Goal: Contribute content: Contribute content

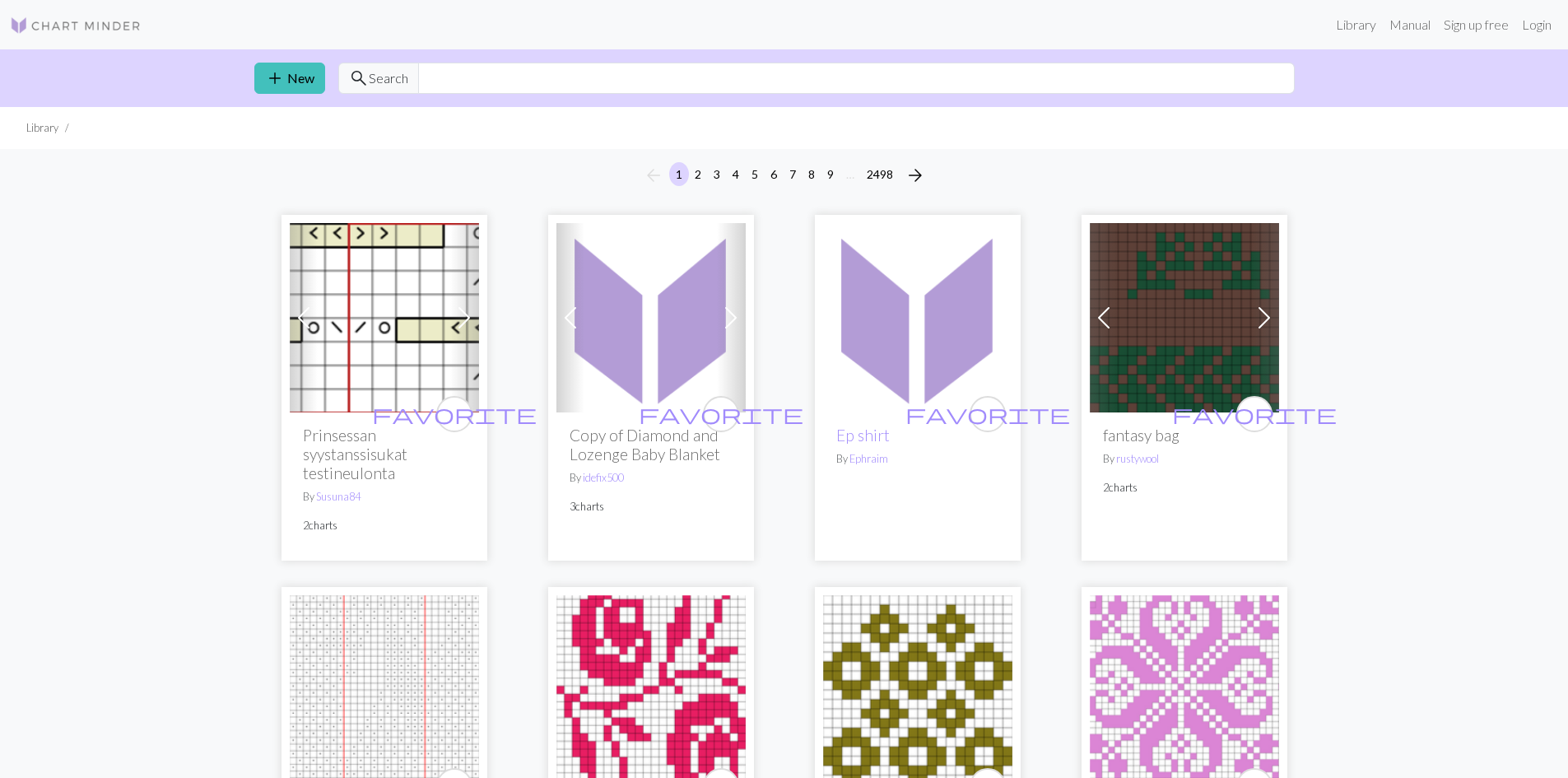
click at [1220, 353] on img at bounding box center [1185, 318] width 190 height 190
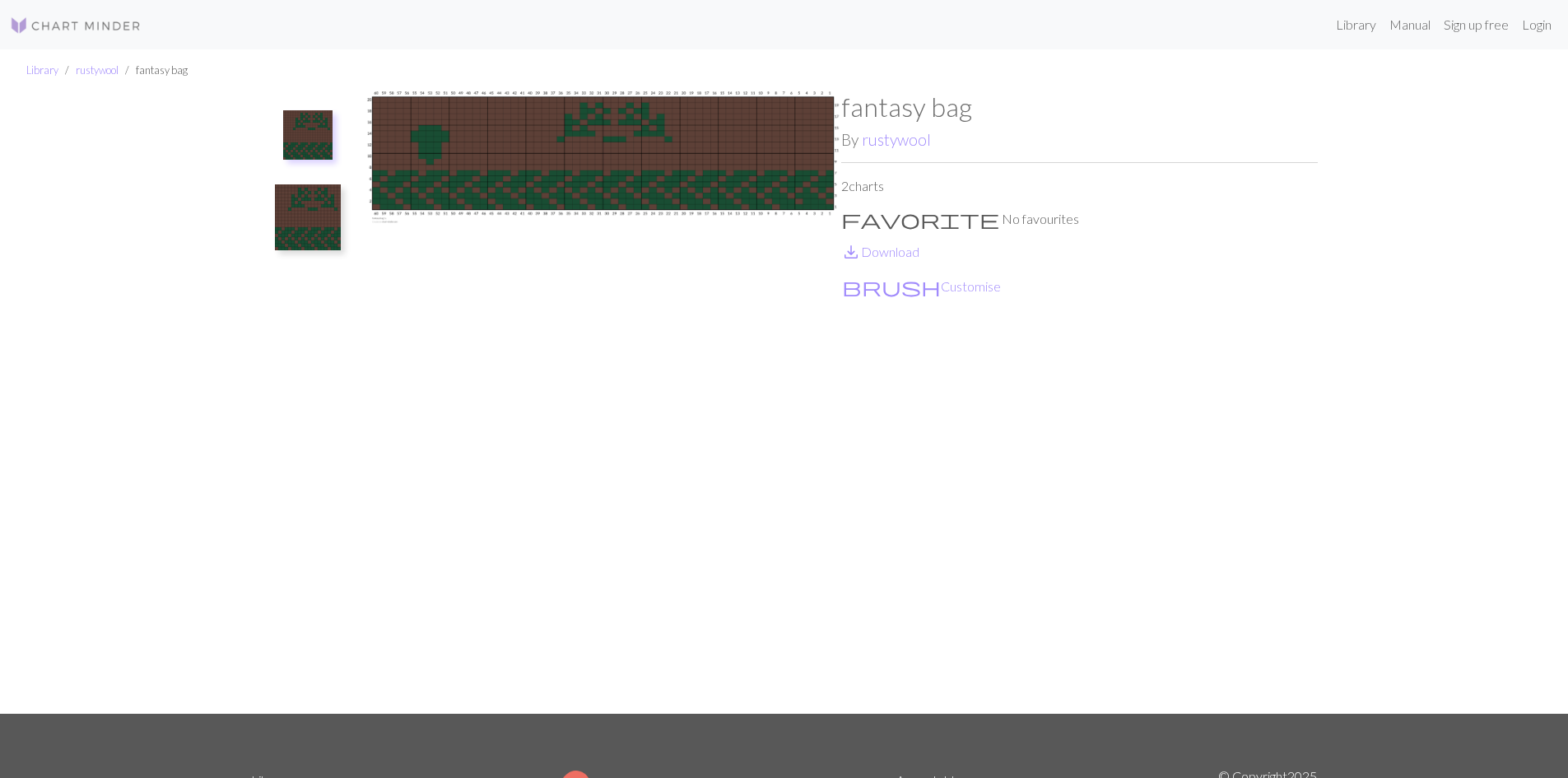
click at [312, 225] on img at bounding box center [307, 217] width 66 height 66
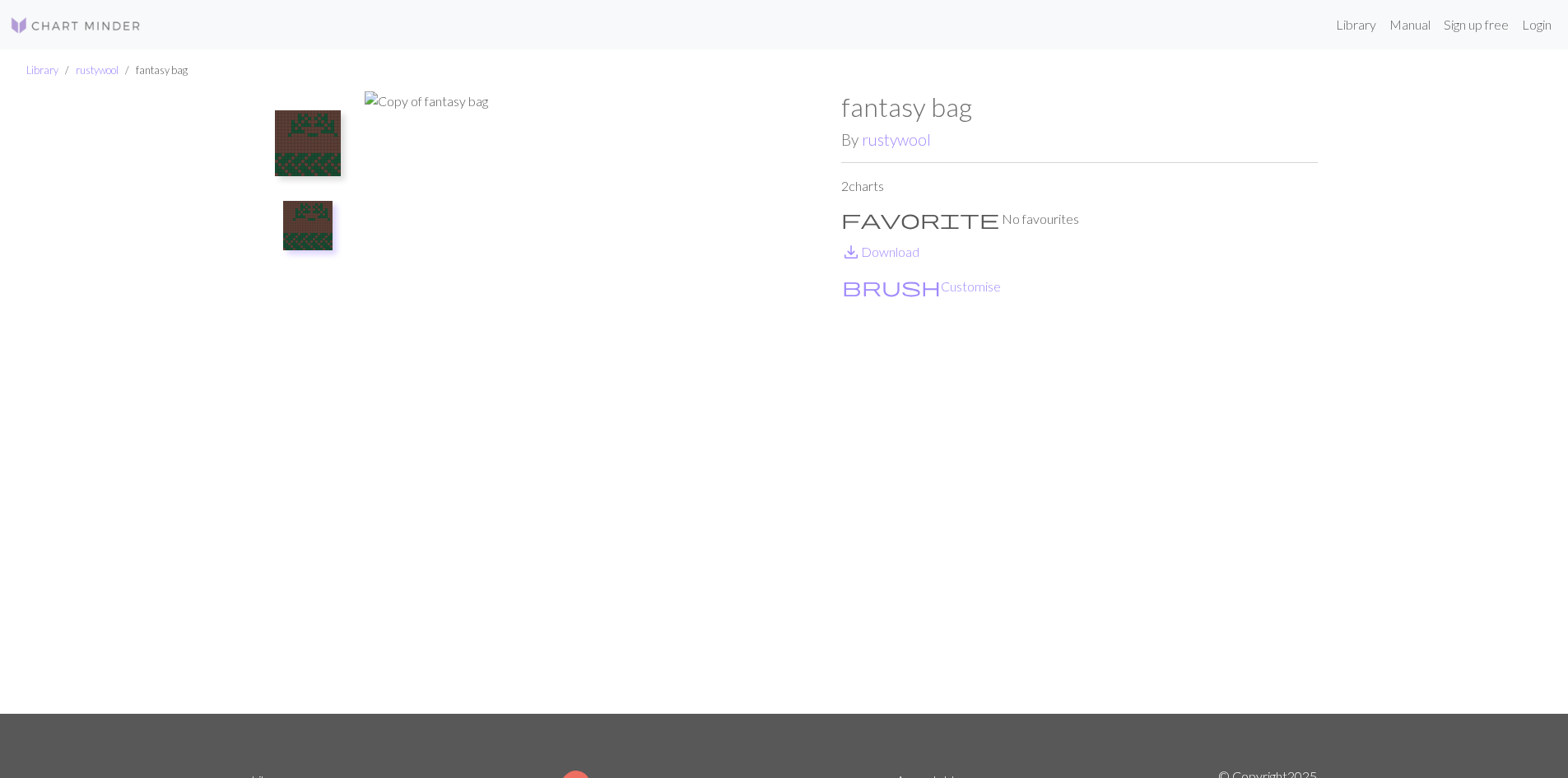
click at [303, 141] on img at bounding box center [307, 143] width 66 height 66
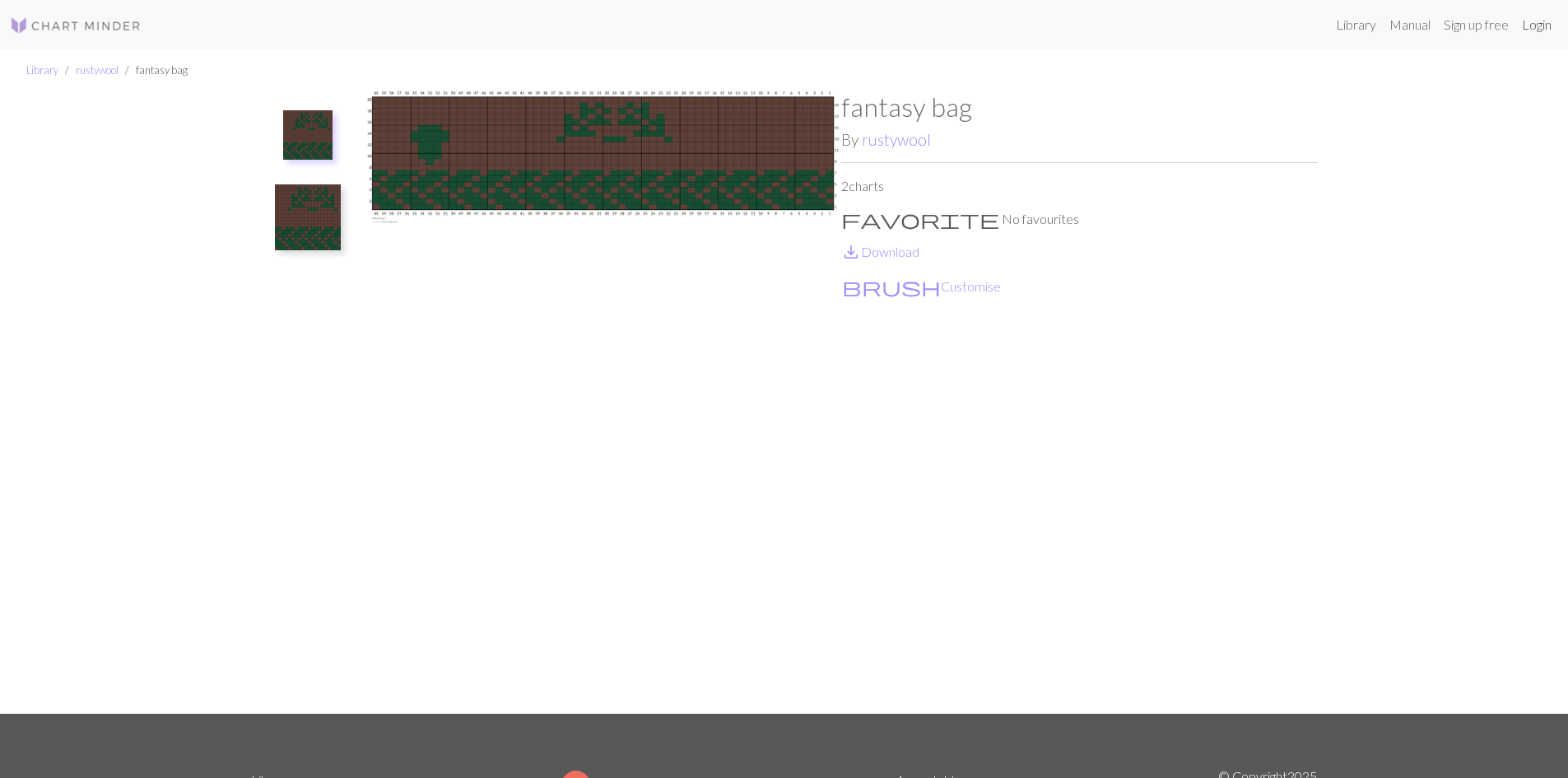
click at [1540, 26] on link "Login" at bounding box center [1536, 25] width 43 height 33
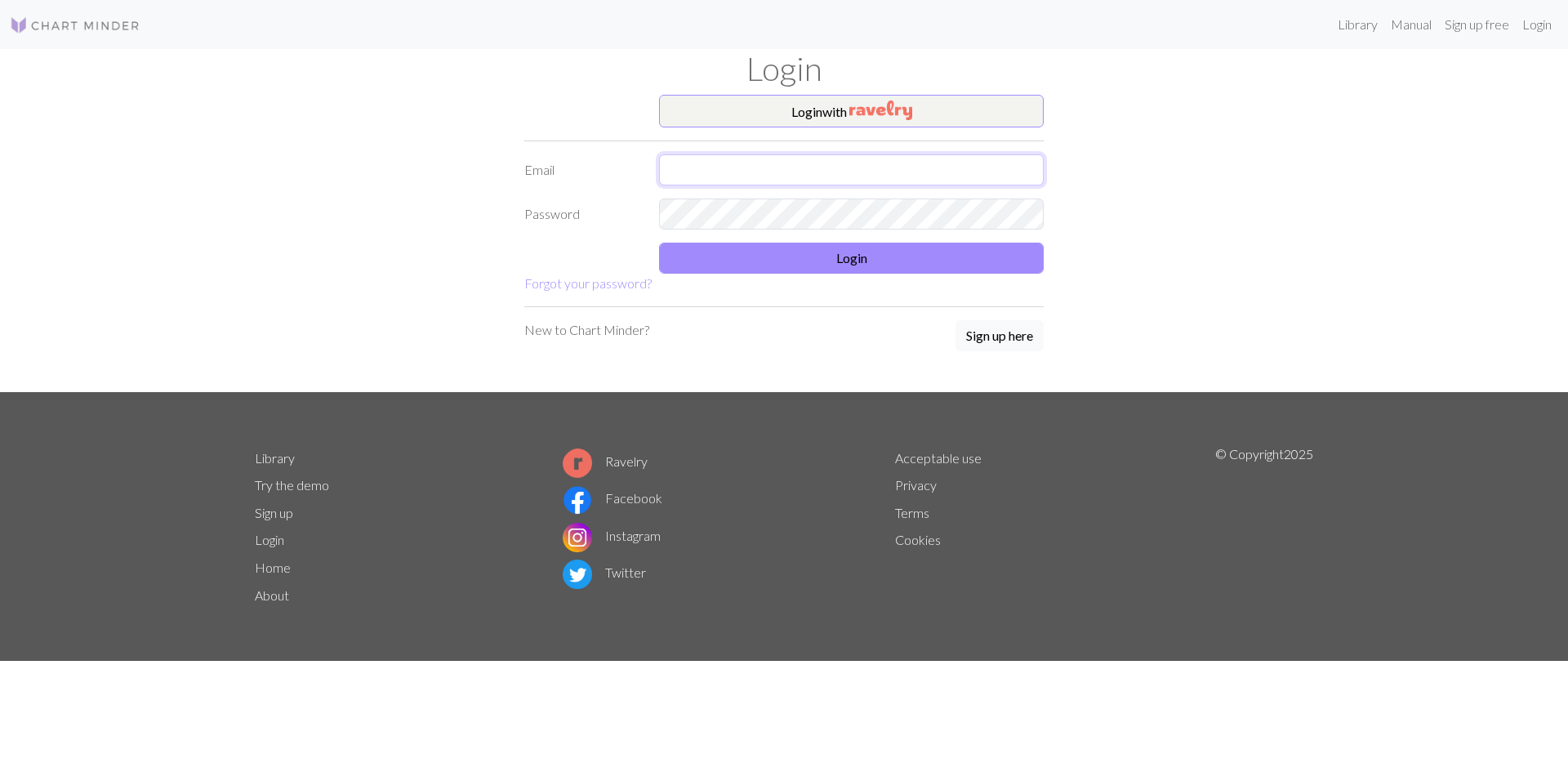
type input "[EMAIL_ADDRESS][DOMAIN_NAME]"
click at [908, 113] on img "button" at bounding box center [880, 110] width 62 height 20
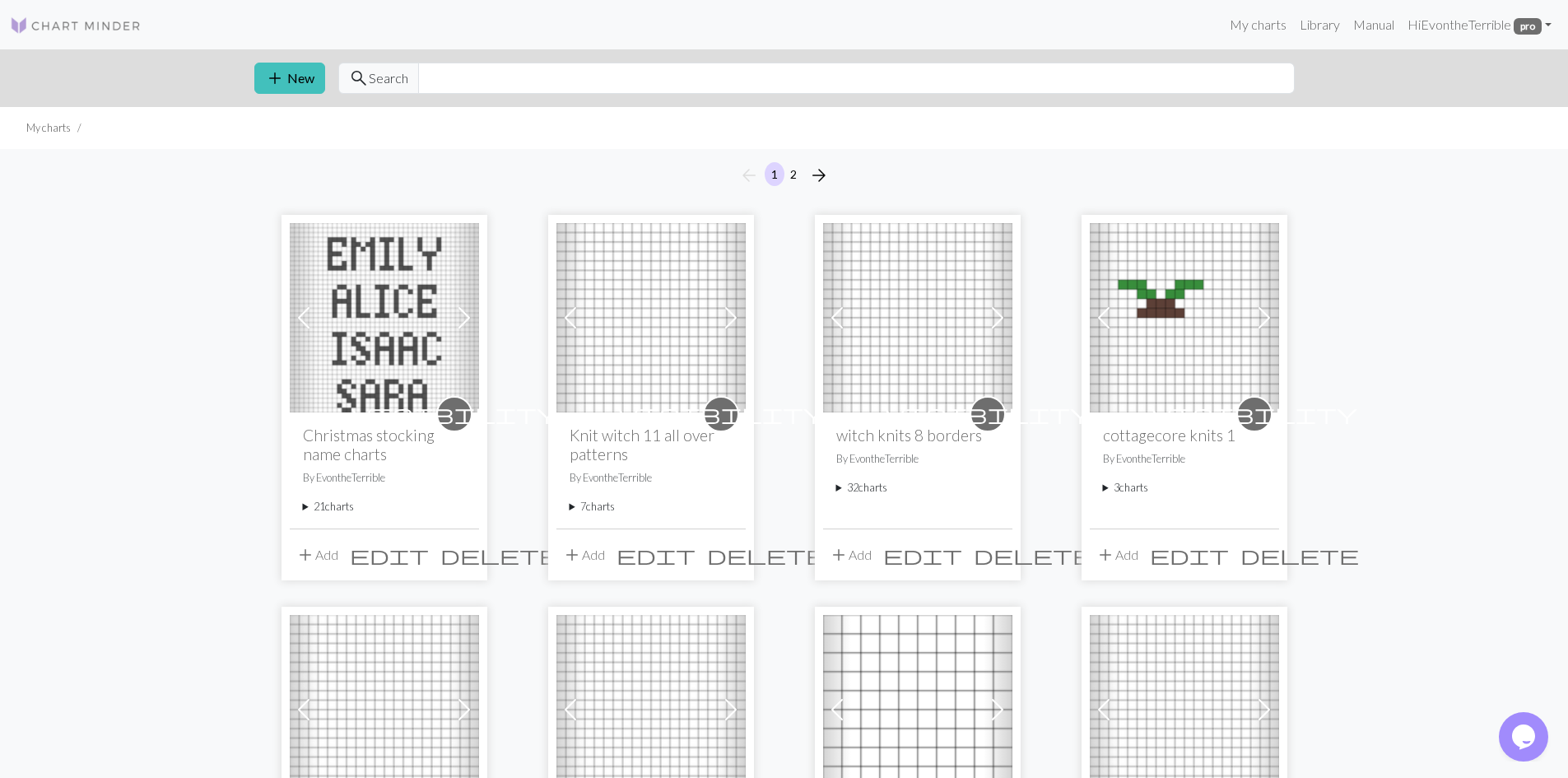
click at [319, 551] on button "add Add" at bounding box center [317, 555] width 55 height 31
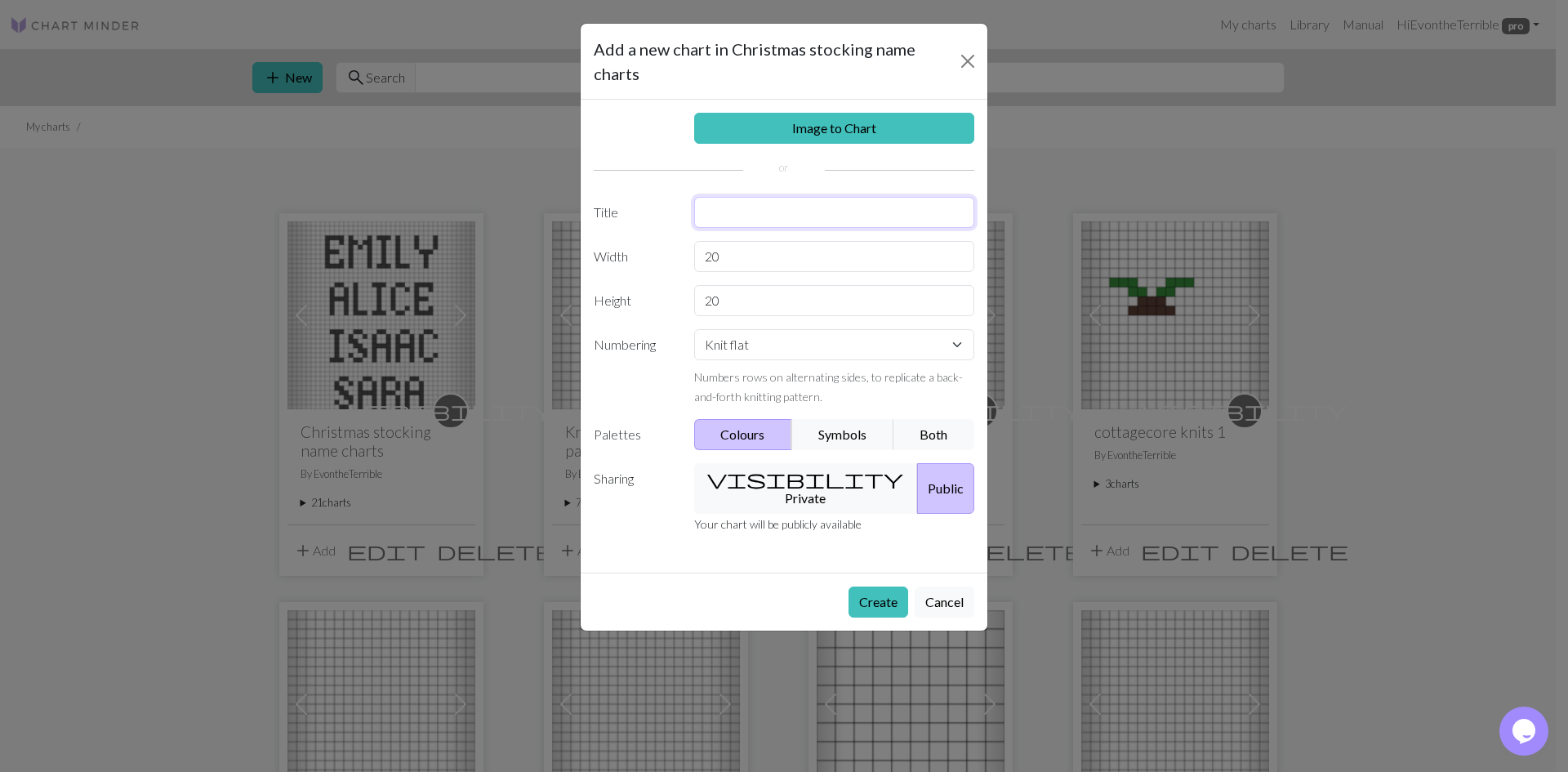
click at [854, 216] on input "text" at bounding box center [834, 212] width 280 height 31
type input "[PERSON_NAME] and [PERSON_NAME] name chart"
type input "60"
type input "34"
click at [751, 341] on select "Knit flat Knit in the round Lace knitting Cross stitch" at bounding box center [834, 345] width 280 height 31
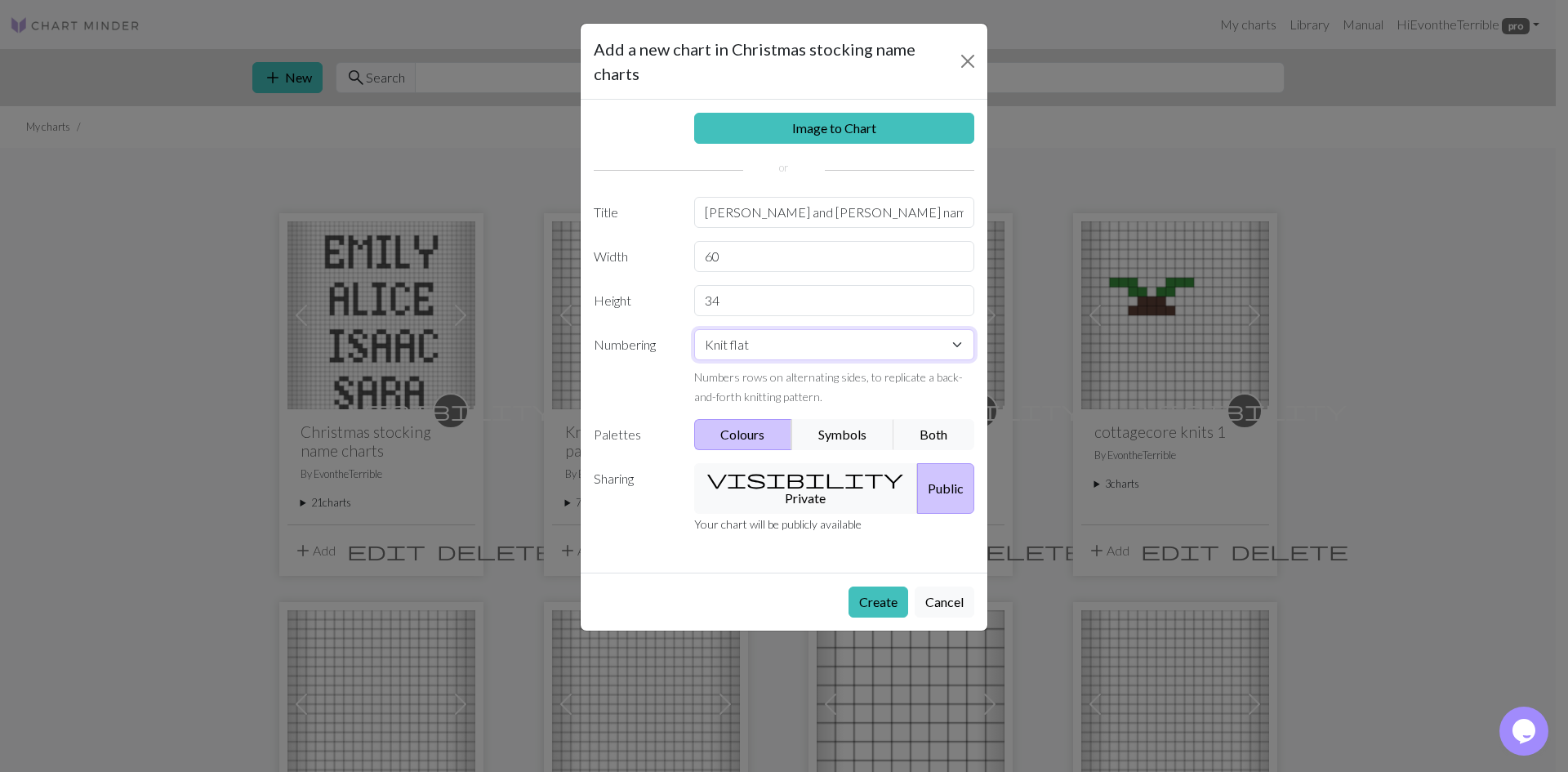
select select "round"
click at [694, 329] on select "Knit flat Knit in the round Lace knitting Cross stitch" at bounding box center [834, 345] width 280 height 31
click at [794, 476] on button "visibility Private" at bounding box center [806, 489] width 224 height 51
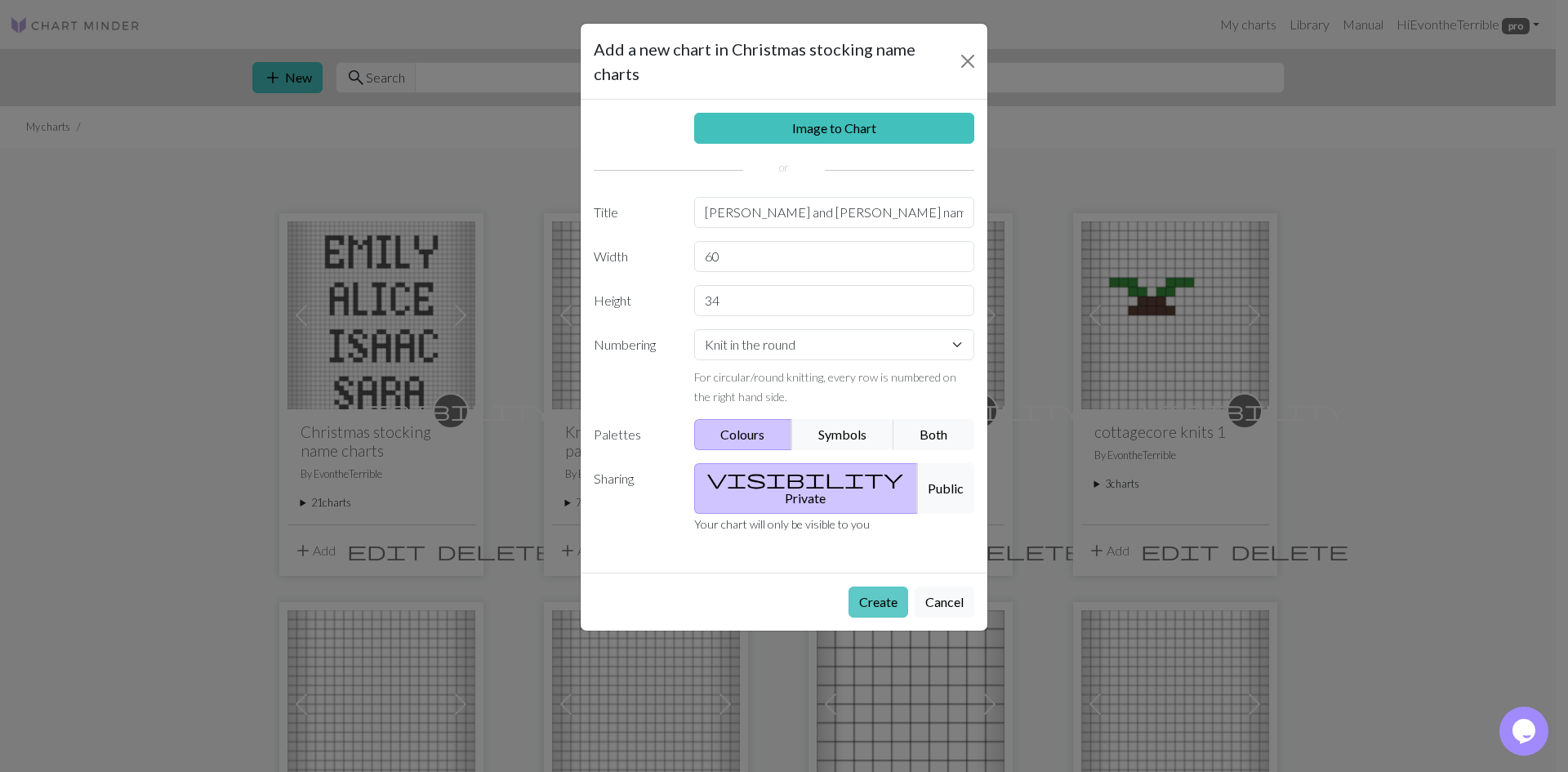
click at [866, 586] on button "Create" at bounding box center [879, 602] width 60 height 31
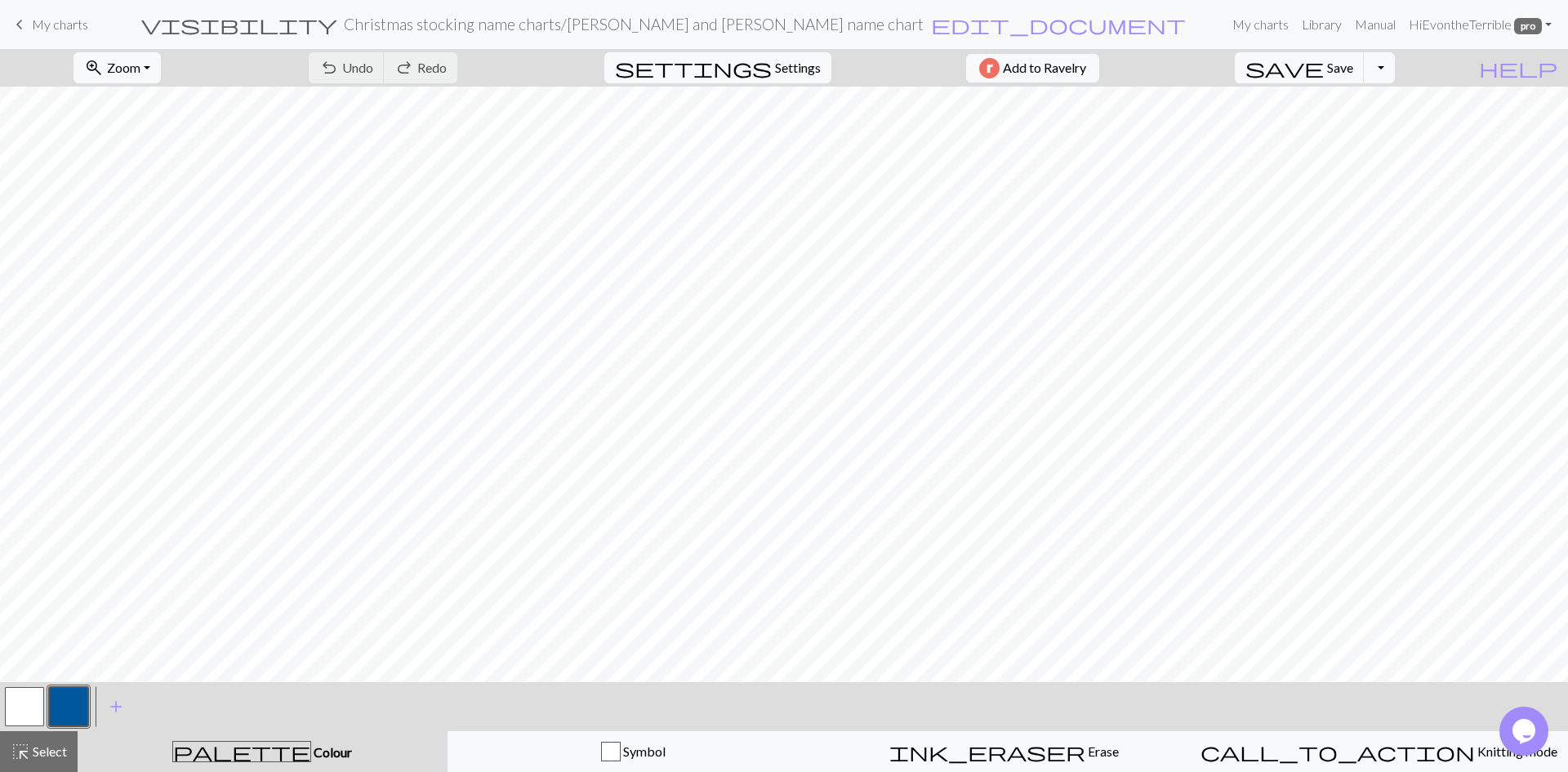
click at [82, 707] on button "button" at bounding box center [68, 706] width 39 height 39
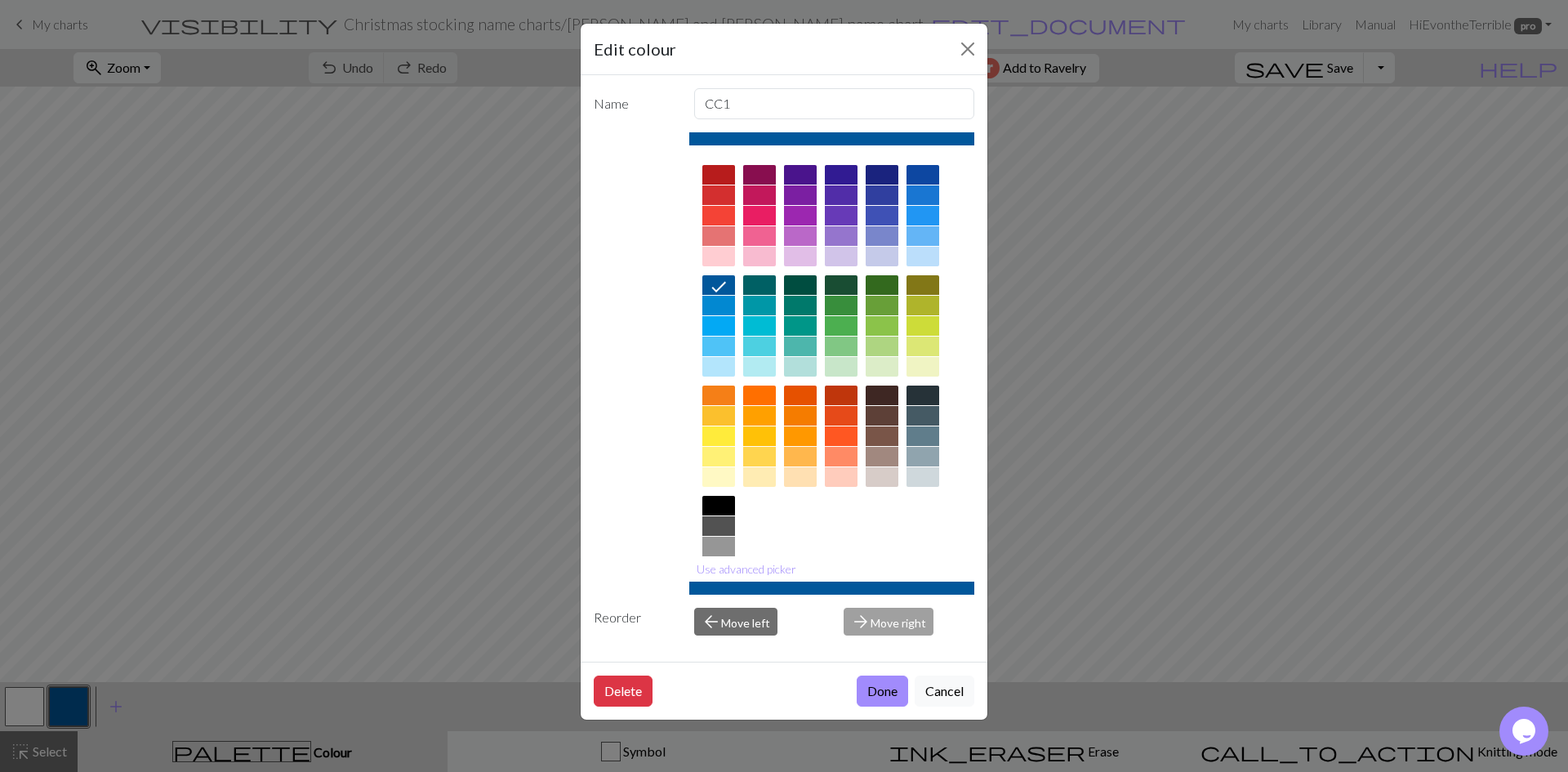
click at [710, 532] on div at bounding box center [718, 526] width 33 height 20
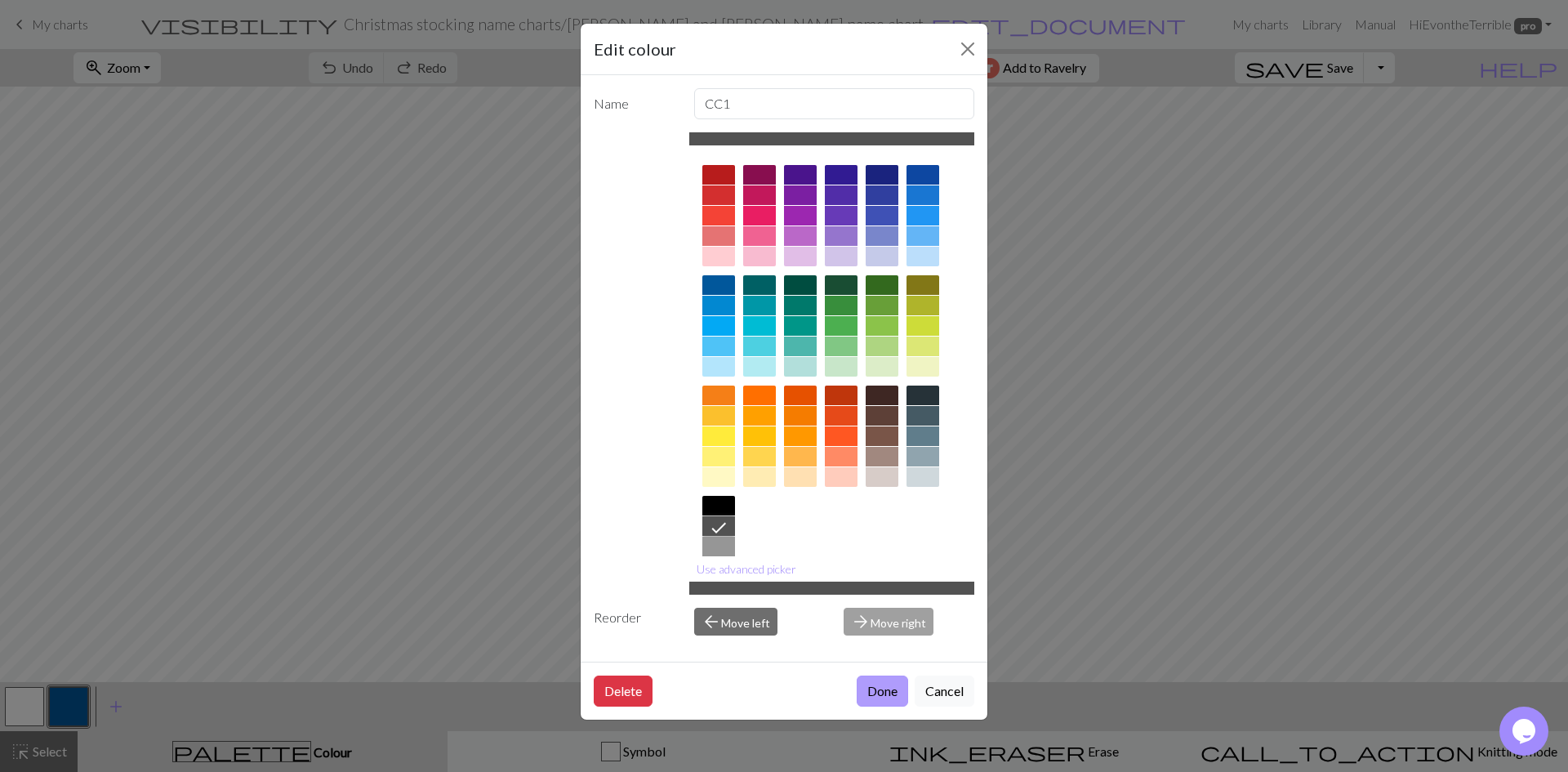
click at [870, 691] on button "Done" at bounding box center [882, 691] width 52 height 31
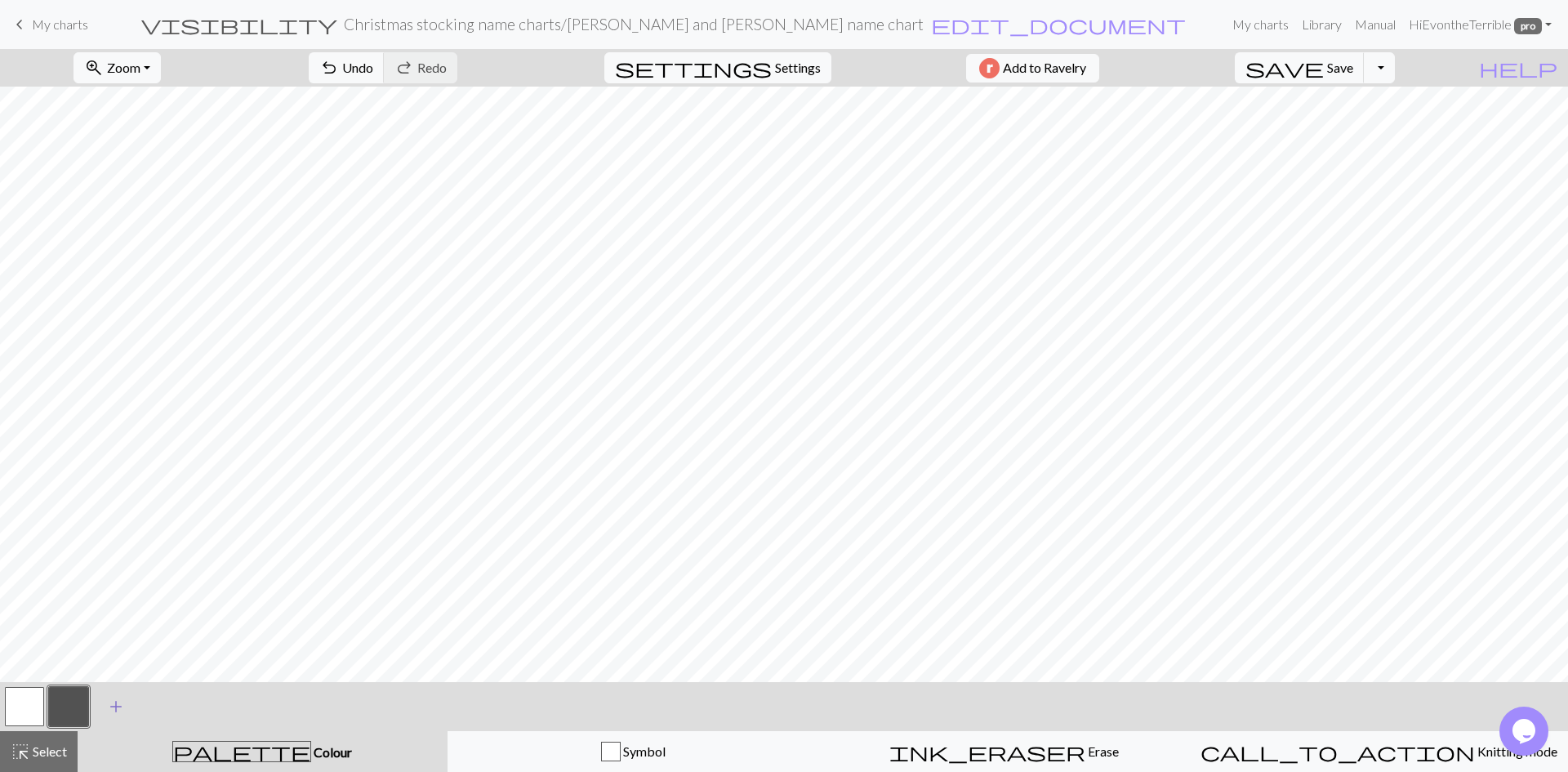
click at [118, 712] on span "add" at bounding box center [116, 706] width 20 height 23
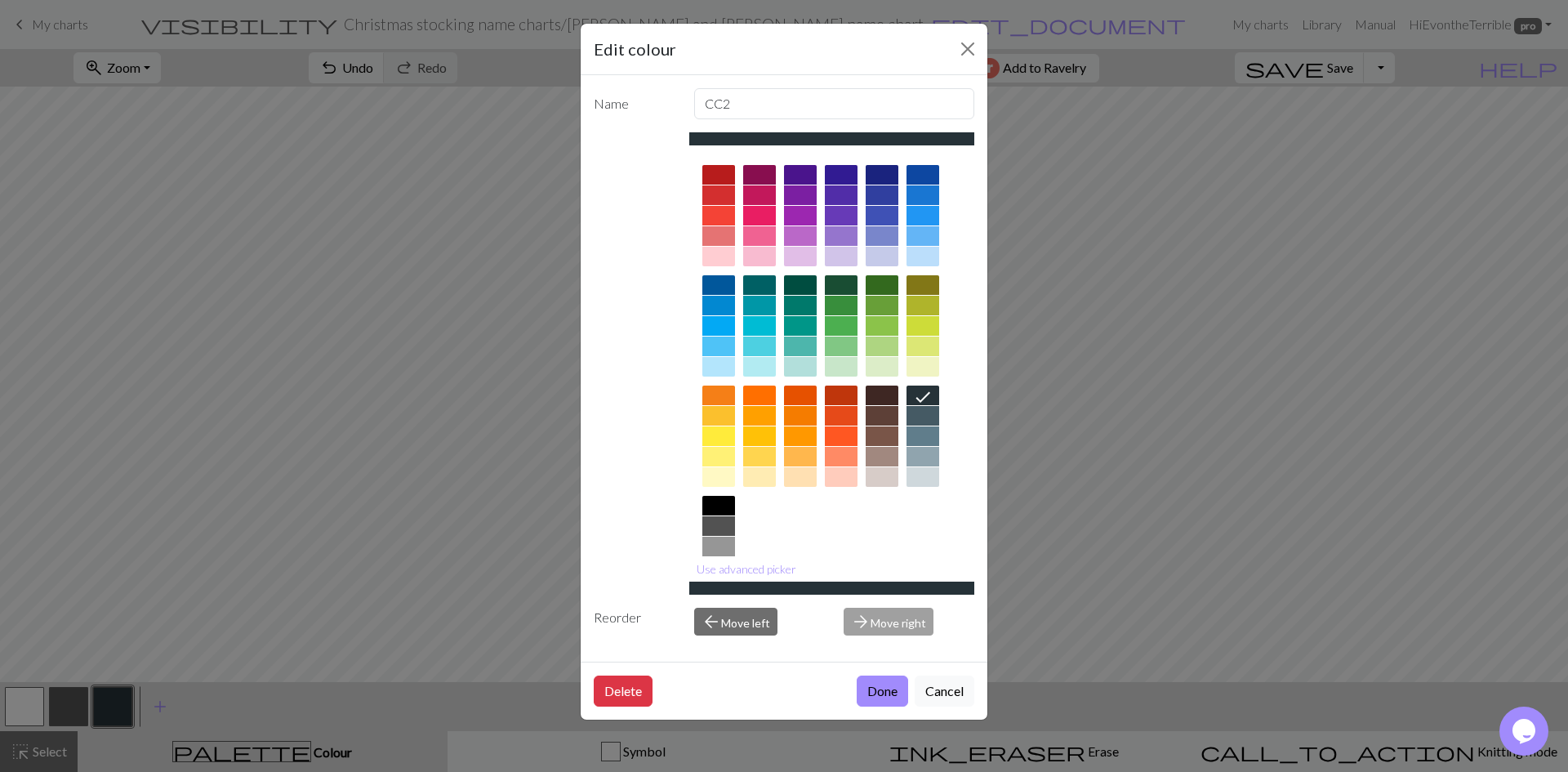
click at [727, 262] on div at bounding box center [718, 257] width 33 height 20
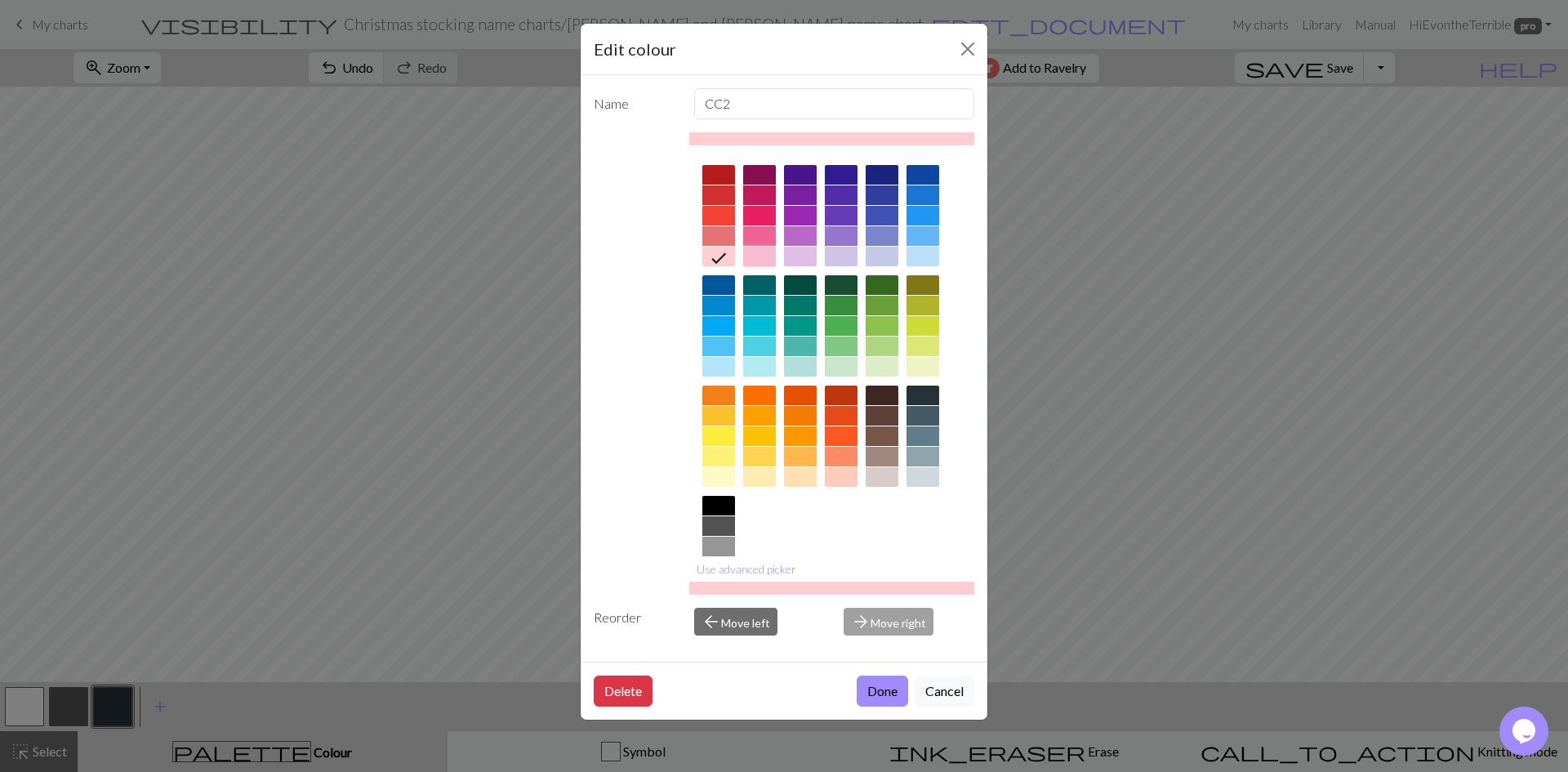
click at [751, 258] on div at bounding box center [759, 257] width 33 height 20
click at [719, 256] on div at bounding box center [718, 257] width 33 height 20
click at [883, 681] on button "Done" at bounding box center [882, 691] width 52 height 31
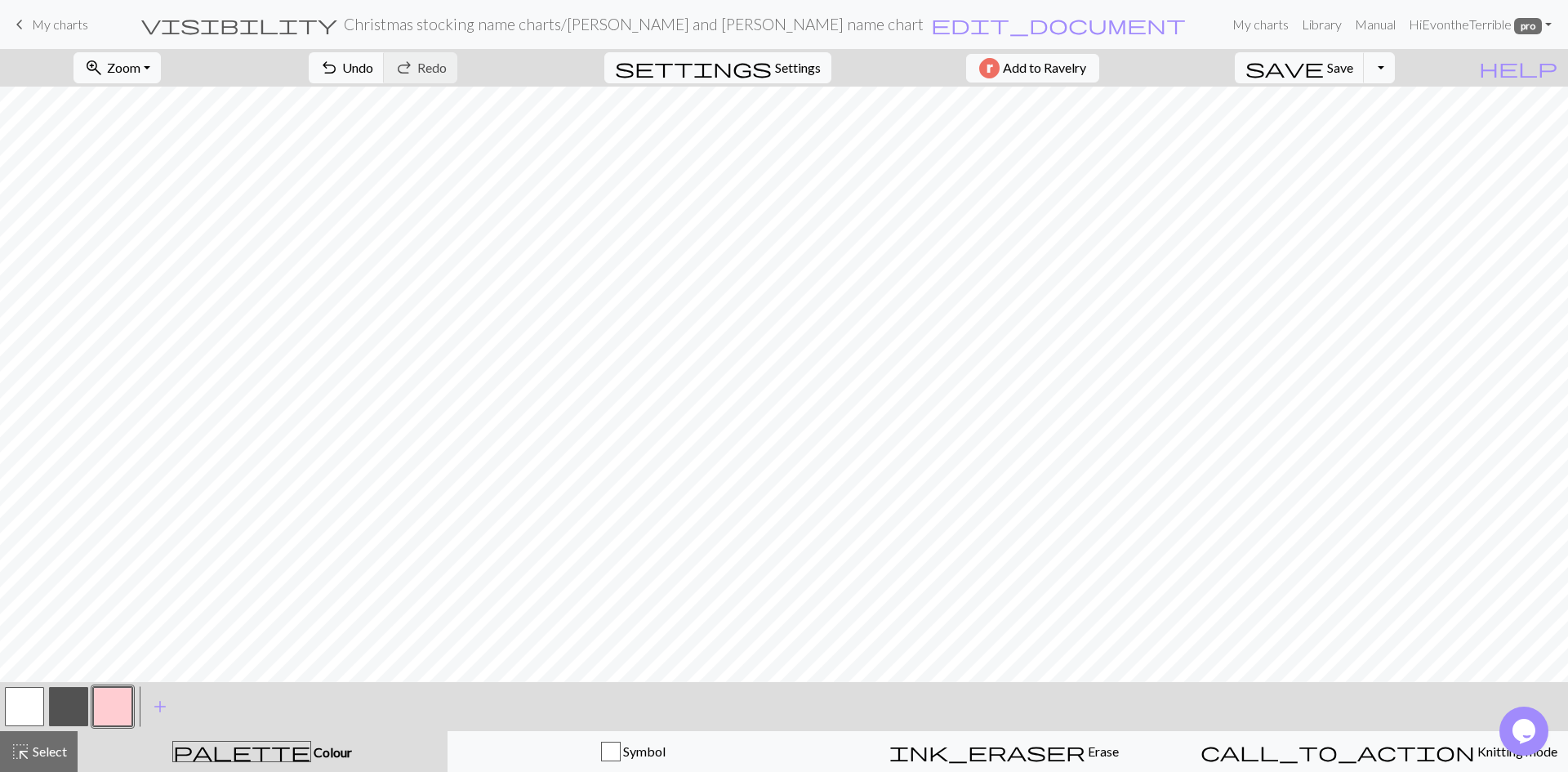
click at [26, 696] on button "button" at bounding box center [24, 706] width 39 height 39
click at [760, 69] on span "settings" at bounding box center [693, 67] width 157 height 23
select select "aran"
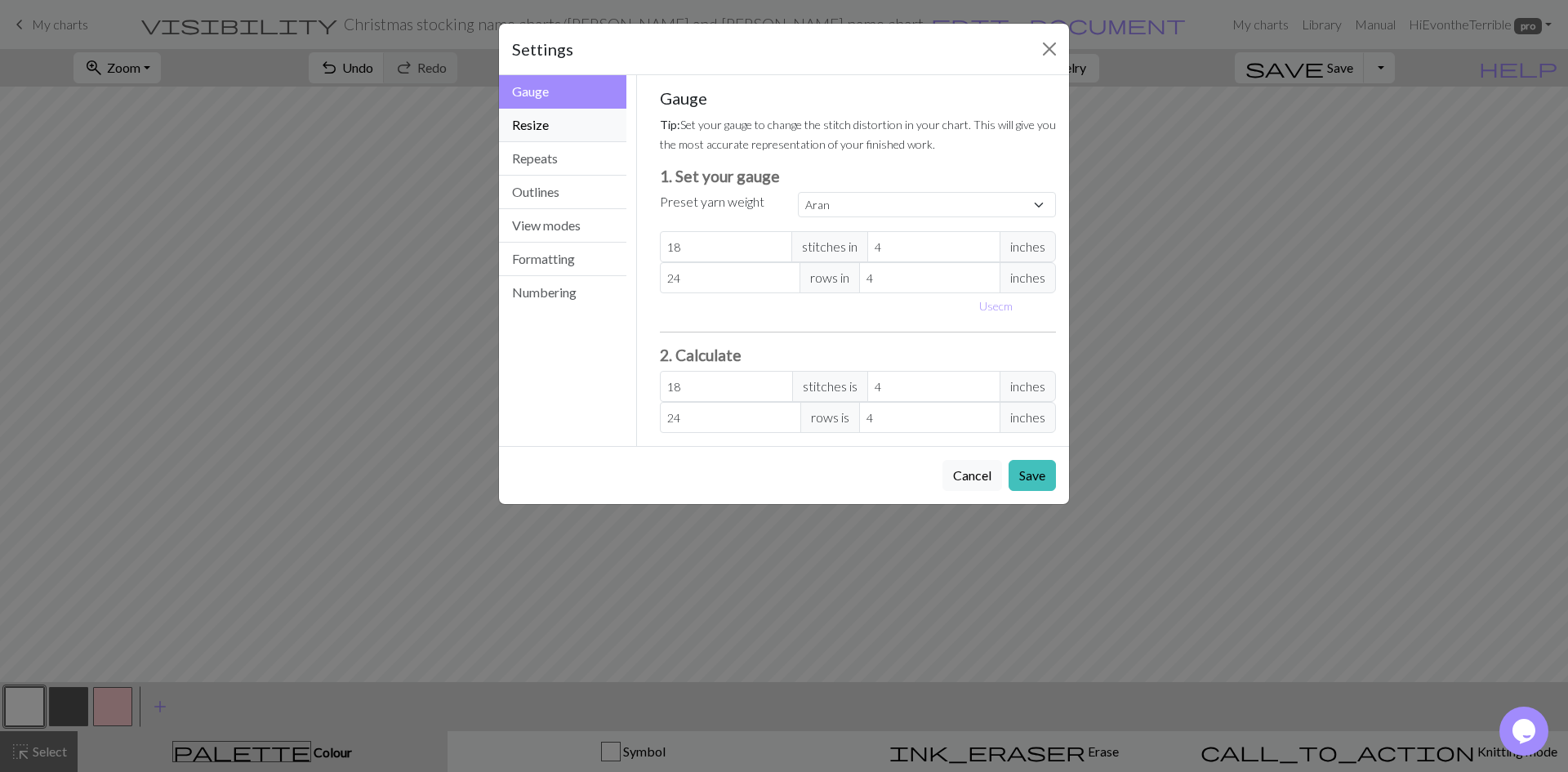
click at [560, 123] on button "Resize" at bounding box center [562, 125] width 128 height 33
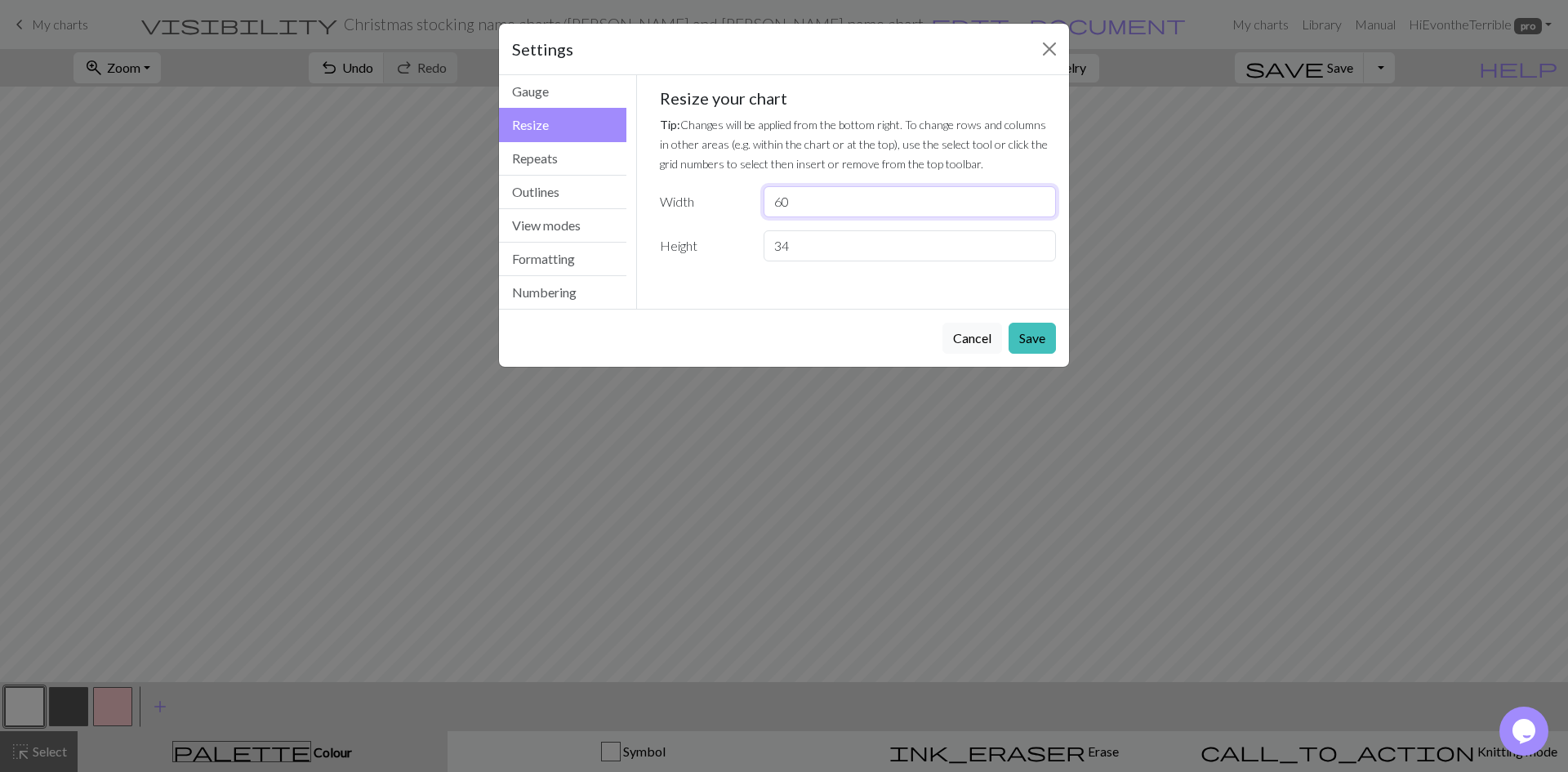
drag, startPoint x: 845, startPoint y: 214, endPoint x: 727, endPoint y: 205, distance: 118.3
click at [727, 205] on div "Width 60" at bounding box center [858, 202] width 416 height 31
type input "34"
drag, startPoint x: 823, startPoint y: 250, endPoint x: 691, endPoint y: 242, distance: 132.2
click at [691, 242] on div "Height 34" at bounding box center [858, 245] width 416 height 31
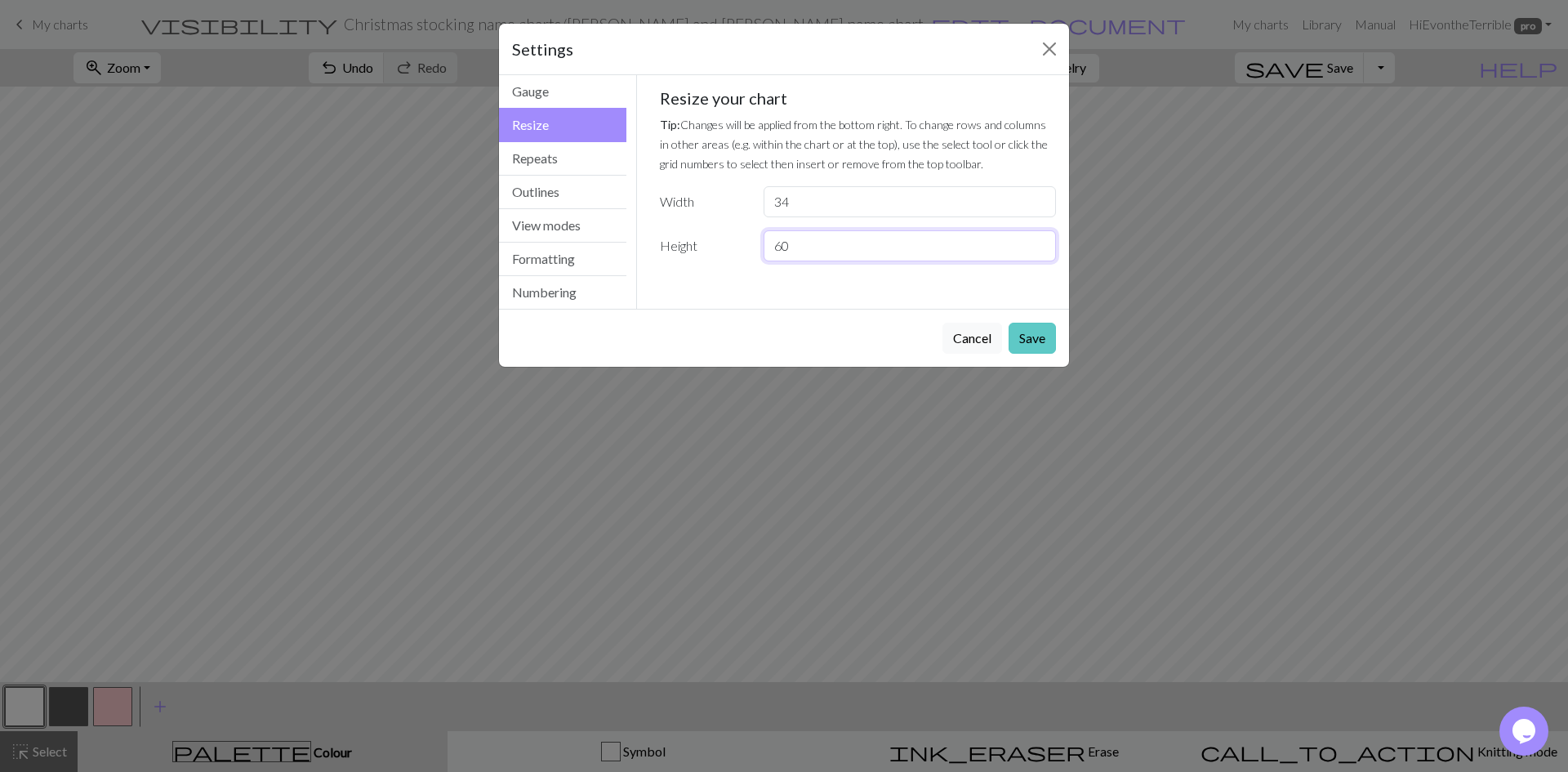
type input "60"
click at [1044, 344] on button "Save" at bounding box center [1031, 338] width 47 height 31
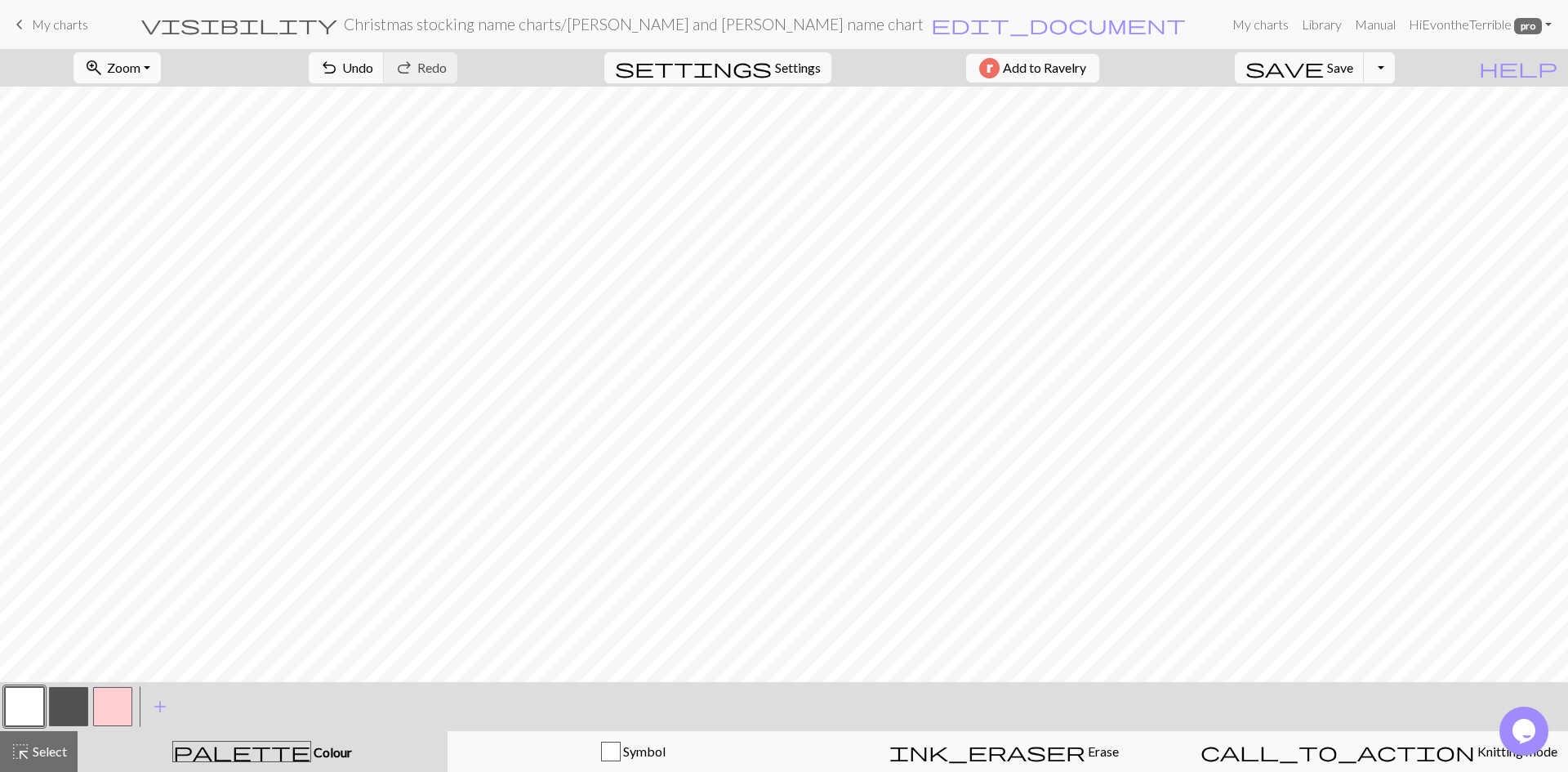
click at [33, 701] on button "button" at bounding box center [24, 706] width 39 height 39
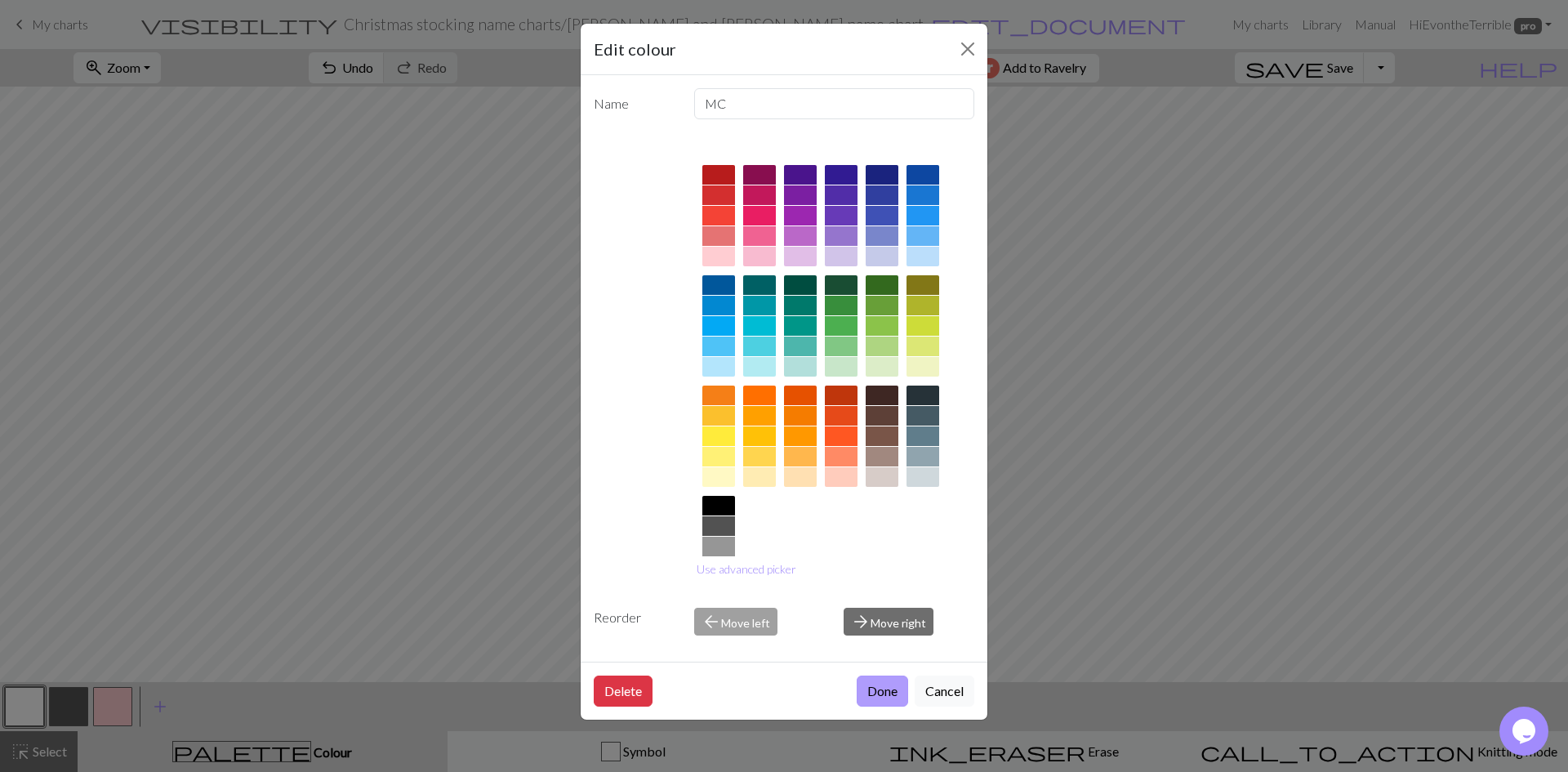
click at [888, 687] on button "Done" at bounding box center [882, 691] width 52 height 31
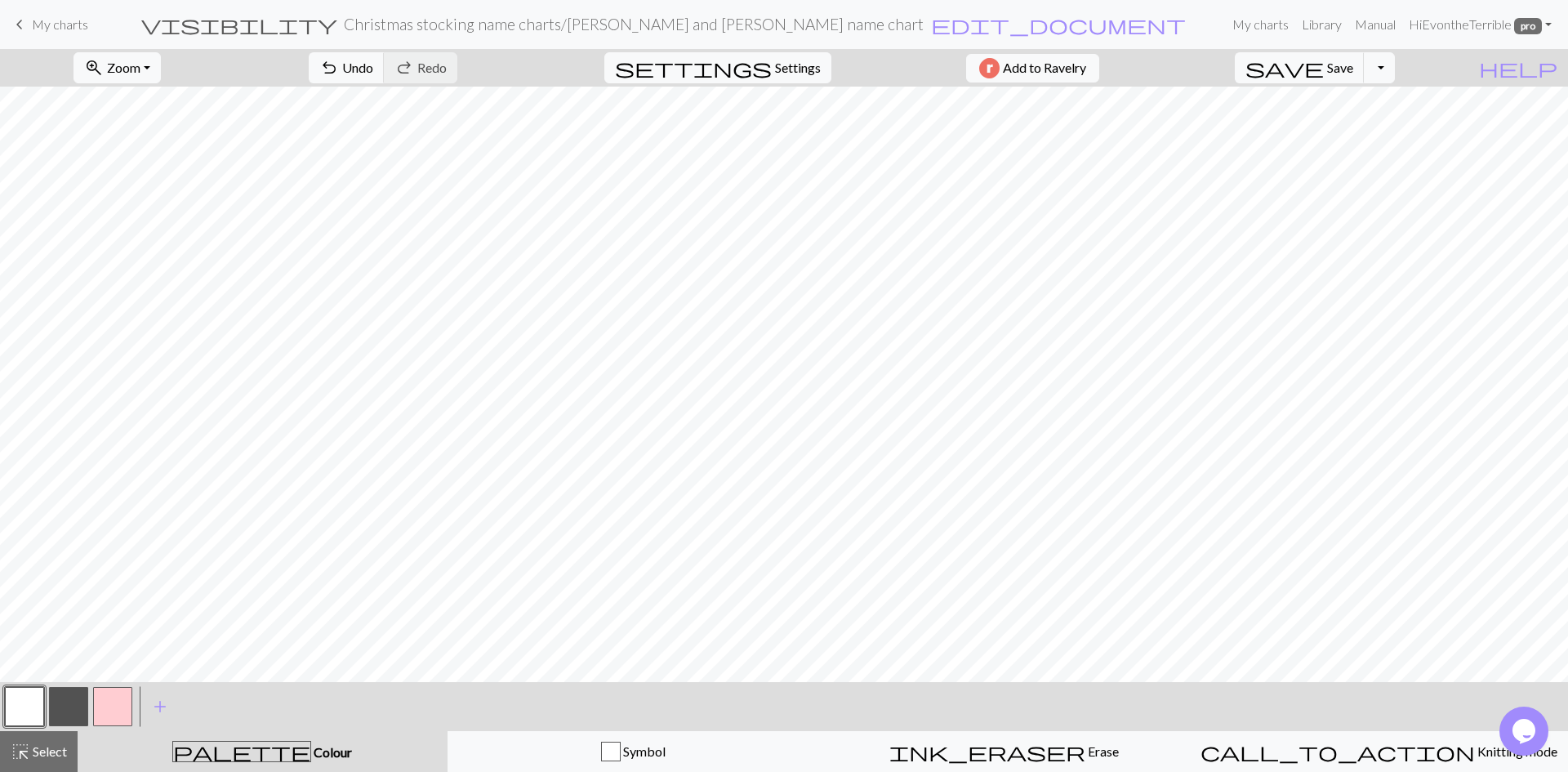
click at [112, 711] on button "button" at bounding box center [112, 706] width 39 height 39
drag, startPoint x: 29, startPoint y: 698, endPoint x: 100, endPoint y: 670, distance: 76.3
click at [30, 697] on button "button" at bounding box center [24, 706] width 39 height 39
click at [29, 701] on button "button" at bounding box center [24, 706] width 39 height 39
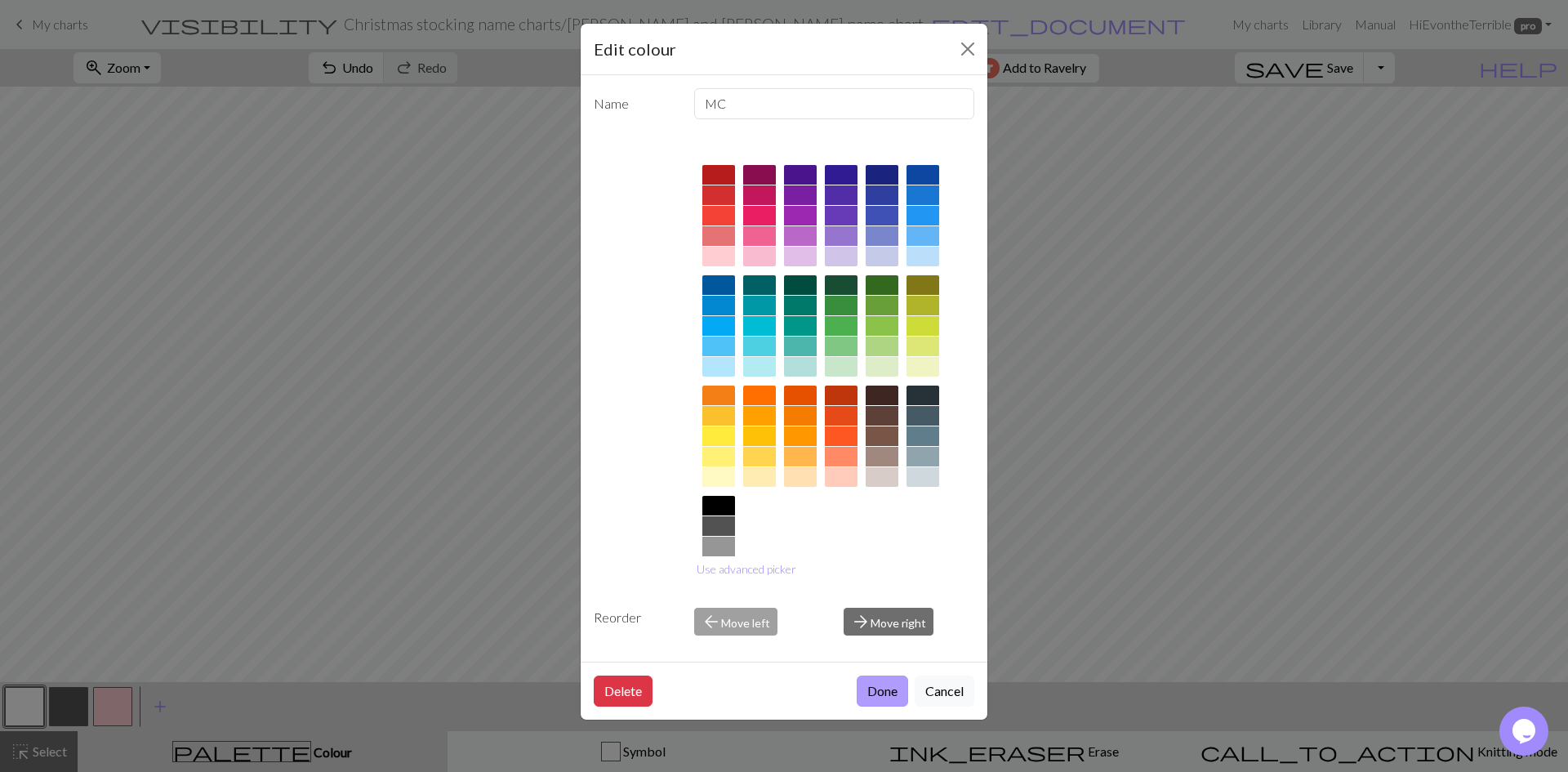
click at [878, 693] on button "Done" at bounding box center [882, 691] width 52 height 31
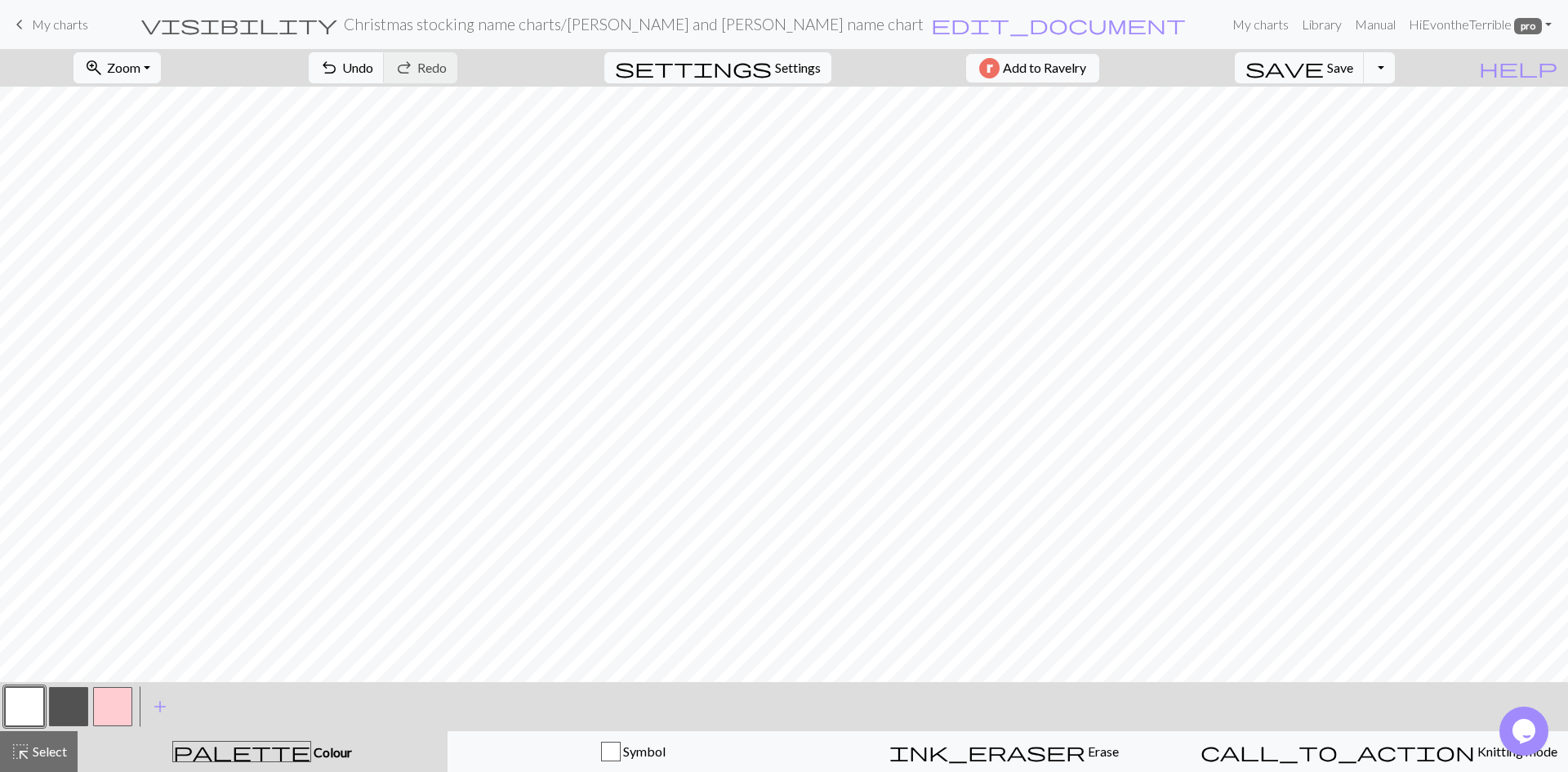
click at [113, 698] on button "button" at bounding box center [112, 706] width 39 height 39
click at [1335, 64] on button "save Save Save" at bounding box center [1298, 68] width 129 height 31
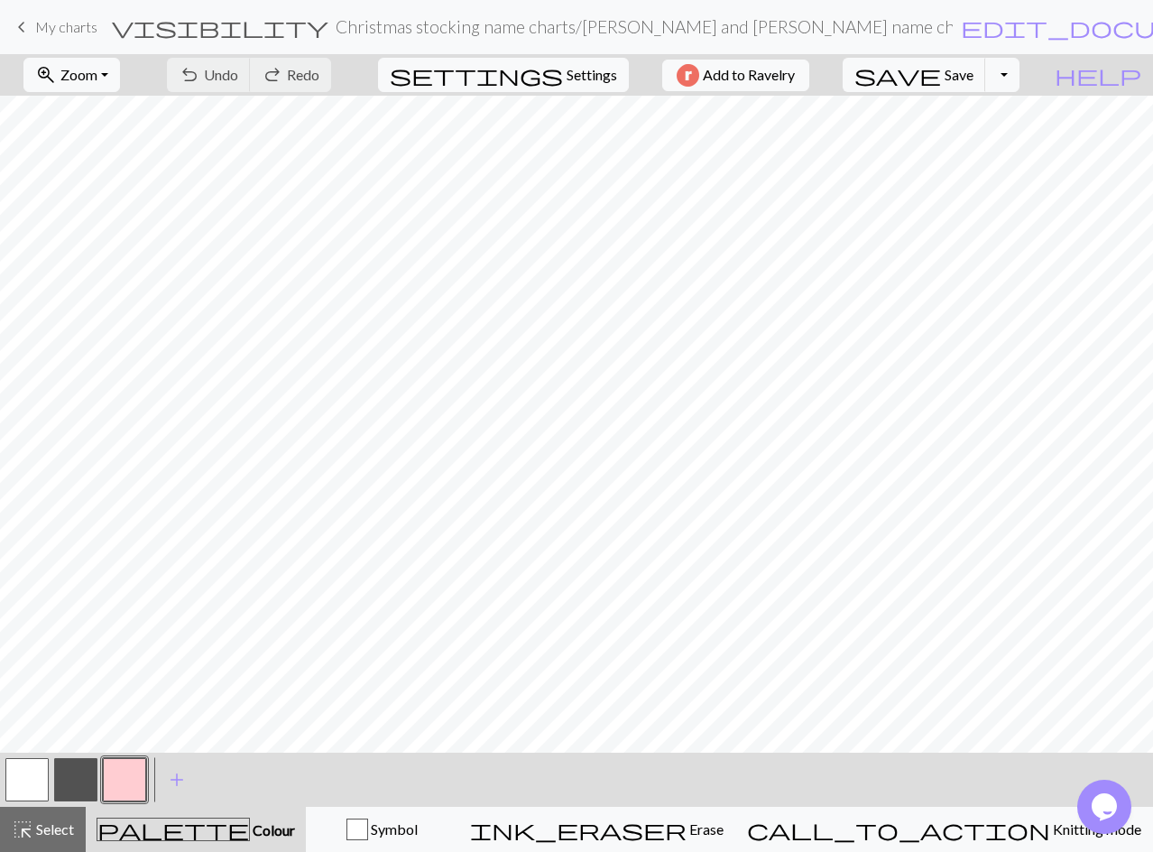
click at [77, 784] on button "button" at bounding box center [75, 779] width 43 height 43
click at [200, 66] on span "undo" at bounding box center [190, 74] width 22 height 25
drag, startPoint x: 281, startPoint y: 76, endPoint x: 293, endPoint y: 93, distance: 21.3
click at [200, 79] on span "undo" at bounding box center [190, 74] width 22 height 25
click at [28, 771] on button "button" at bounding box center [26, 779] width 43 height 43
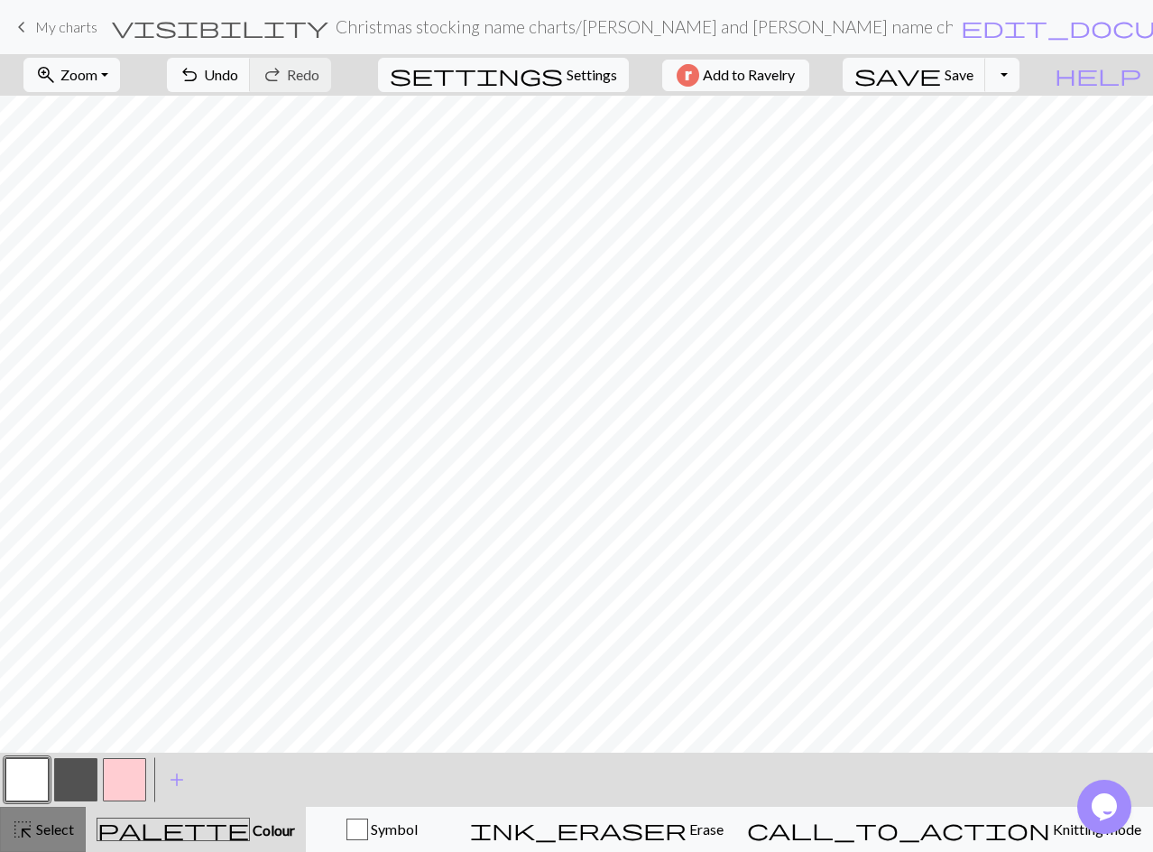
click at [40, 823] on span "Select" at bounding box center [53, 828] width 41 height 17
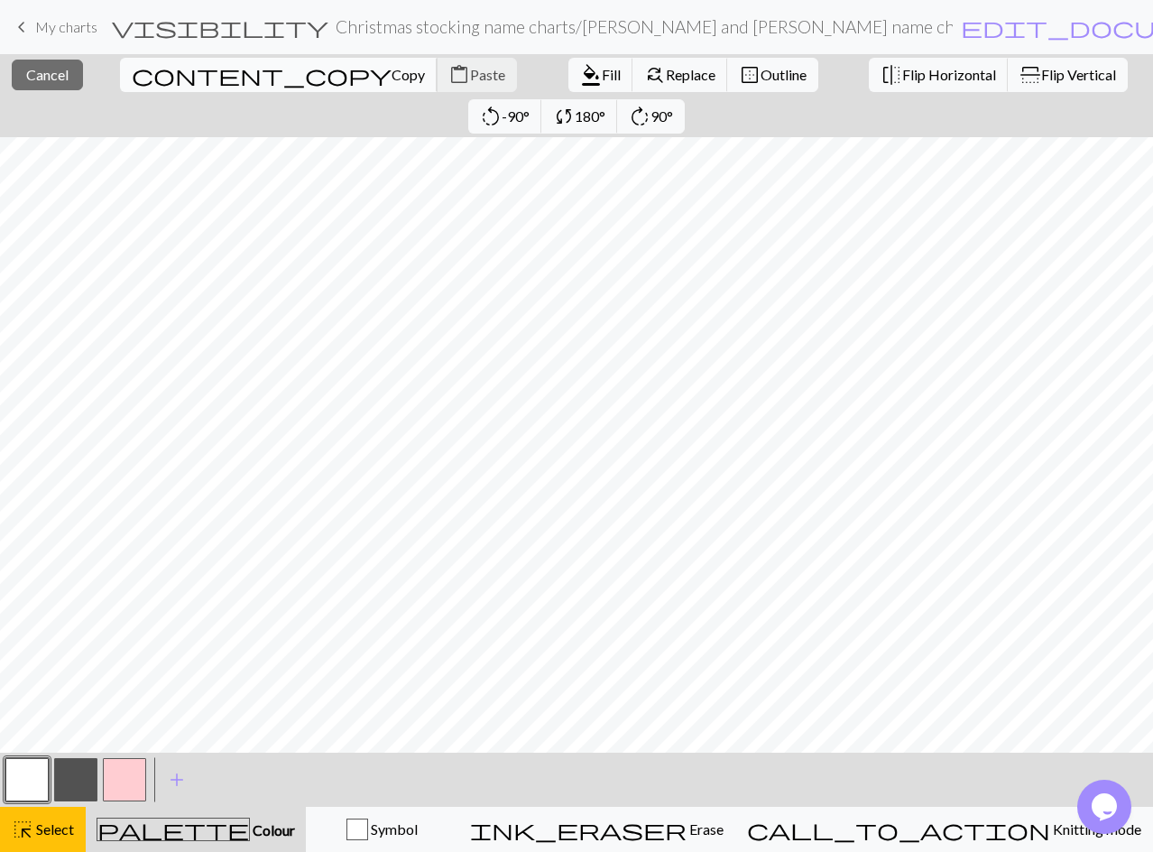
click at [392, 69] on span "Copy" at bounding box center [408, 74] width 33 height 17
click at [470, 80] on span "Paste" at bounding box center [487, 74] width 35 height 17
drag, startPoint x: 153, startPoint y: 69, endPoint x: 180, endPoint y: 79, distance: 28.8
click at [392, 69] on span "Copy" at bounding box center [408, 74] width 33 height 17
click at [470, 71] on span "Paste" at bounding box center [487, 74] width 35 height 17
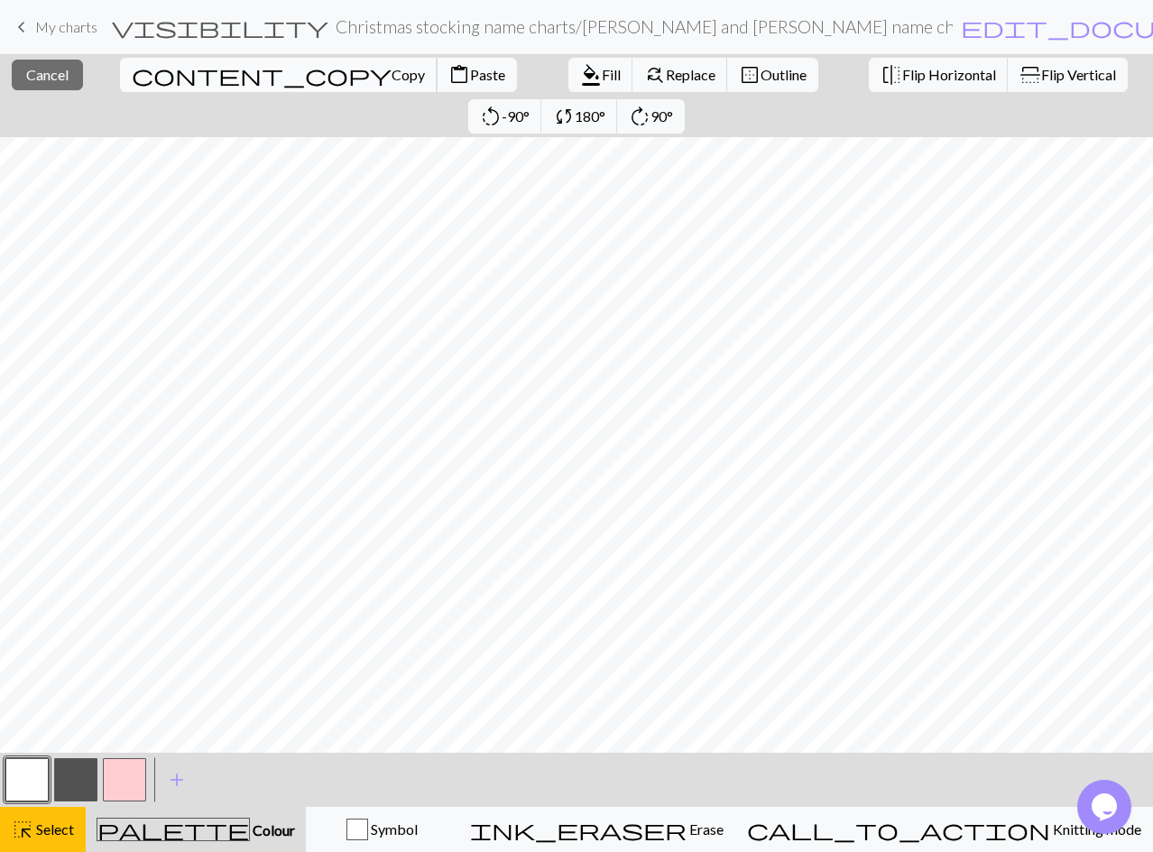
drag, startPoint x: 156, startPoint y: 72, endPoint x: 180, endPoint y: 78, distance: 24.1
click at [392, 71] on span "Copy" at bounding box center [408, 74] width 33 height 17
click at [470, 74] on span "Paste" at bounding box center [487, 74] width 35 height 17
click at [81, 777] on button "button" at bounding box center [75, 779] width 43 height 43
click at [46, 828] on span "Select" at bounding box center [53, 828] width 41 height 17
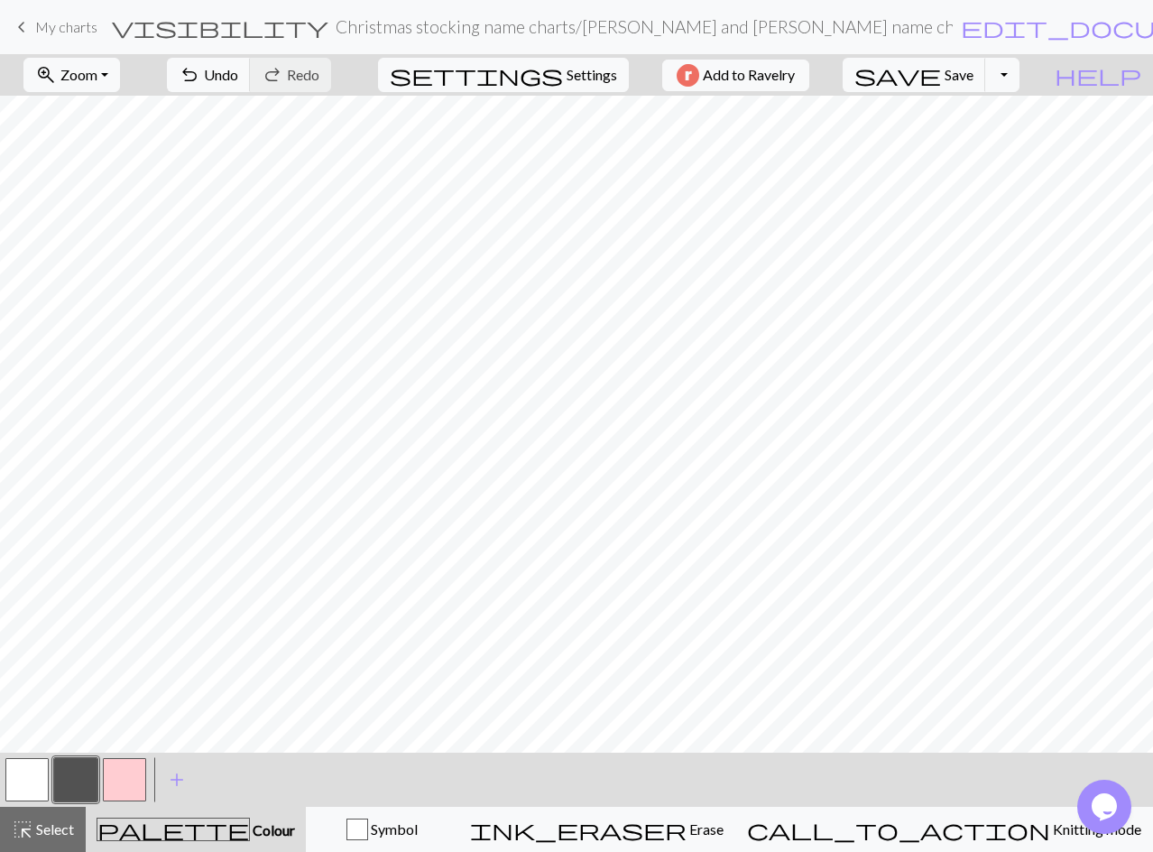
click at [5, 786] on div at bounding box center [27, 779] width 49 height 49
click at [21, 785] on button "button" at bounding box center [26, 779] width 43 height 43
click at [69, 772] on button "button" at bounding box center [75, 779] width 43 height 43
click at [35, 826] on span "Select" at bounding box center [53, 828] width 41 height 17
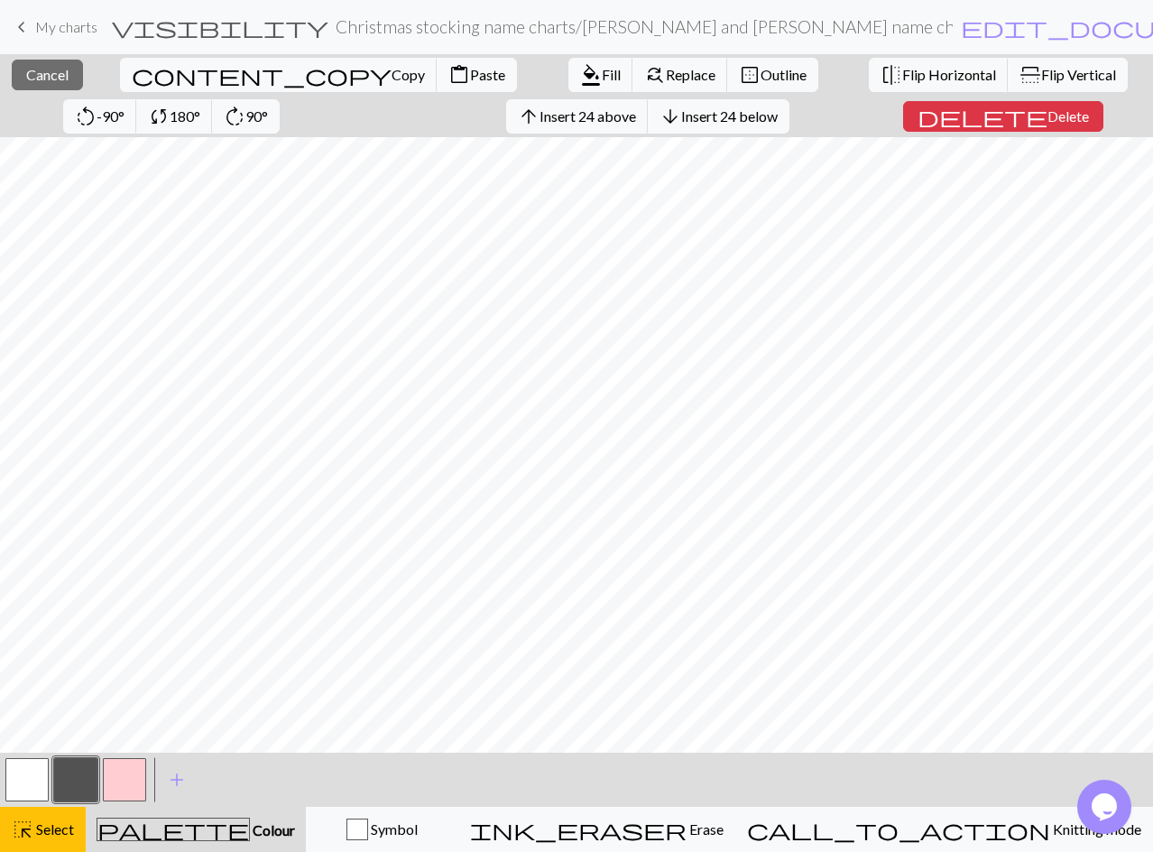
click at [26, 782] on button "button" at bounding box center [26, 779] width 43 height 43
click at [580, 73] on span "format_color_fill" at bounding box center [591, 74] width 22 height 25
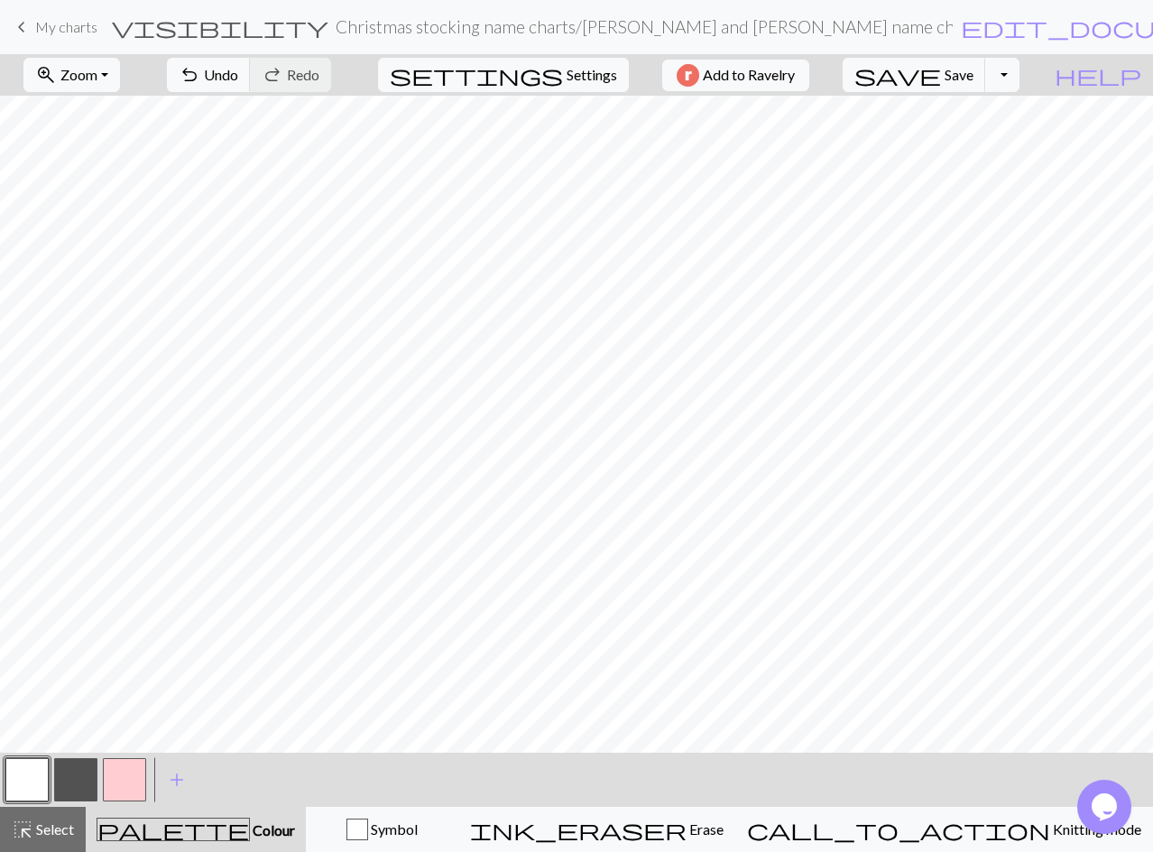
drag, startPoint x: 68, startPoint y: 781, endPoint x: 79, endPoint y: 781, distance: 11.8
click at [69, 780] on button "button" at bounding box center [75, 779] width 43 height 43
click at [31, 782] on button "button" at bounding box center [26, 779] width 43 height 43
click at [39, 820] on span "Select" at bounding box center [53, 828] width 41 height 17
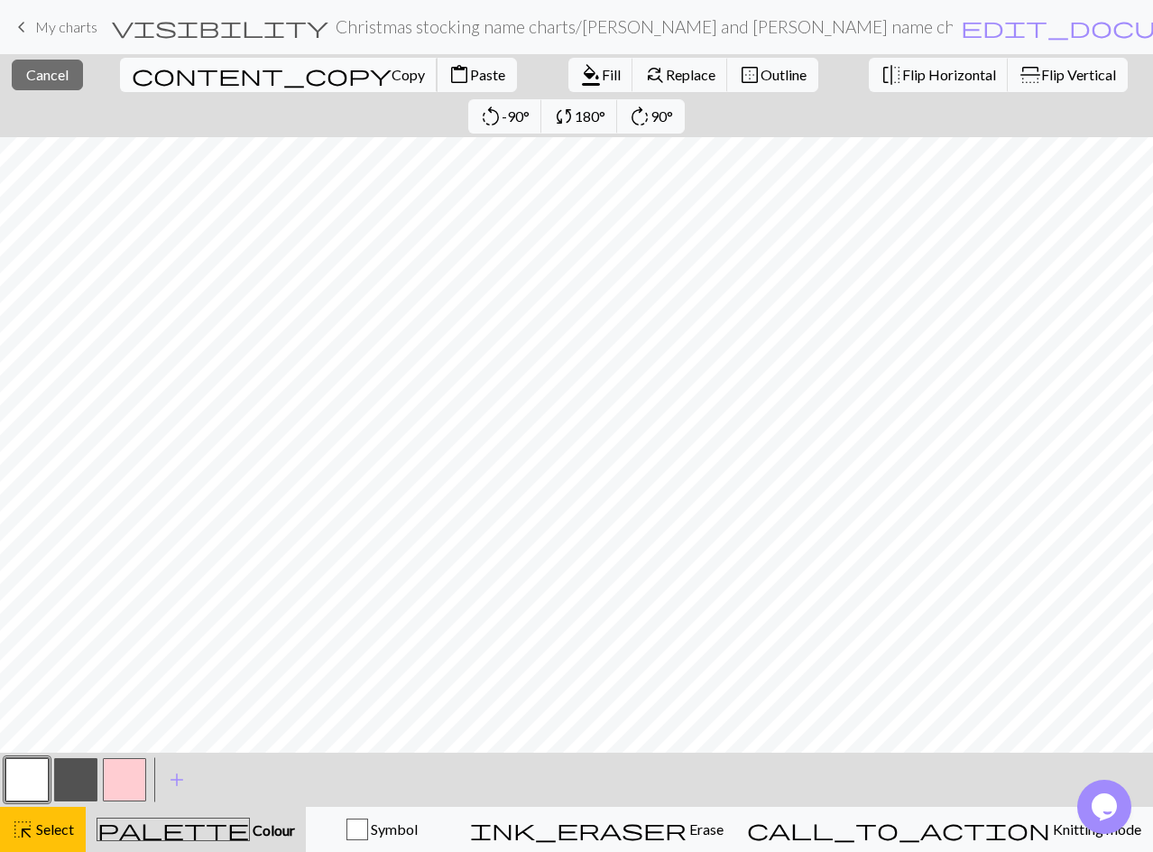
click at [392, 69] on span "Copy" at bounding box center [408, 74] width 33 height 17
click at [470, 70] on span "Paste" at bounding box center [487, 74] width 35 height 17
click at [392, 73] on span "Copy" at bounding box center [408, 74] width 33 height 17
click at [470, 74] on span "Paste" at bounding box center [487, 74] width 35 height 17
click at [392, 70] on span "Copy" at bounding box center [408, 74] width 33 height 17
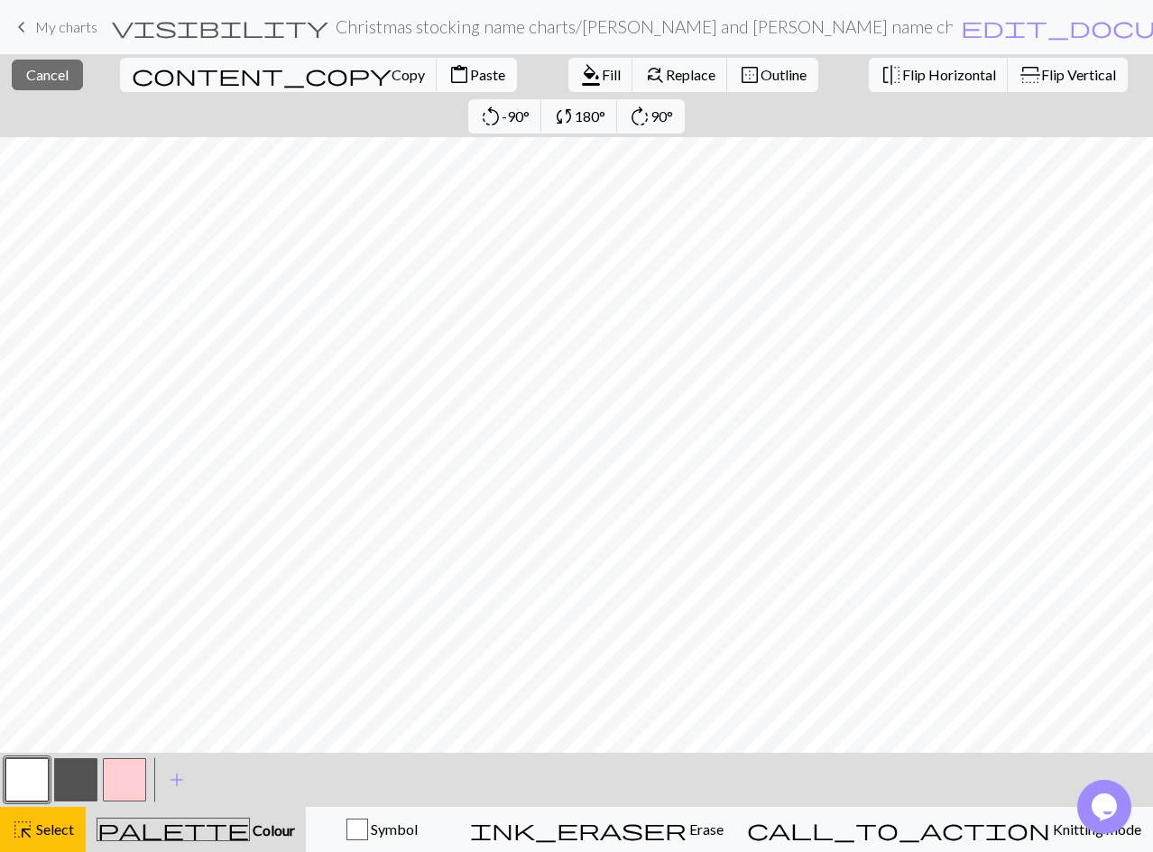
click at [470, 72] on span "Paste" at bounding box center [487, 74] width 35 height 17
click at [52, 829] on span "Select" at bounding box center [53, 828] width 41 height 17
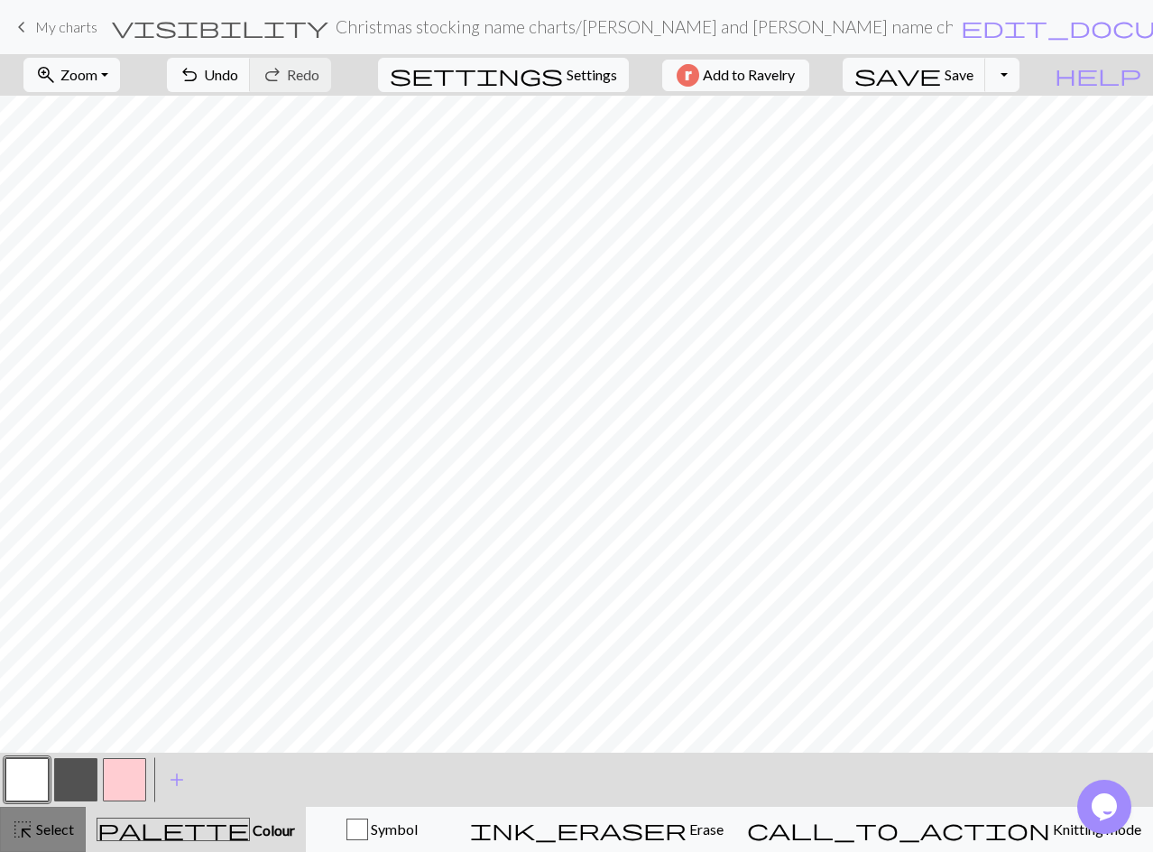
click at [48, 836] on span "Select" at bounding box center [53, 828] width 41 height 17
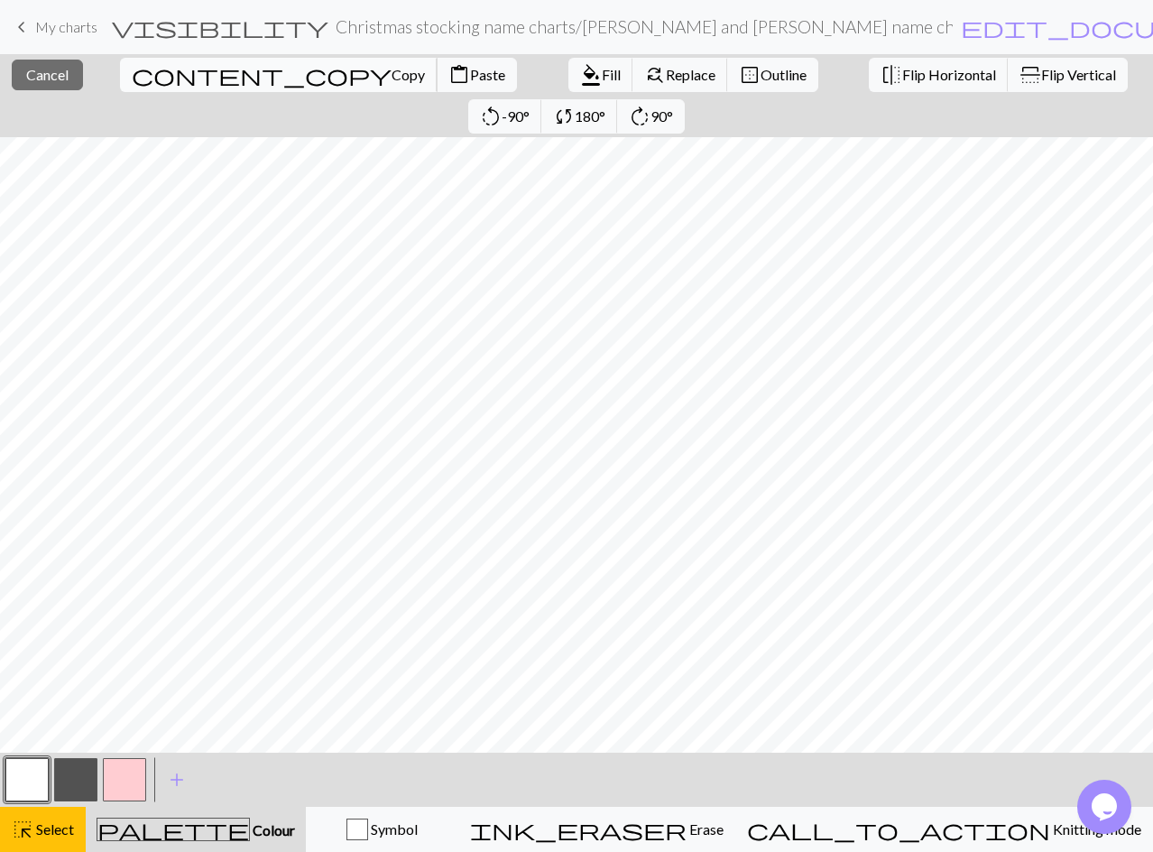
click at [392, 69] on span "Copy" at bounding box center [408, 74] width 33 height 17
click at [470, 79] on span "Paste" at bounding box center [487, 74] width 35 height 17
click at [470, 78] on span "Paste" at bounding box center [487, 74] width 35 height 17
click at [392, 76] on span "Copy" at bounding box center [408, 74] width 33 height 17
click at [470, 79] on span "Paste" at bounding box center [487, 74] width 35 height 17
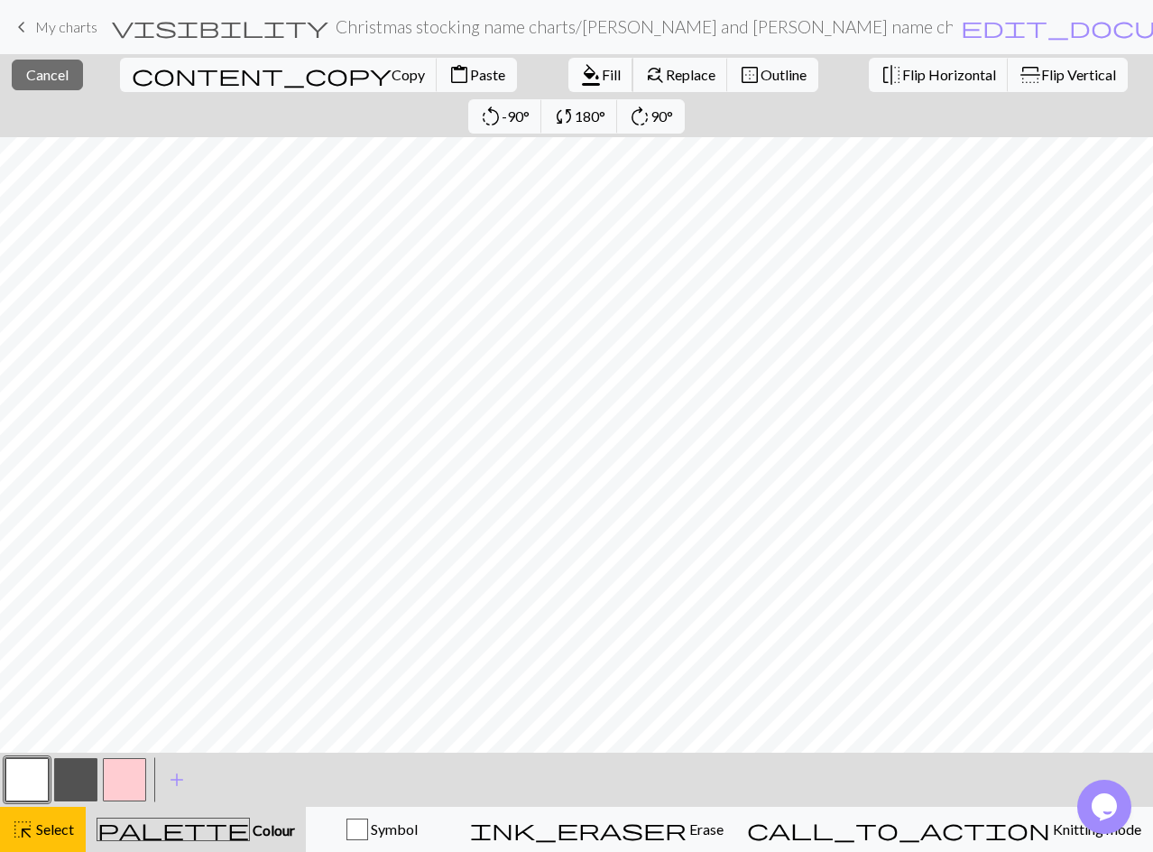
click at [602, 78] on span "Fill" at bounding box center [611, 74] width 19 height 17
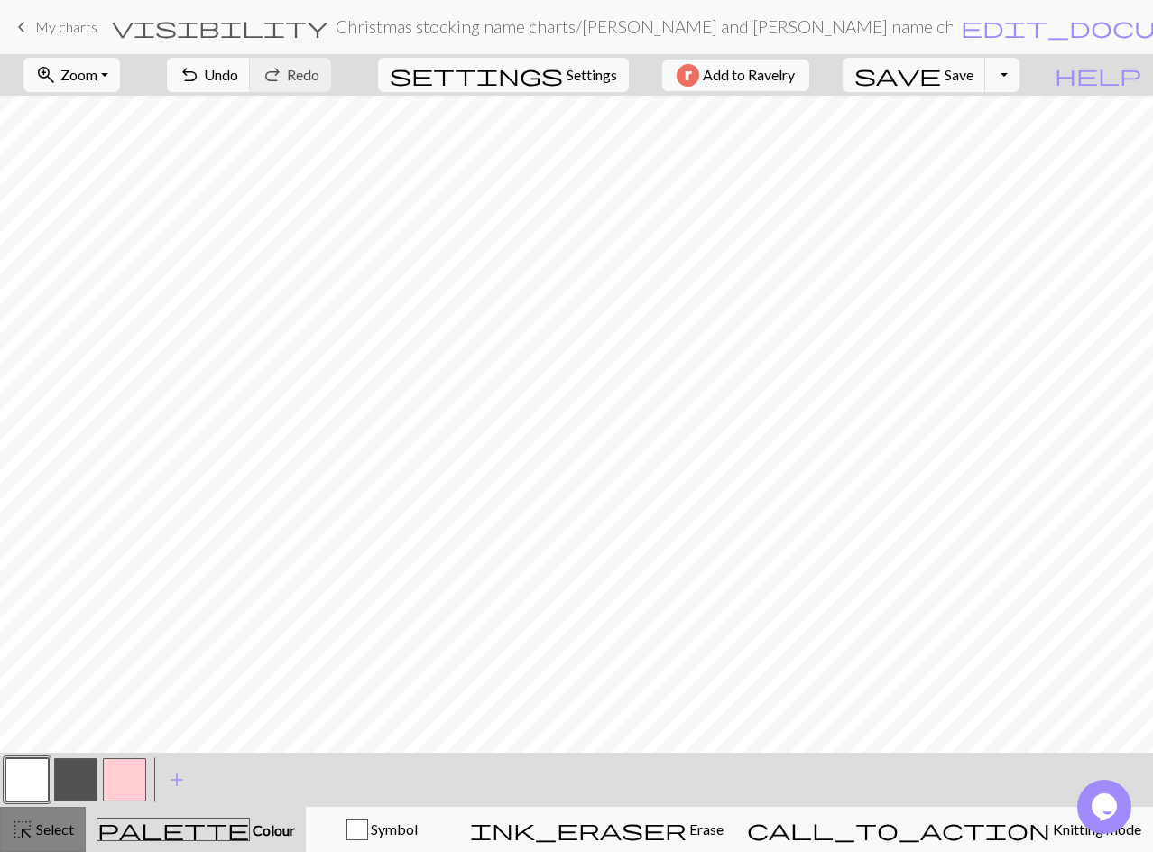
click at [49, 832] on span "Select" at bounding box center [53, 828] width 41 height 17
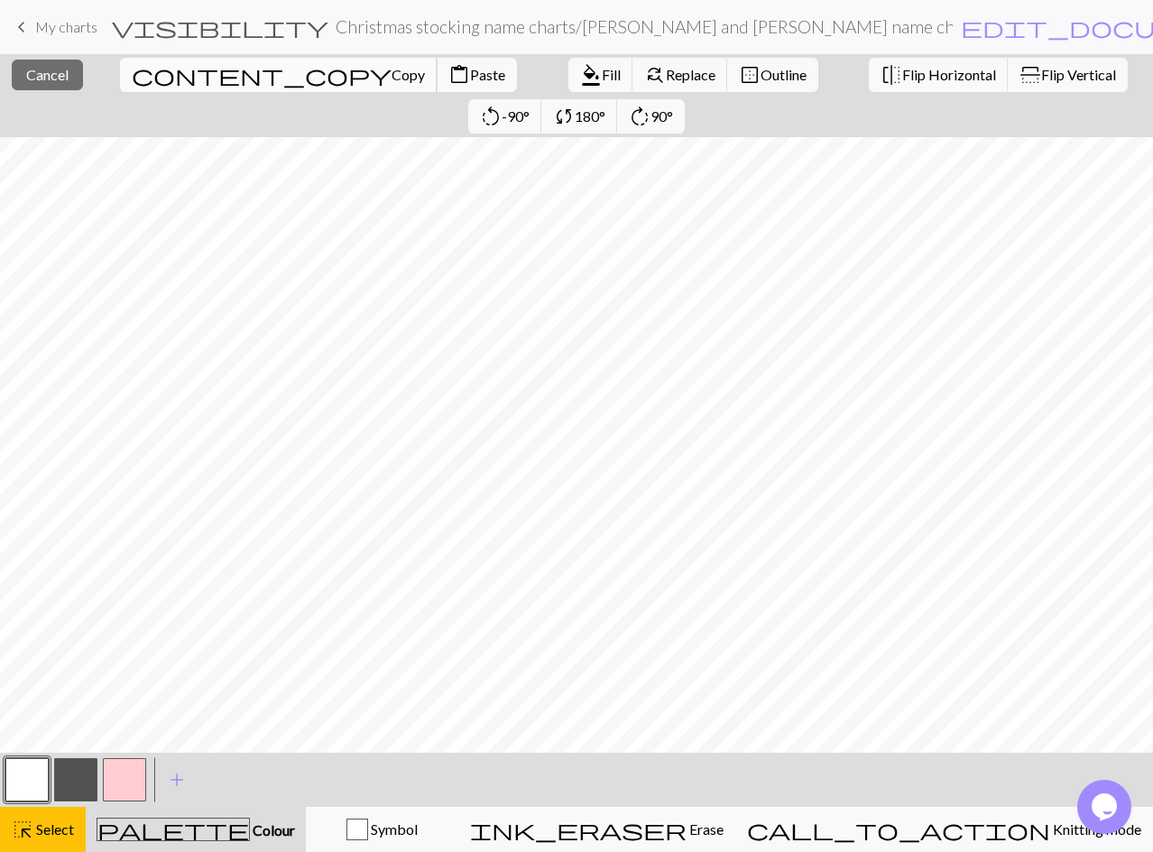
drag, startPoint x: 149, startPoint y: 78, endPoint x: 159, endPoint y: 90, distance: 16.1
click at [392, 78] on span "Copy" at bounding box center [408, 74] width 33 height 17
click at [470, 68] on span "Paste" at bounding box center [487, 74] width 35 height 17
click at [33, 818] on button "highlight_alt Select Select" at bounding box center [43, 829] width 86 height 45
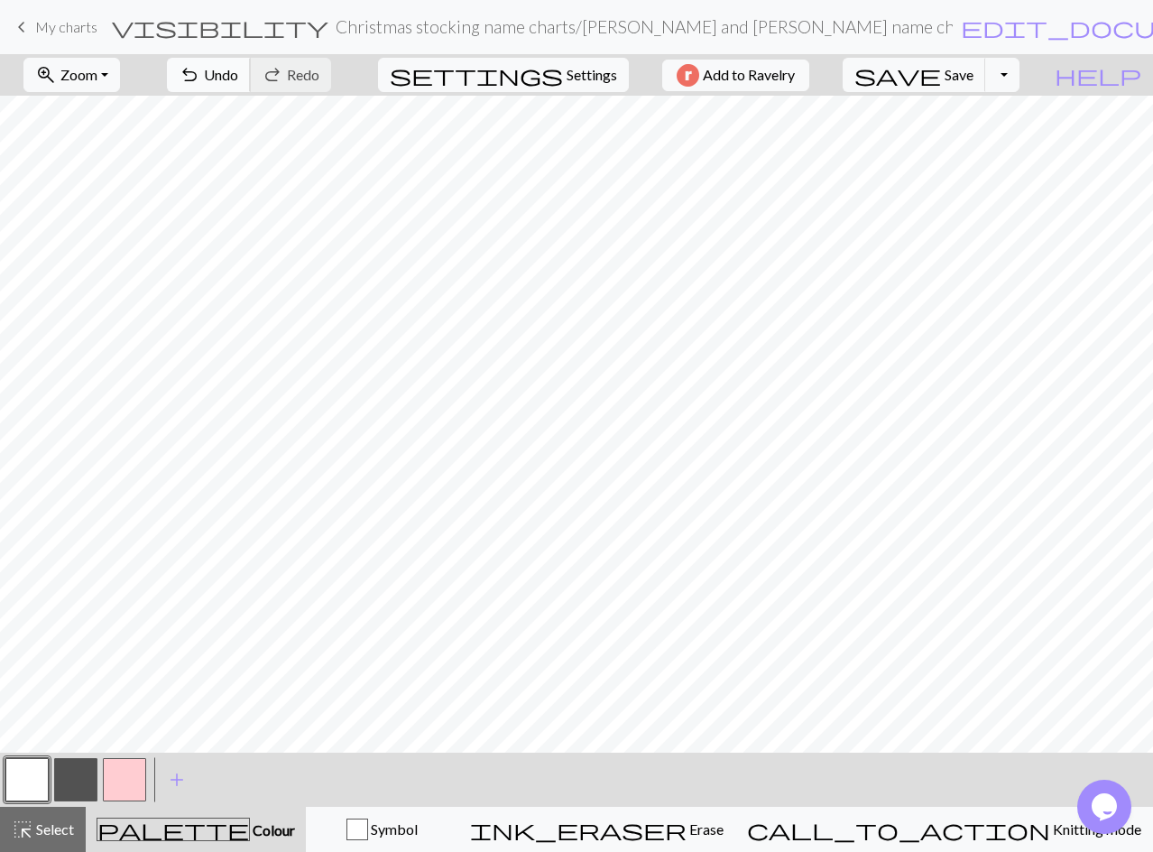
click at [238, 71] on span "Undo" at bounding box center [221, 74] width 34 height 17
click at [238, 69] on span "Undo" at bounding box center [221, 74] width 34 height 17
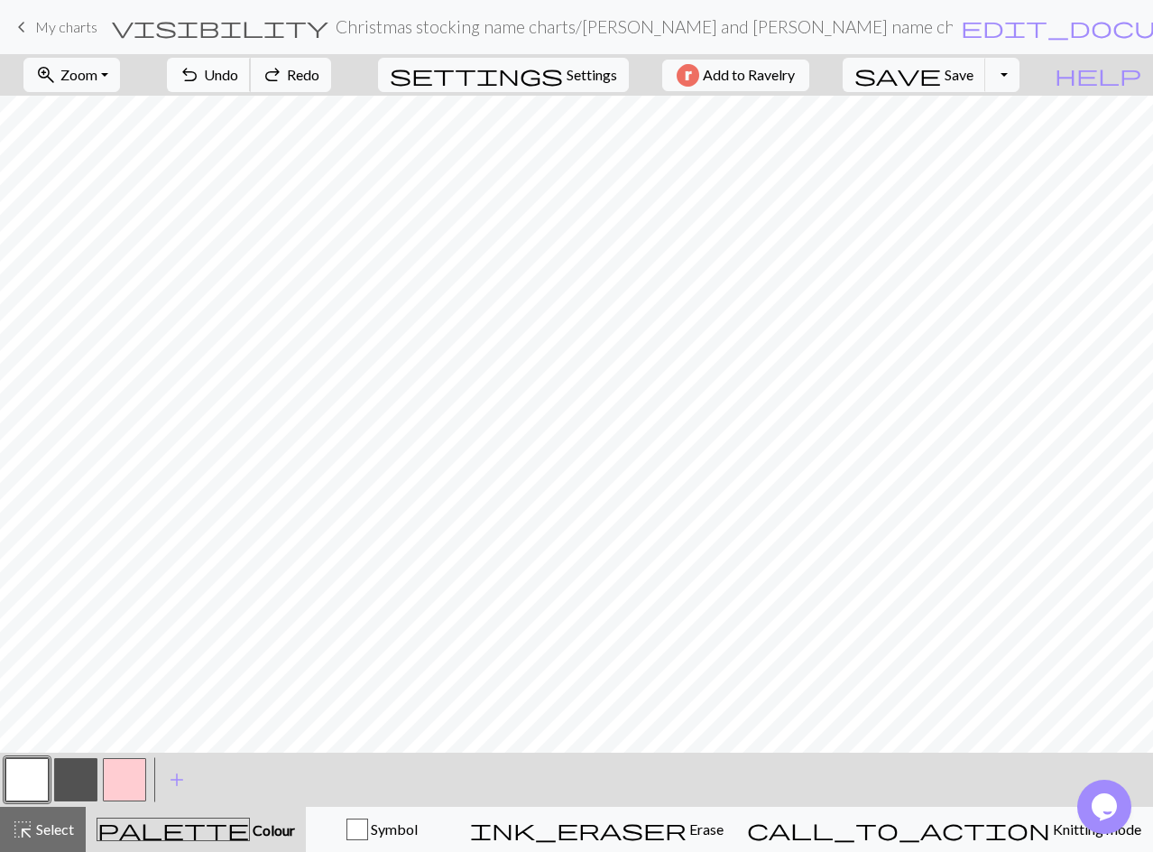
click at [238, 69] on span "Undo" at bounding box center [221, 74] width 34 height 17
click at [69, 825] on span "Select" at bounding box center [53, 828] width 41 height 17
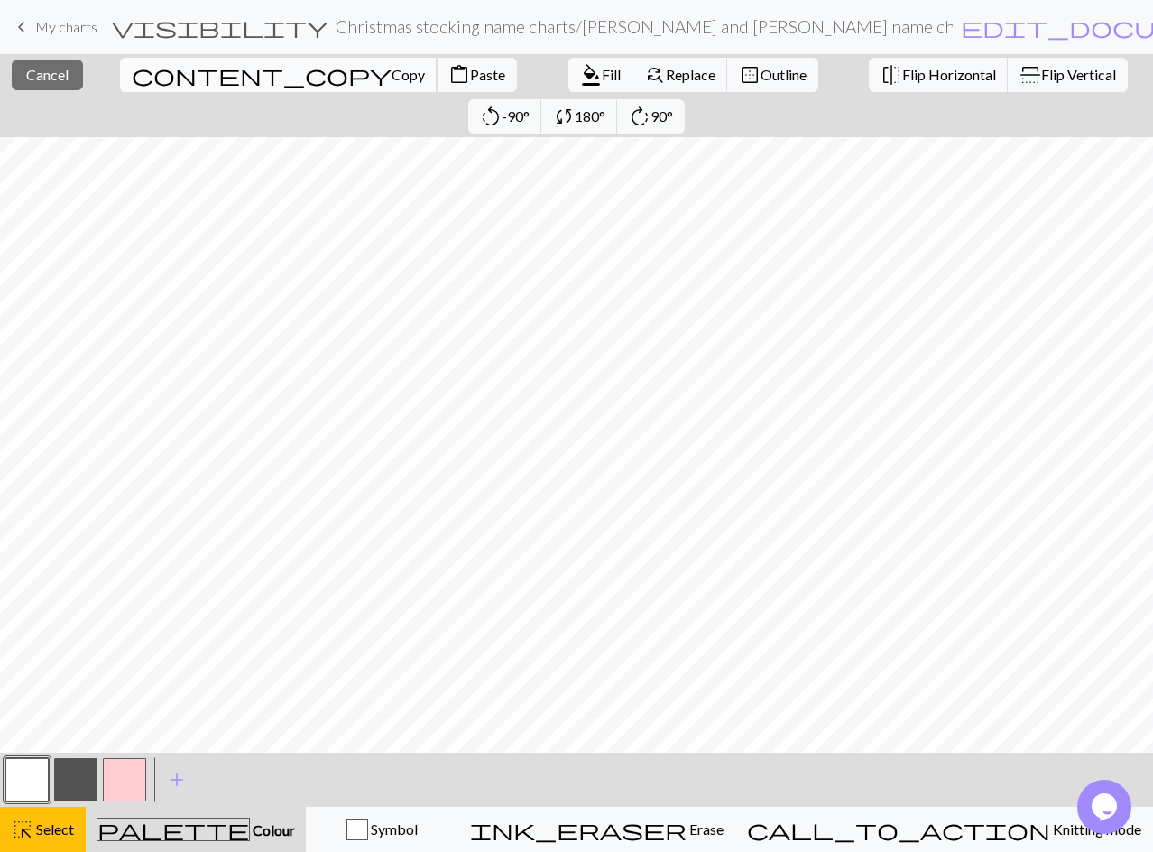
click at [392, 74] on span "Copy" at bounding box center [408, 74] width 33 height 17
click at [392, 79] on span "Copy" at bounding box center [408, 74] width 33 height 17
click at [470, 77] on span "Paste" at bounding box center [487, 74] width 35 height 17
click at [25, 809] on button "highlight_alt Select Select" at bounding box center [43, 829] width 86 height 45
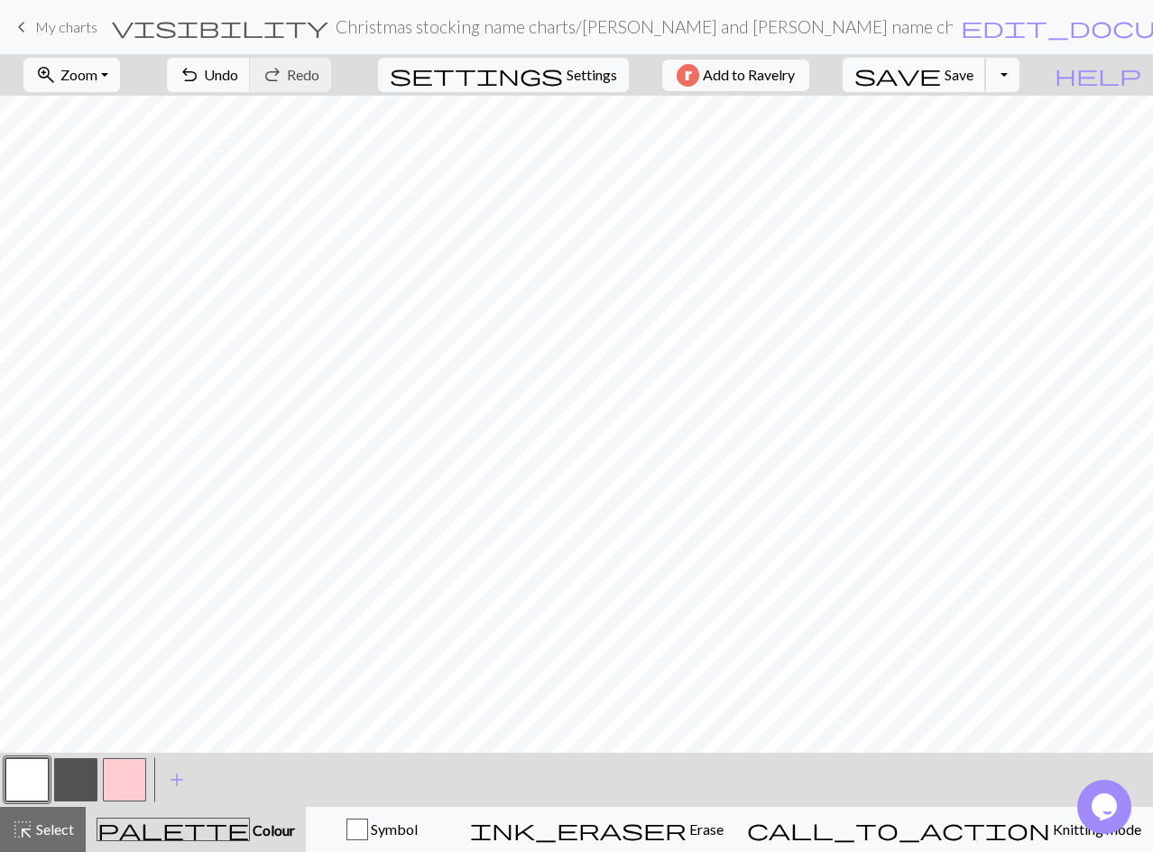
click at [974, 71] on span "Save" at bounding box center [959, 74] width 29 height 17
click at [76, 777] on button "button" at bounding box center [75, 779] width 43 height 43
click at [941, 70] on span "save" at bounding box center [898, 74] width 87 height 25
click at [62, 832] on span "Select" at bounding box center [53, 828] width 41 height 17
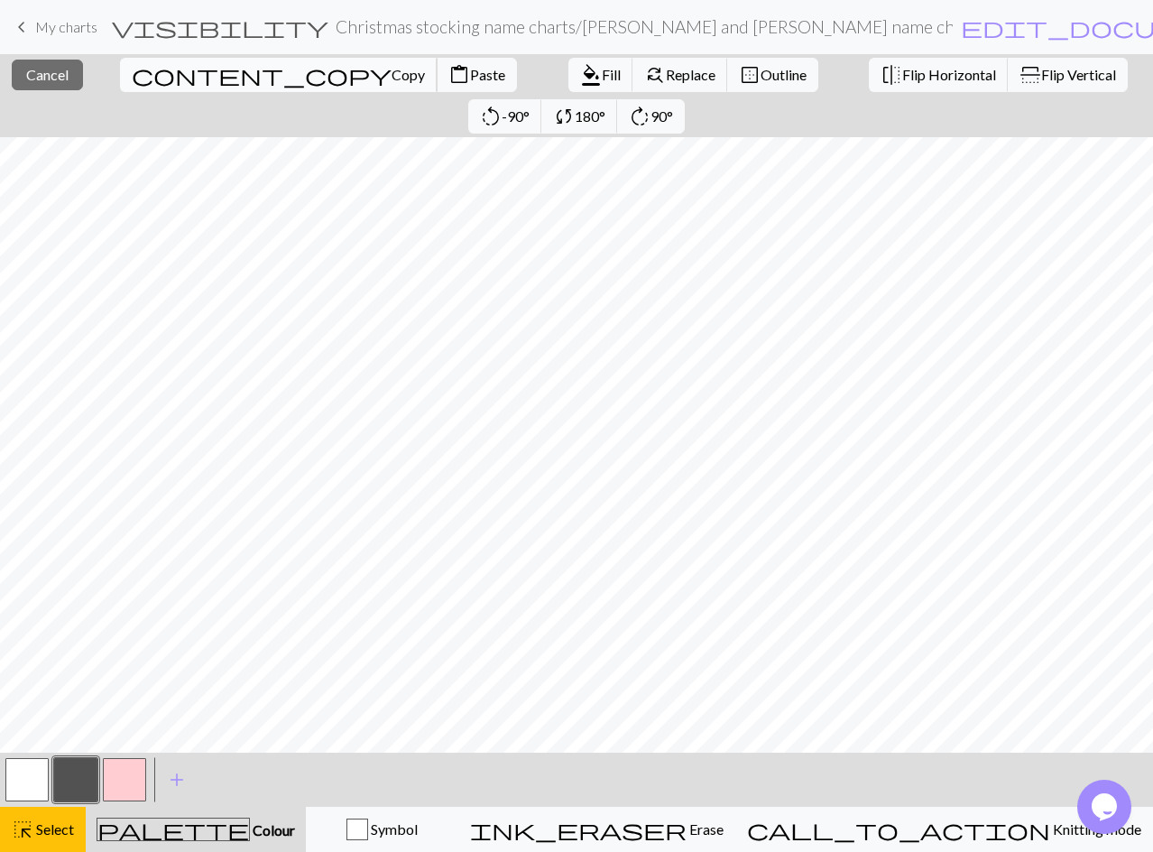
click at [392, 71] on span "Copy" at bounding box center [408, 74] width 33 height 17
click at [470, 75] on span "Paste" at bounding box center [487, 74] width 35 height 17
click at [31, 784] on button "button" at bounding box center [26, 779] width 43 height 43
drag, startPoint x: 39, startPoint y: 831, endPoint x: 57, endPoint y: 816, distance: 23.7
click at [40, 830] on span "Select" at bounding box center [53, 828] width 41 height 17
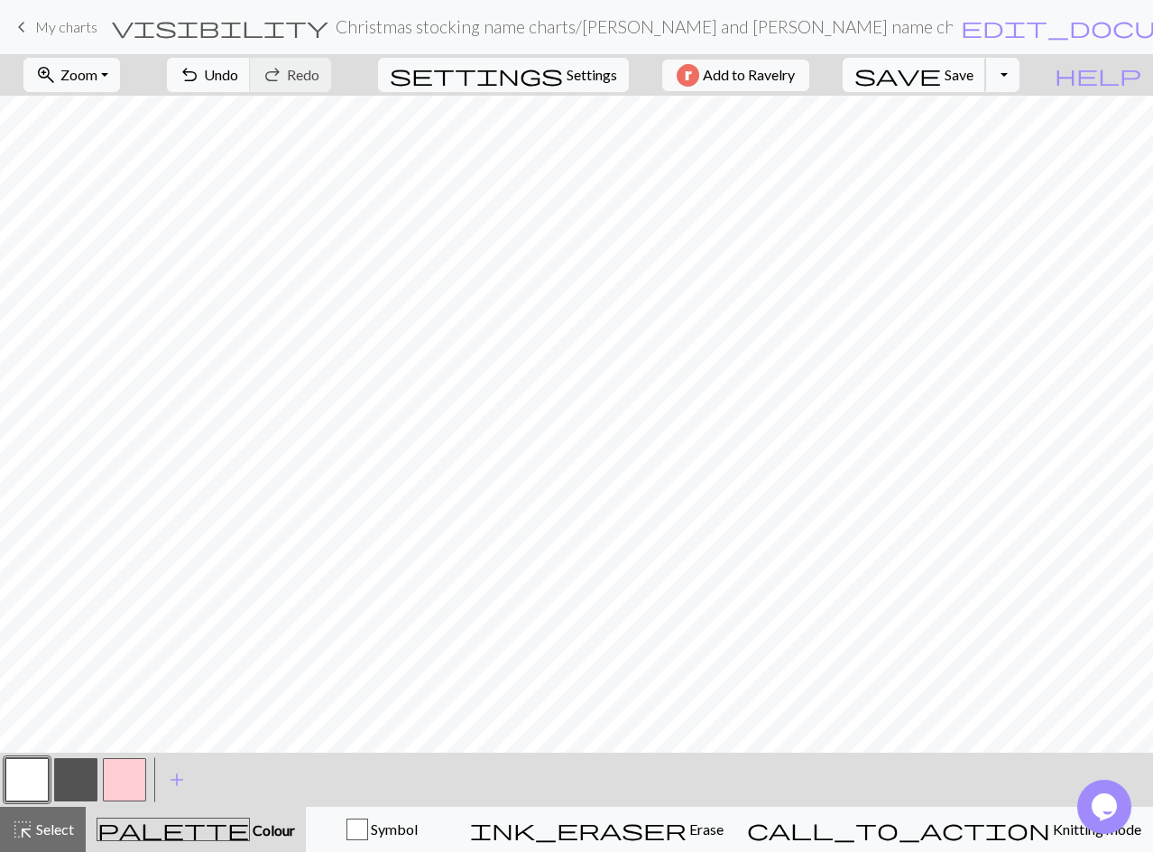
click at [941, 73] on span "save" at bounding box center [898, 74] width 87 height 25
click at [75, 772] on button "button" at bounding box center [75, 779] width 43 height 43
click at [29, 781] on button "button" at bounding box center [26, 779] width 43 height 43
drag, startPoint x: 86, startPoint y: 782, endPoint x: 117, endPoint y: 750, distance: 45.3
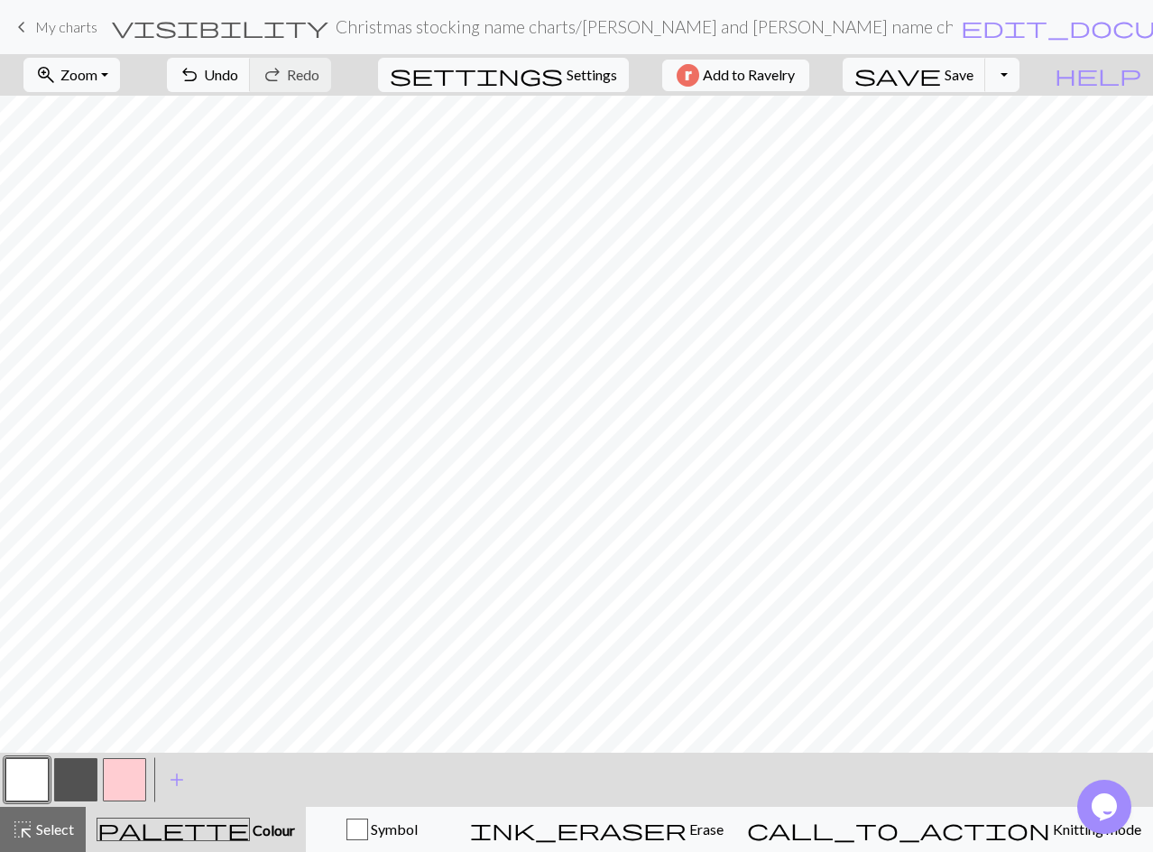
click at [87, 781] on button "button" at bounding box center [75, 779] width 43 height 43
click at [200, 79] on span "undo" at bounding box center [190, 74] width 22 height 25
click at [6, 787] on button "button" at bounding box center [26, 779] width 43 height 43
drag, startPoint x: 83, startPoint y: 781, endPoint x: 109, endPoint y: 747, distance: 42.4
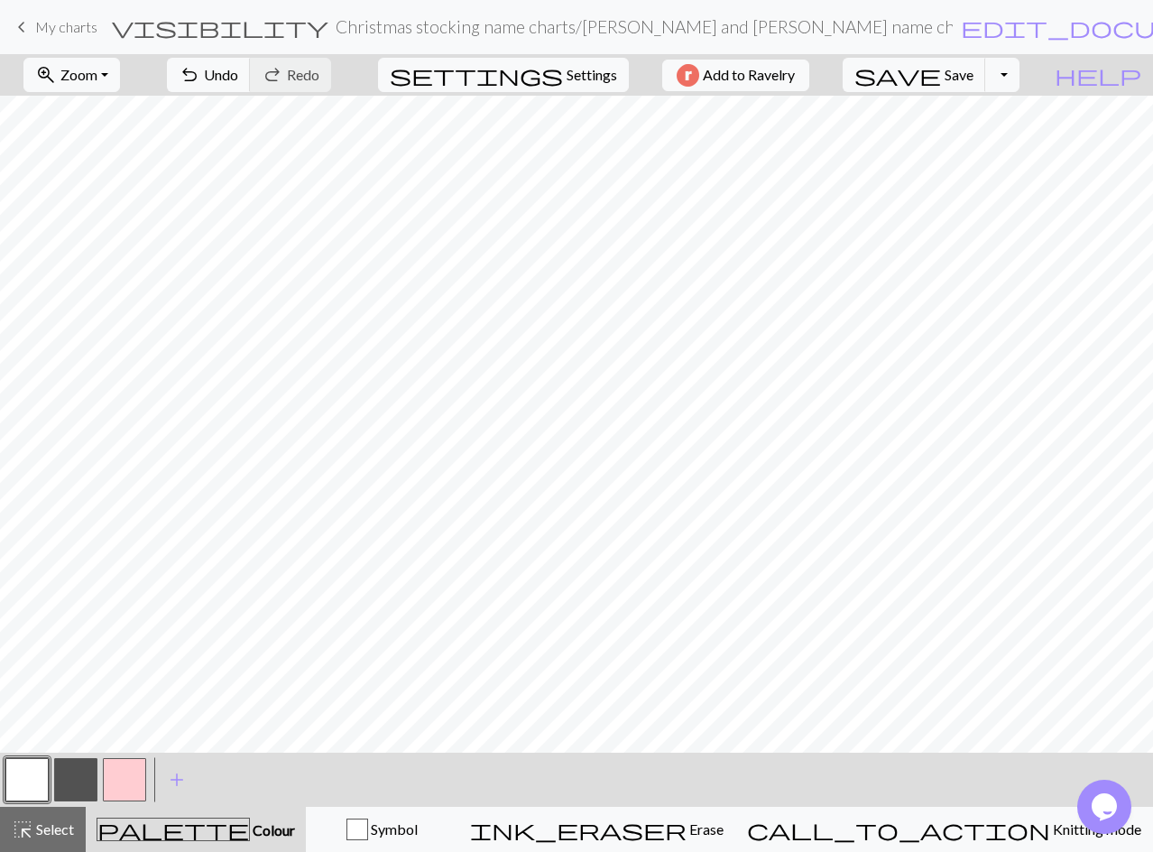
click at [84, 780] on button "button" at bounding box center [75, 779] width 43 height 43
click at [200, 78] on span "undo" at bounding box center [190, 74] width 22 height 25
click at [200, 67] on span "undo" at bounding box center [190, 74] width 22 height 25
click at [238, 76] on span "Undo" at bounding box center [221, 74] width 34 height 17
click at [47, 829] on span "Select" at bounding box center [53, 828] width 41 height 17
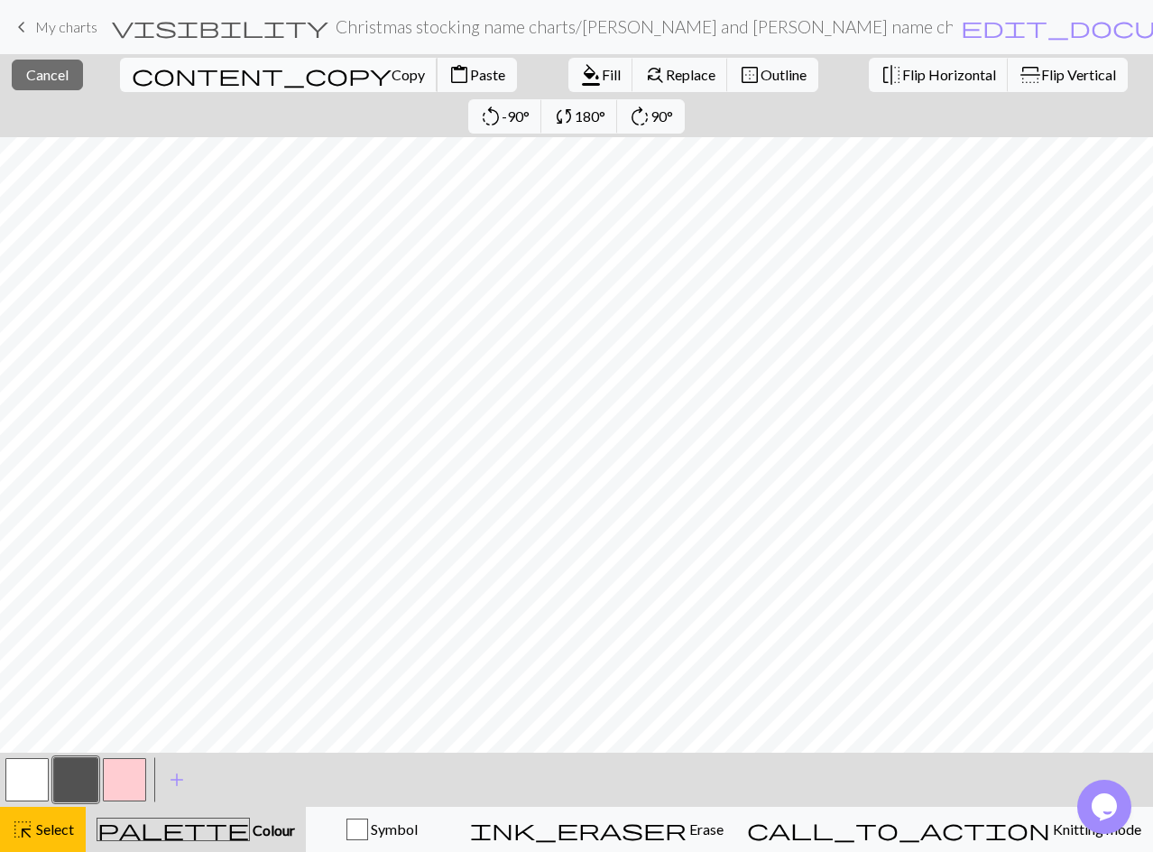
click at [392, 72] on span "Copy" at bounding box center [408, 74] width 33 height 17
click at [470, 74] on span "Paste" at bounding box center [487, 74] width 35 height 17
click at [45, 822] on span "Select" at bounding box center [53, 828] width 41 height 17
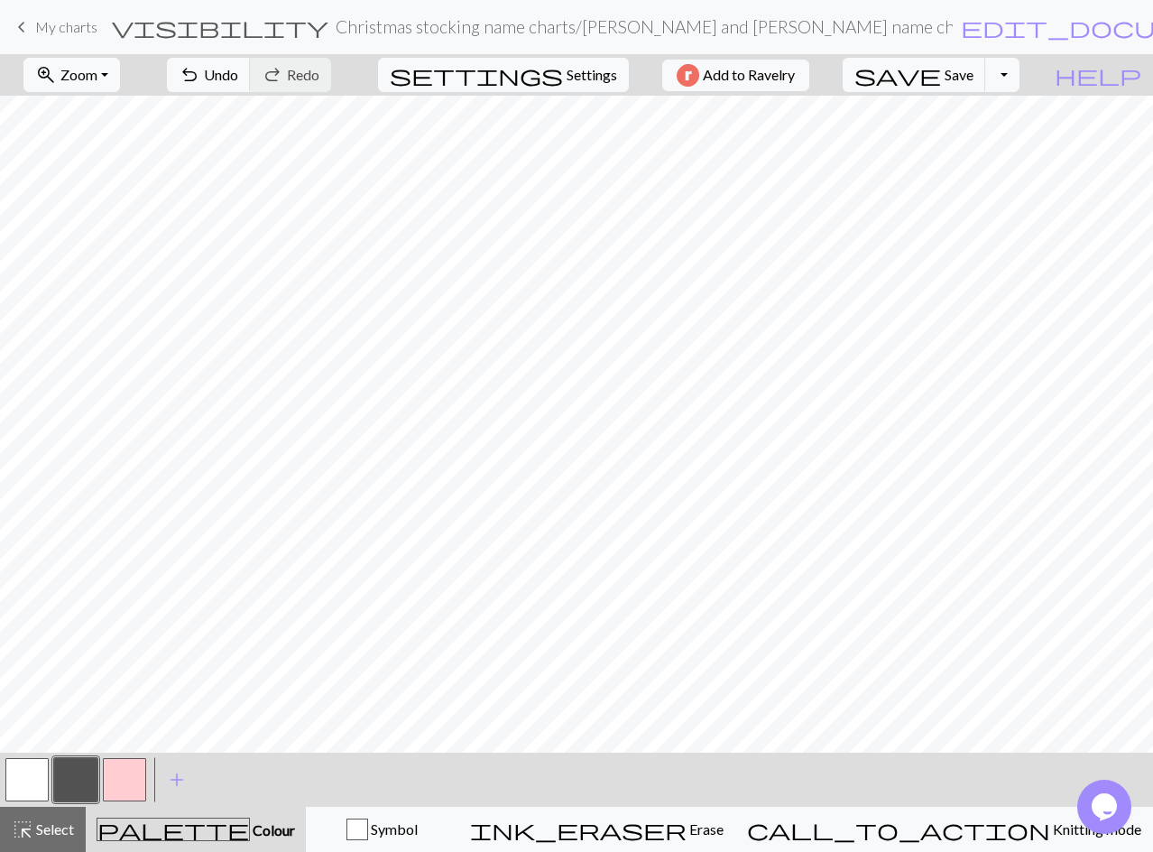
click at [27, 779] on button "button" at bounding box center [26, 779] width 43 height 43
click at [38, 779] on button "button" at bounding box center [26, 779] width 43 height 43
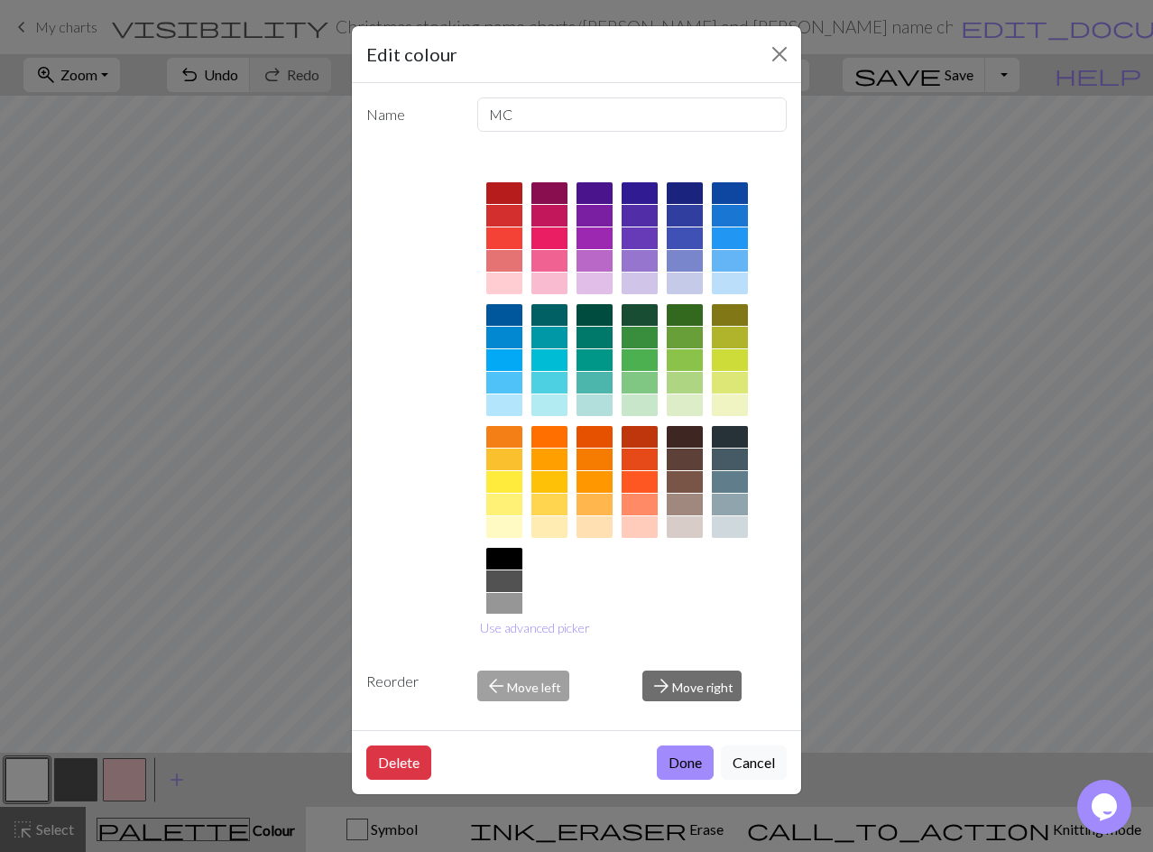
click at [677, 766] on button "Done" at bounding box center [685, 762] width 57 height 34
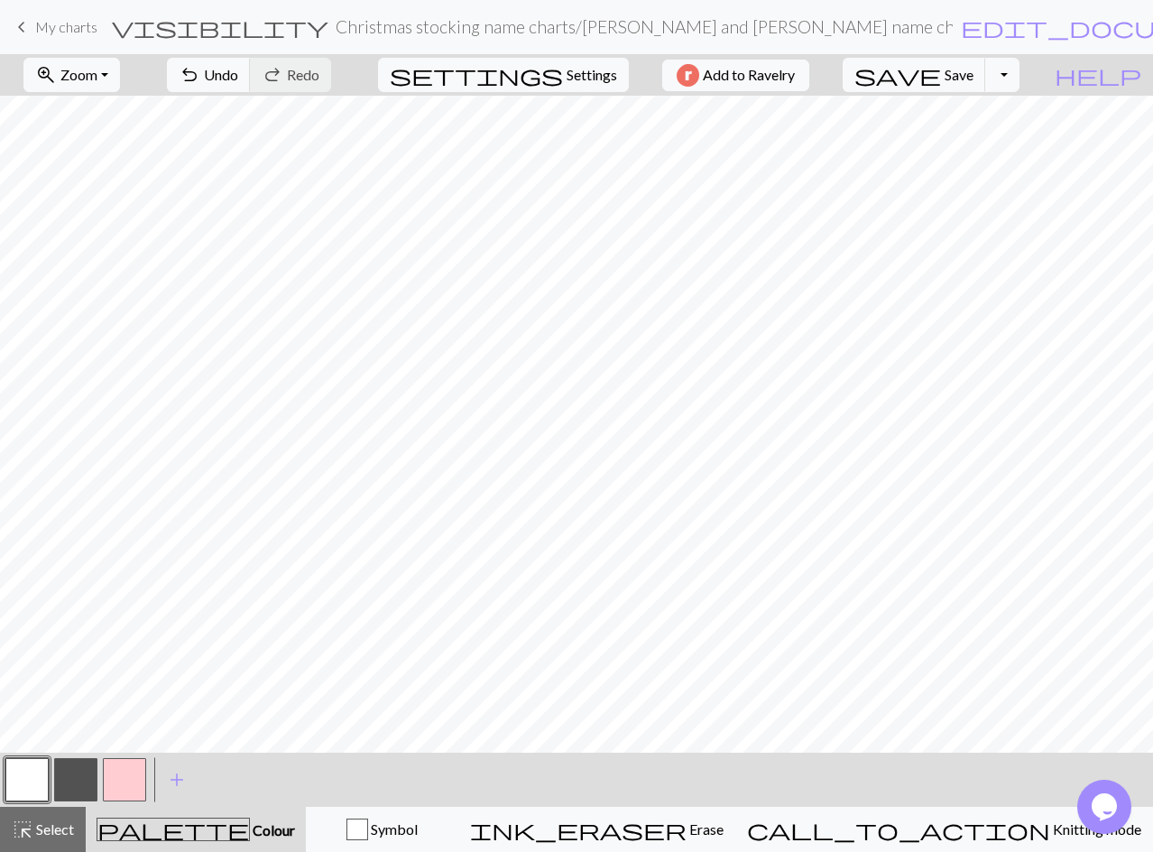
click at [87, 773] on button "button" at bounding box center [75, 779] width 43 height 43
click at [238, 75] on span "Undo" at bounding box center [221, 74] width 34 height 17
click at [974, 74] on span "Save" at bounding box center [959, 74] width 29 height 17
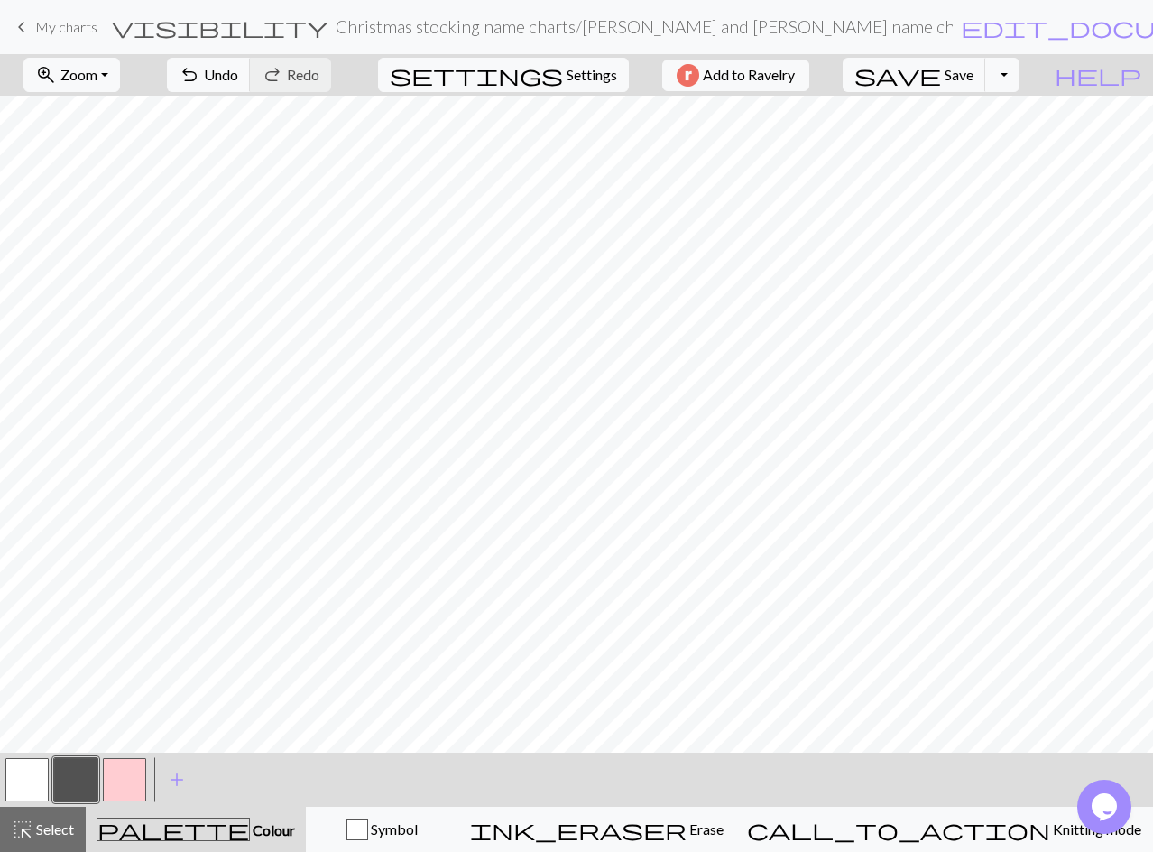
click at [33, 780] on button "button" at bounding box center [26, 779] width 43 height 43
click at [35, 781] on button "button" at bounding box center [26, 779] width 43 height 43
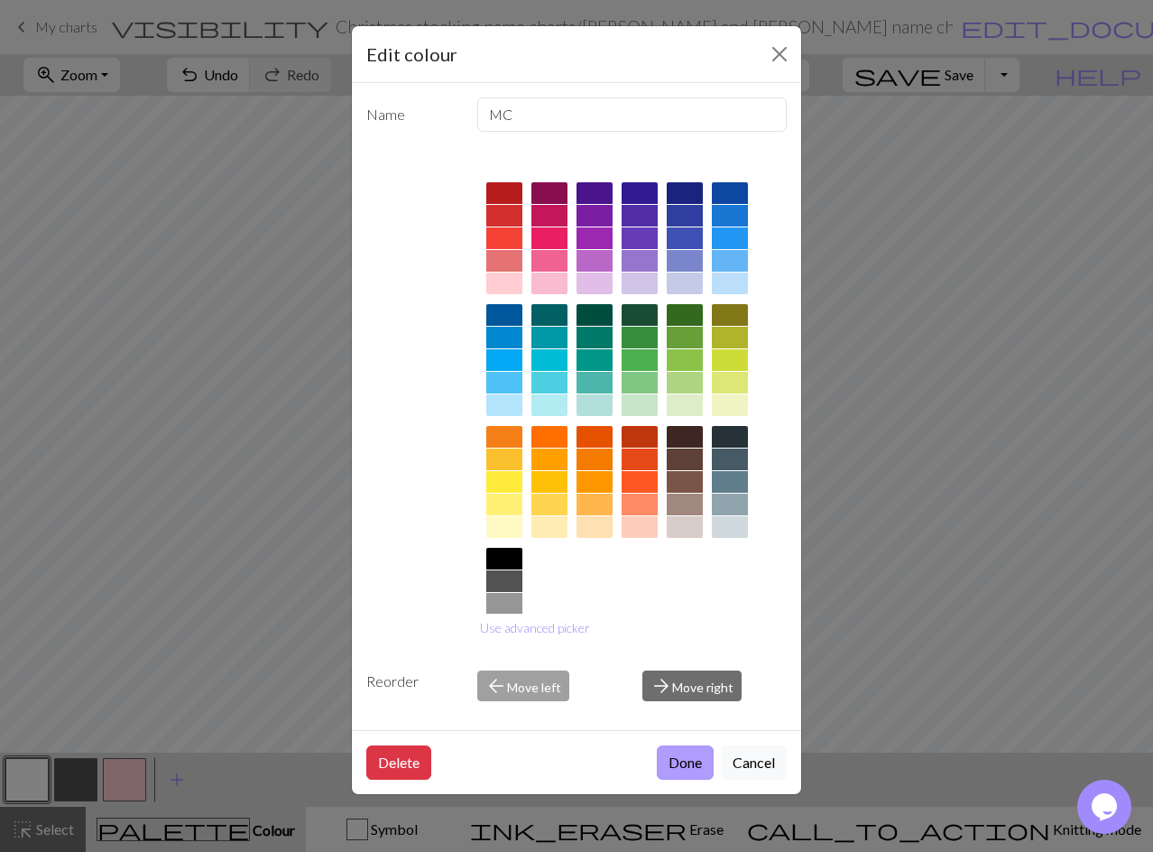
click at [684, 756] on button "Done" at bounding box center [685, 762] width 57 height 34
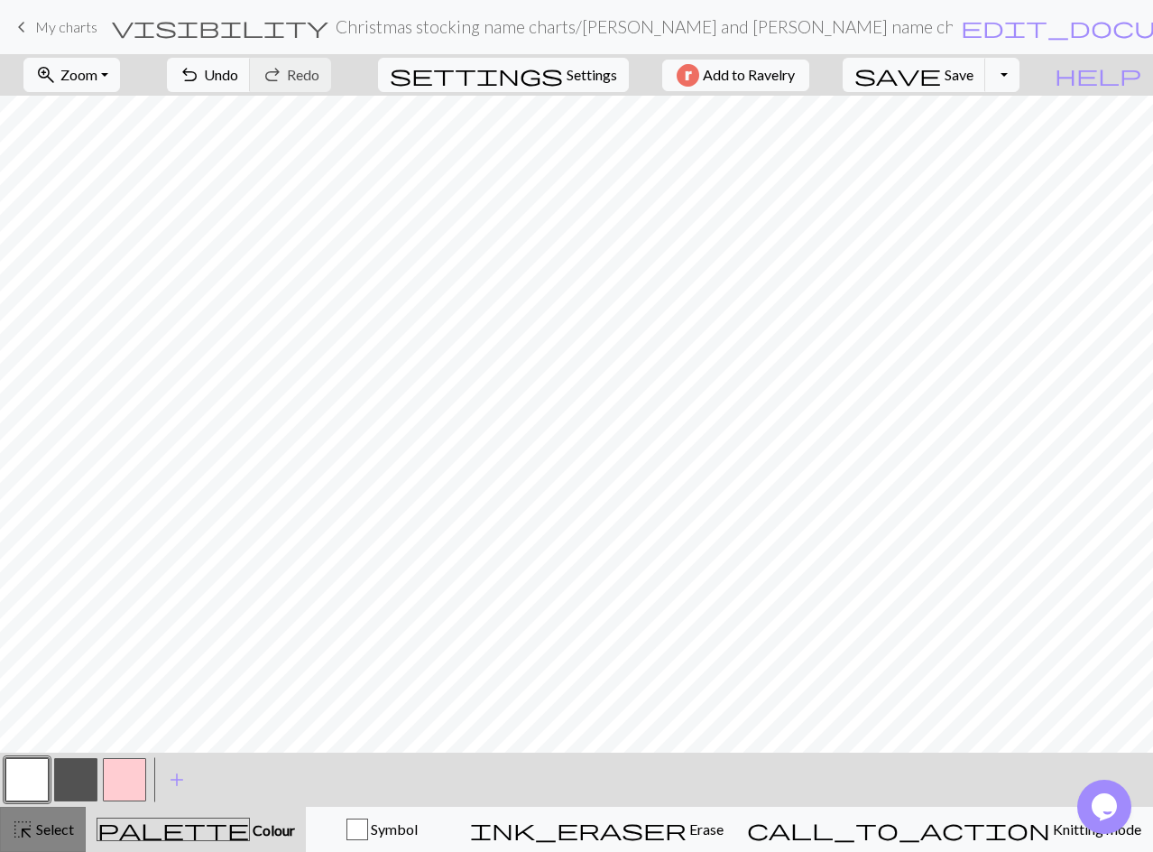
click at [39, 824] on span "Select" at bounding box center [53, 828] width 41 height 17
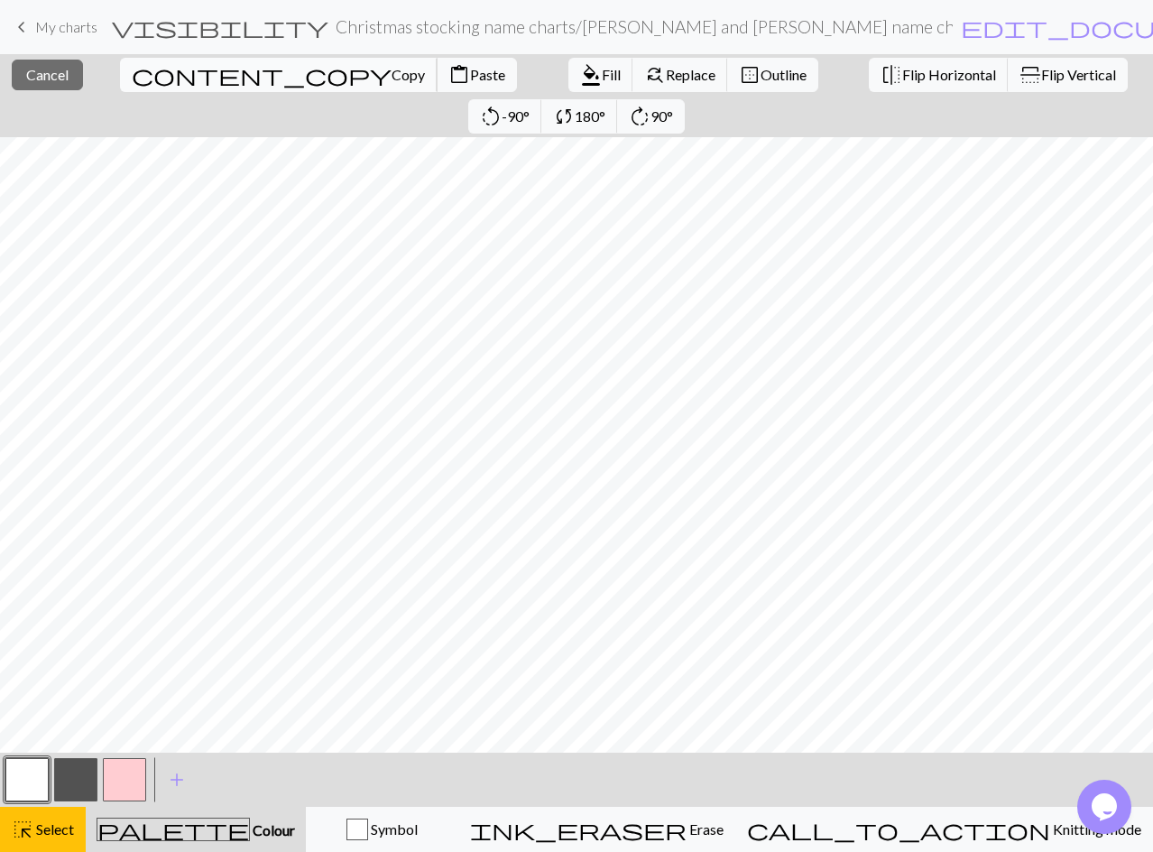
click at [392, 66] on span "Copy" at bounding box center [408, 74] width 33 height 17
click at [470, 68] on span "Paste" at bounding box center [487, 74] width 35 height 17
drag, startPoint x: 35, startPoint y: 830, endPoint x: 47, endPoint y: 828, distance: 11.9
click at [36, 829] on span "Select" at bounding box center [53, 828] width 41 height 17
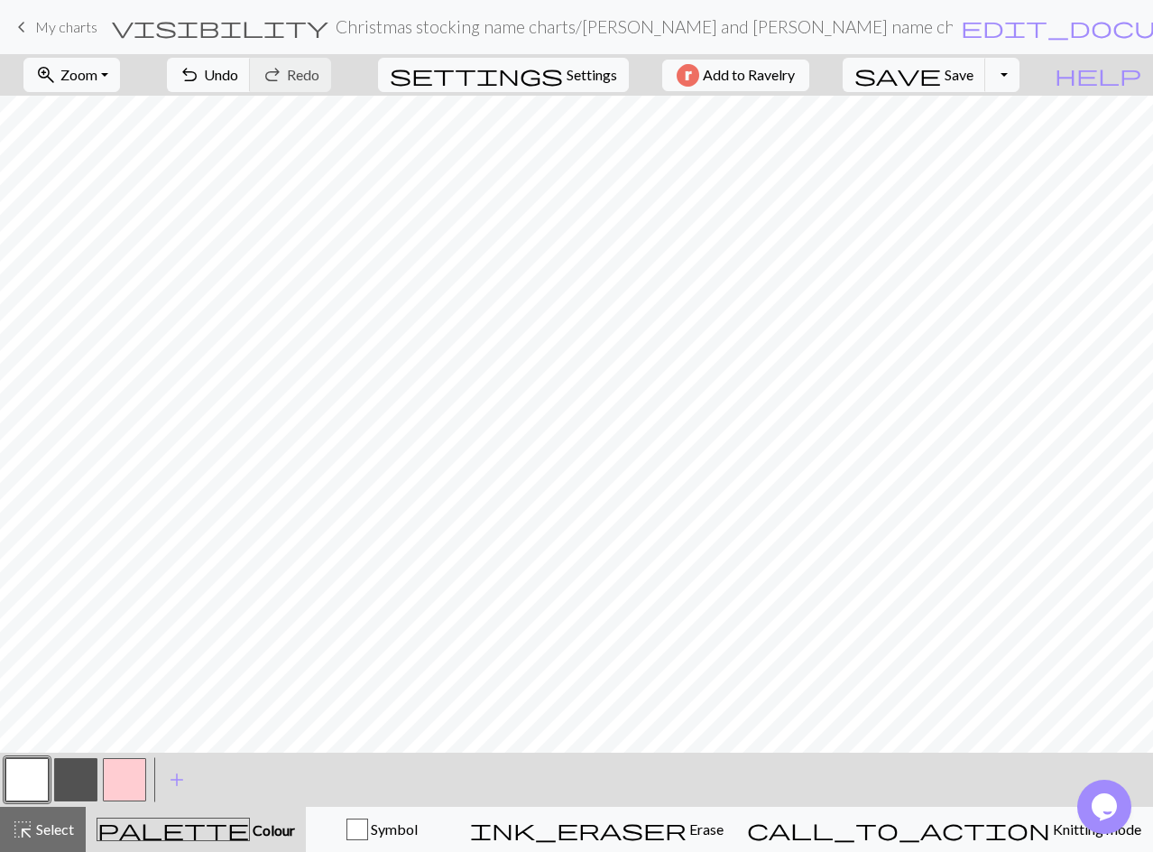
click at [22, 779] on button "button" at bounding box center [26, 779] width 43 height 43
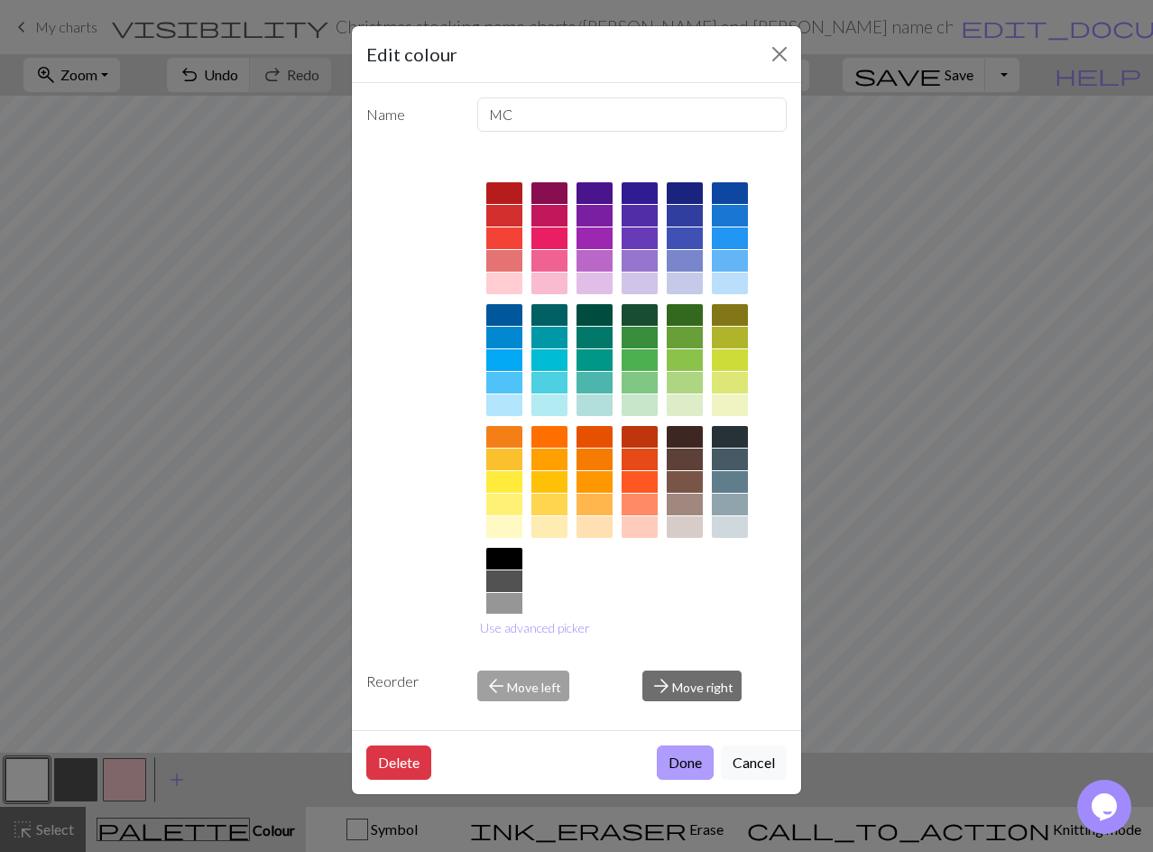
click at [678, 763] on button "Done" at bounding box center [685, 762] width 57 height 34
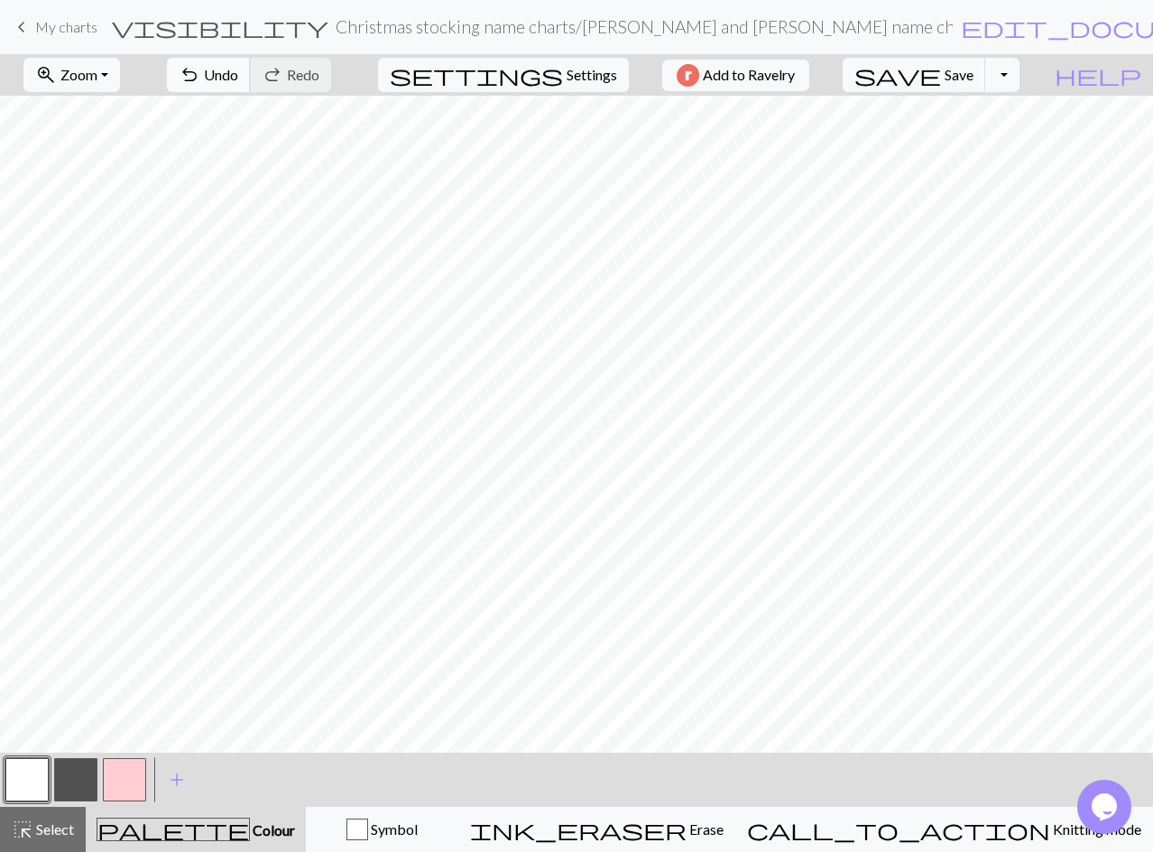
click at [238, 82] on span "Undo" at bounding box center [221, 74] width 34 height 17
click at [941, 77] on span "save" at bounding box center [898, 74] width 87 height 25
click at [65, 818] on button "highlight_alt Select Select" at bounding box center [43, 829] width 86 height 45
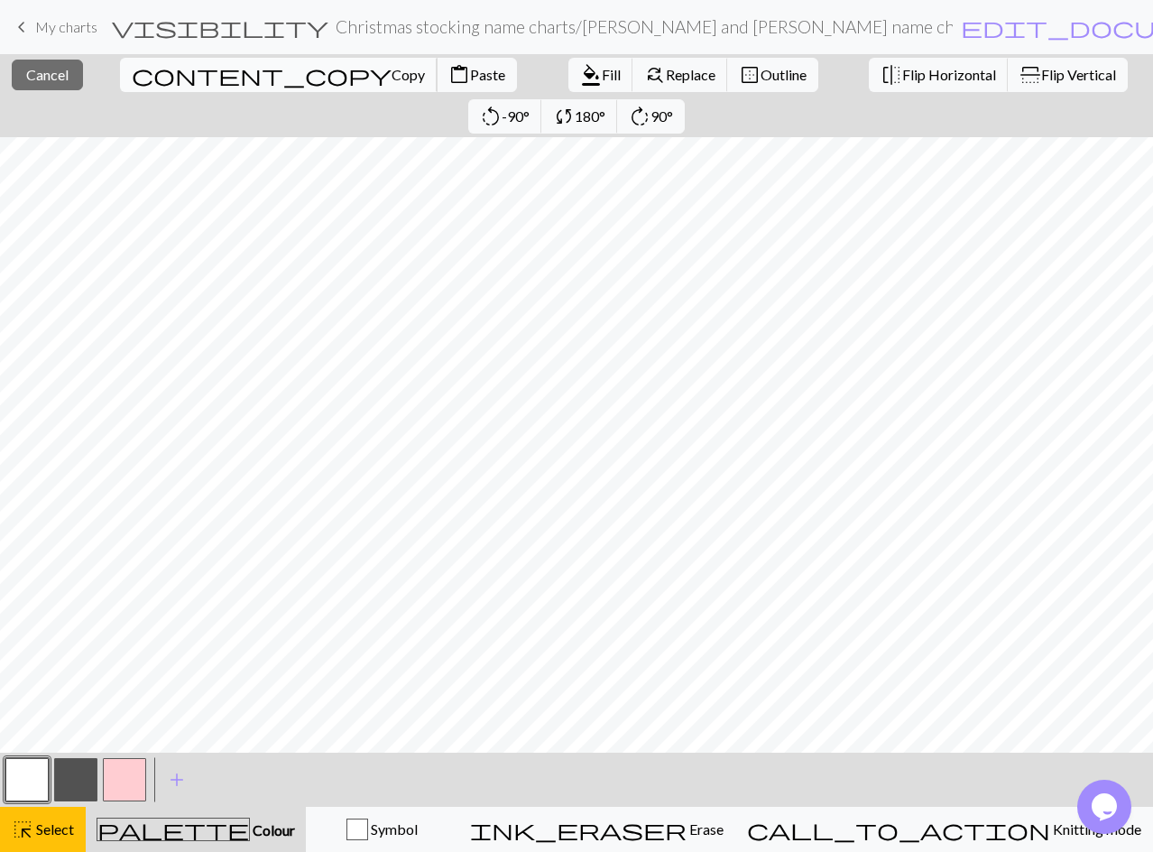
click at [392, 78] on span "Copy" at bounding box center [408, 74] width 33 height 17
click at [470, 78] on span "Paste" at bounding box center [487, 74] width 35 height 17
click at [23, 790] on button "button" at bounding box center [26, 779] width 43 height 43
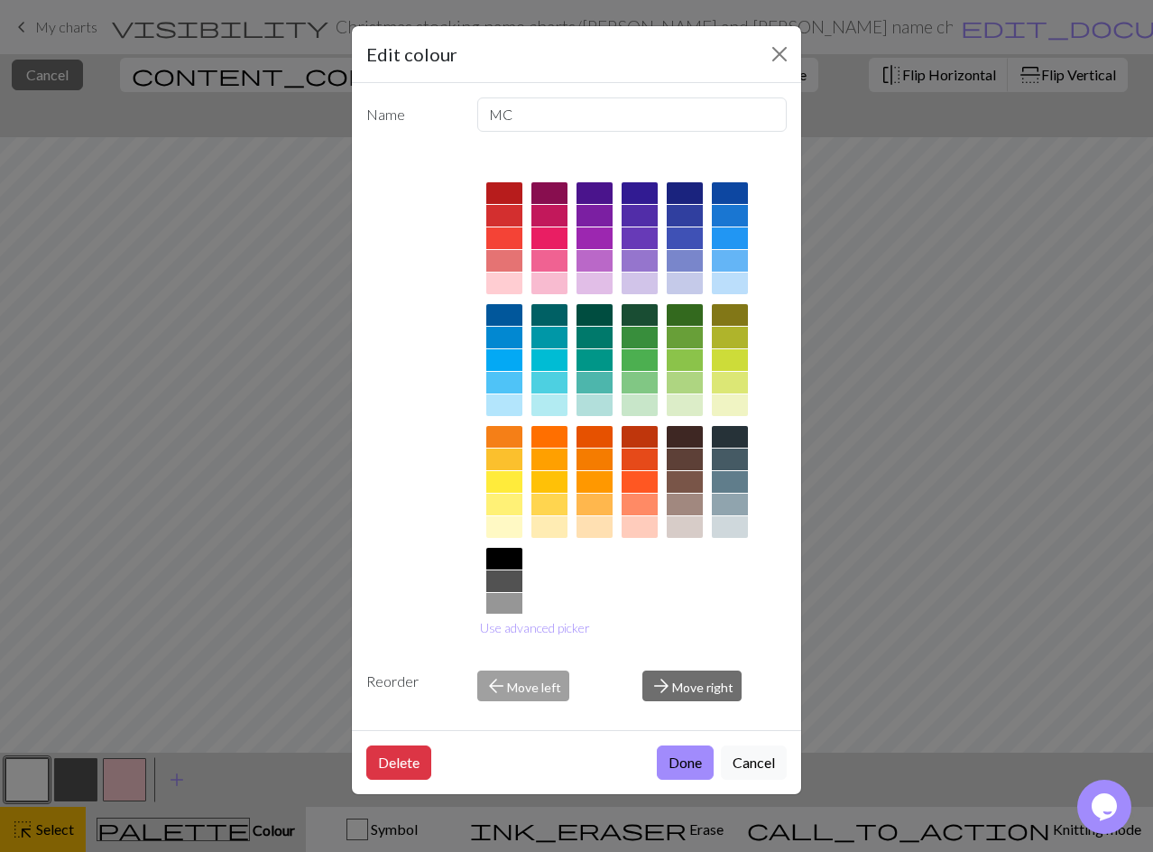
drag, startPoint x: 698, startPoint y: 763, endPoint x: 665, endPoint y: 740, distance: 39.6
click at [696, 761] on button "Done" at bounding box center [685, 762] width 57 height 34
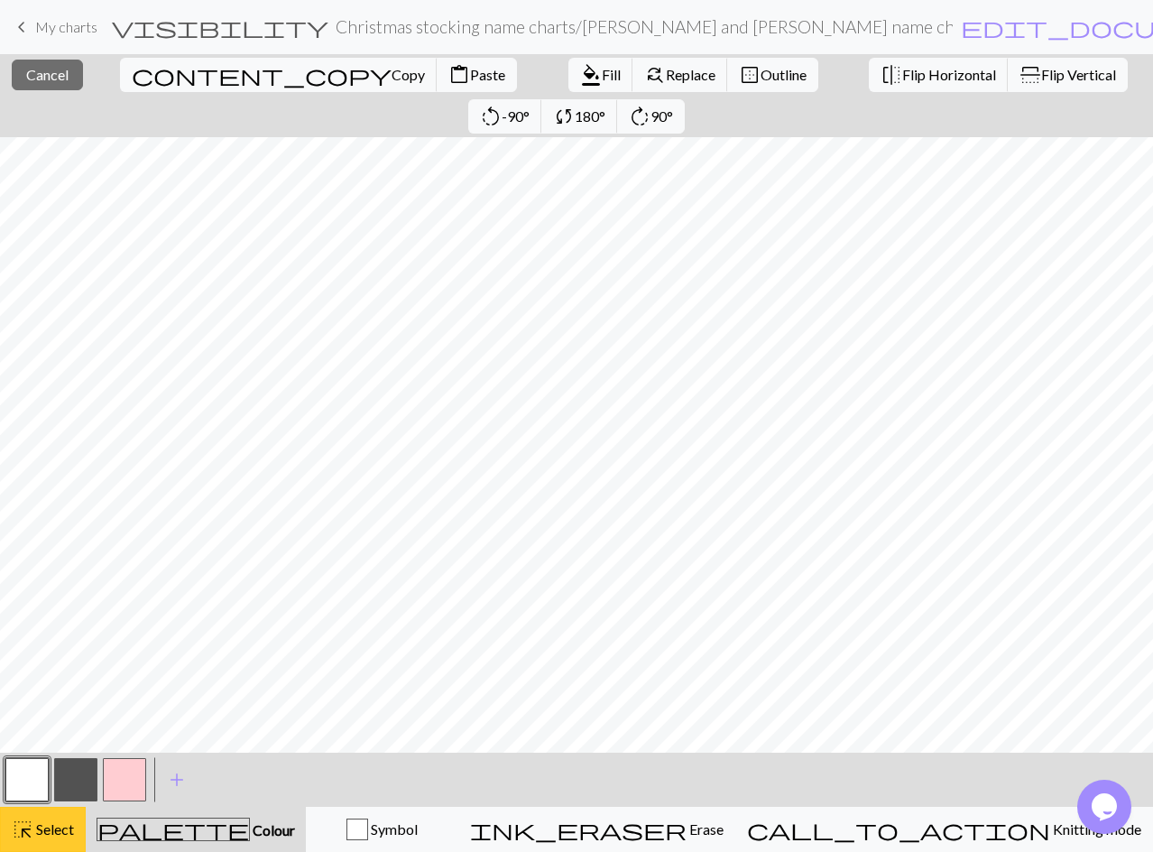
click at [52, 817] on button "highlight_alt Select Select" at bounding box center [43, 829] width 86 height 45
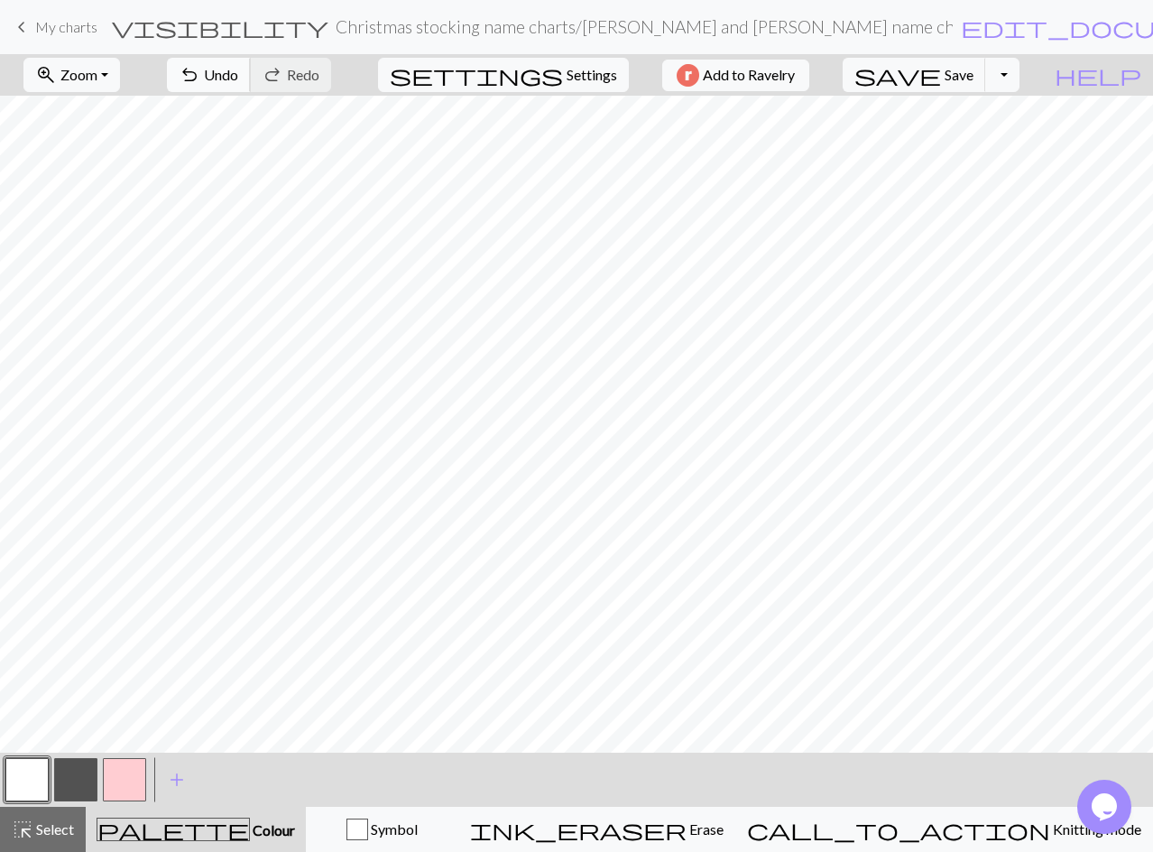
click at [200, 69] on span "undo" at bounding box center [190, 74] width 22 height 25
click at [941, 74] on span "save" at bounding box center [898, 74] width 87 height 25
click at [74, 781] on button "button" at bounding box center [75, 779] width 43 height 43
click at [238, 78] on span "Undo" at bounding box center [221, 74] width 34 height 17
drag, startPoint x: 44, startPoint y: 828, endPoint x: 540, endPoint y: 764, distance: 499.6
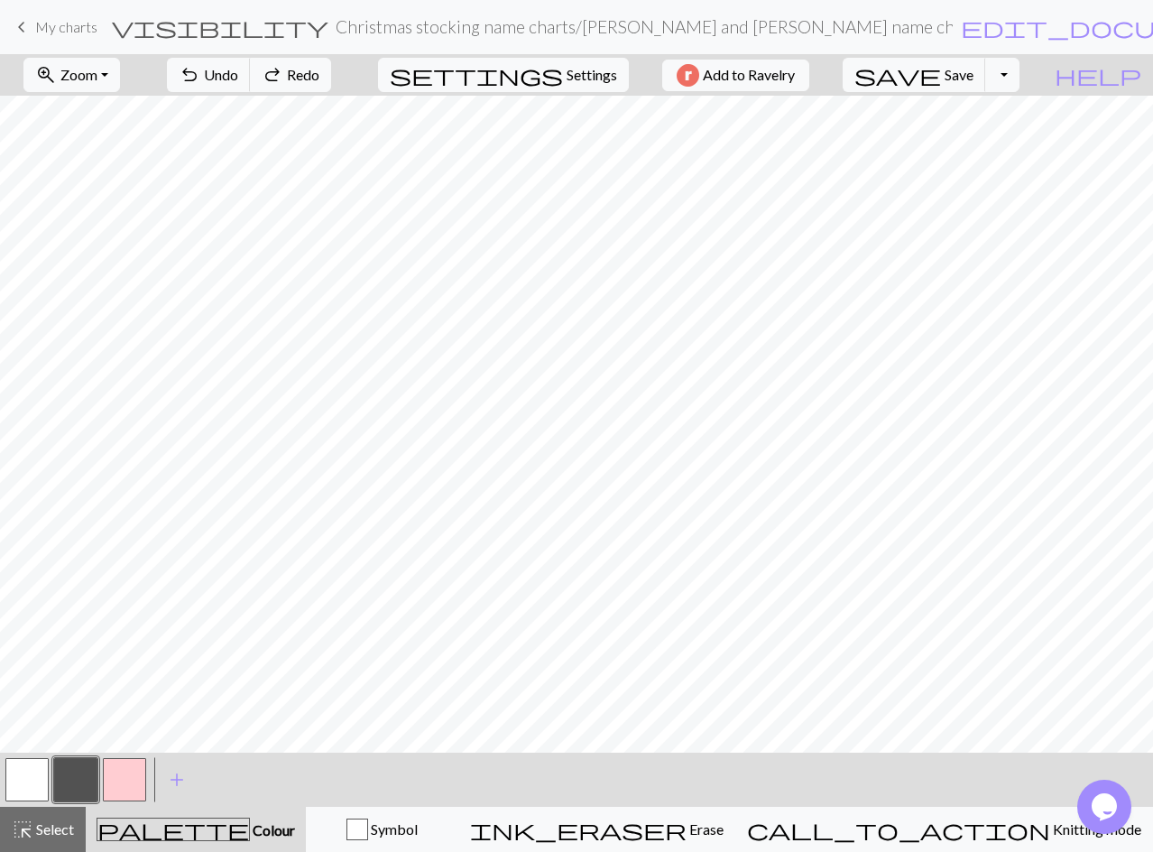
click at [45, 828] on span "Select" at bounding box center [53, 828] width 41 height 17
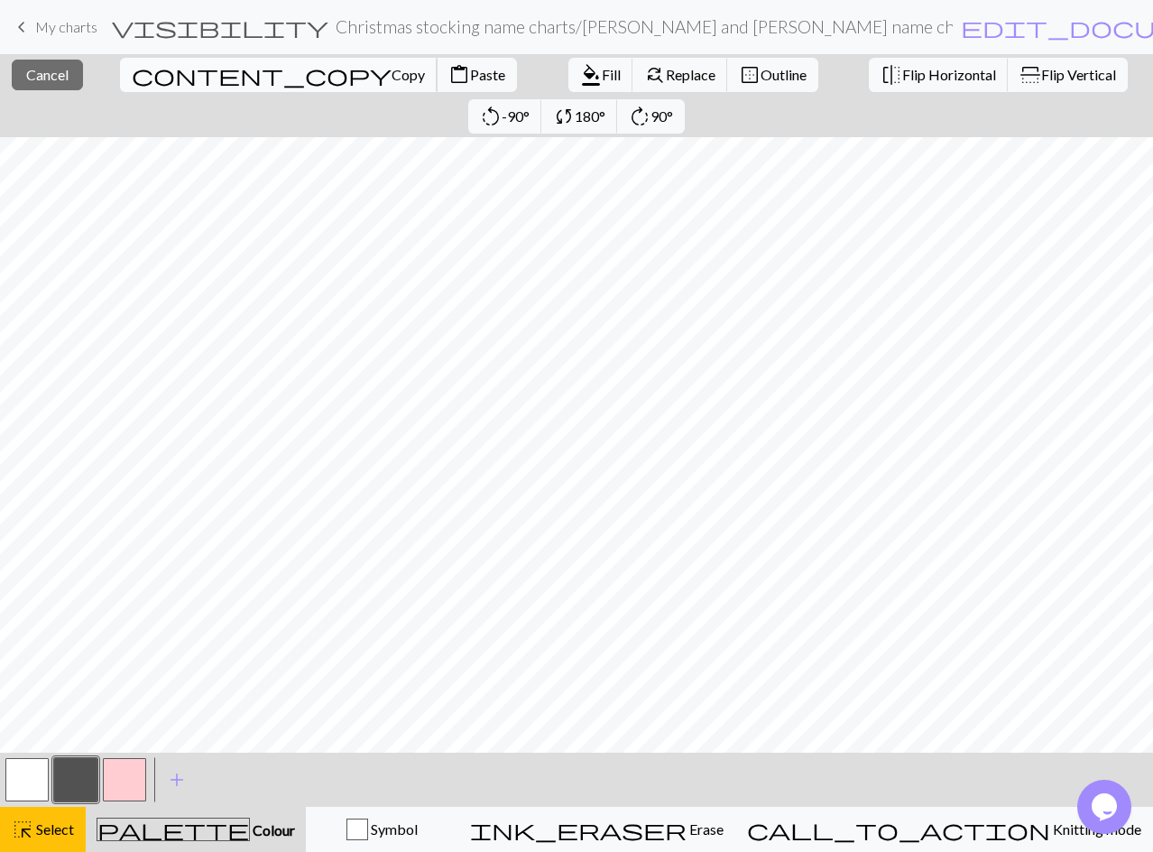
click at [134, 73] on span "content_copy" at bounding box center [262, 74] width 260 height 25
click at [470, 77] on span "Paste" at bounding box center [487, 74] width 35 height 17
click at [64, 824] on span "Select" at bounding box center [53, 828] width 41 height 17
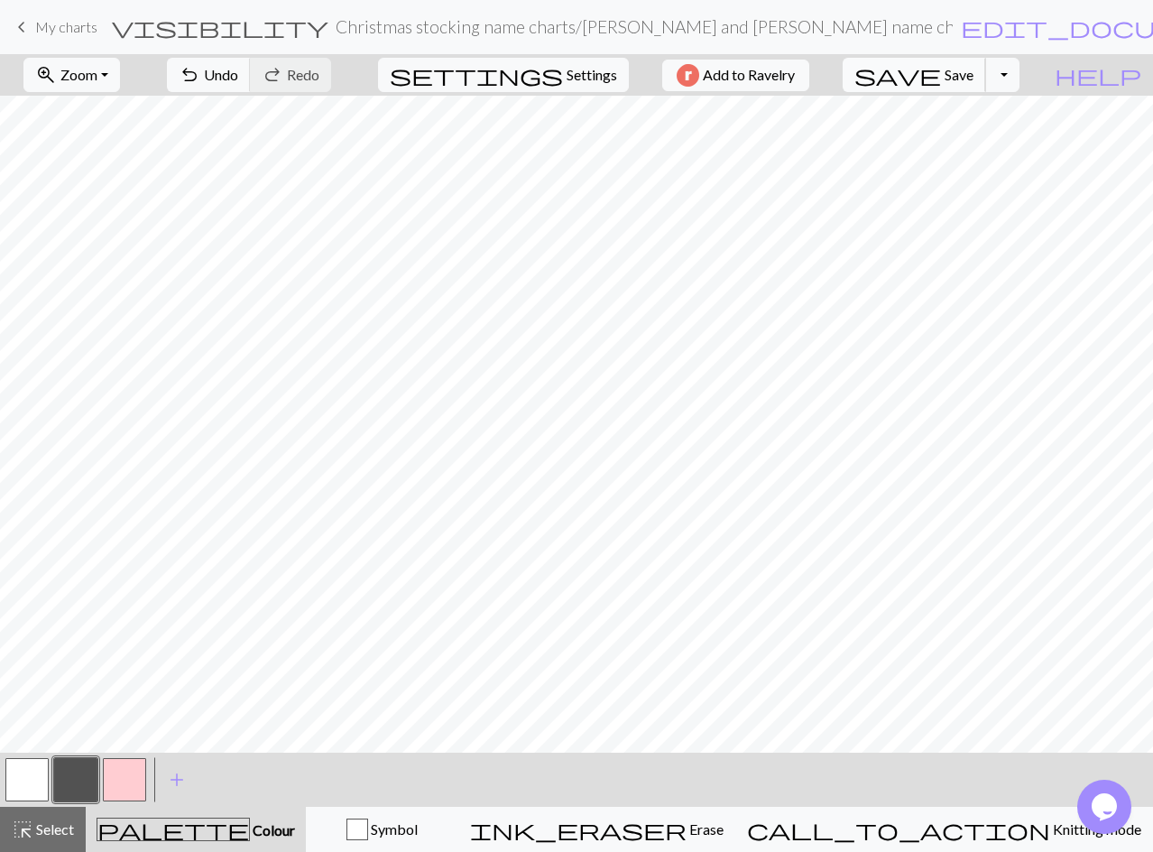
click at [941, 76] on span "save" at bounding box center [898, 74] width 87 height 25
click at [51, 828] on span "Select" at bounding box center [53, 828] width 41 height 17
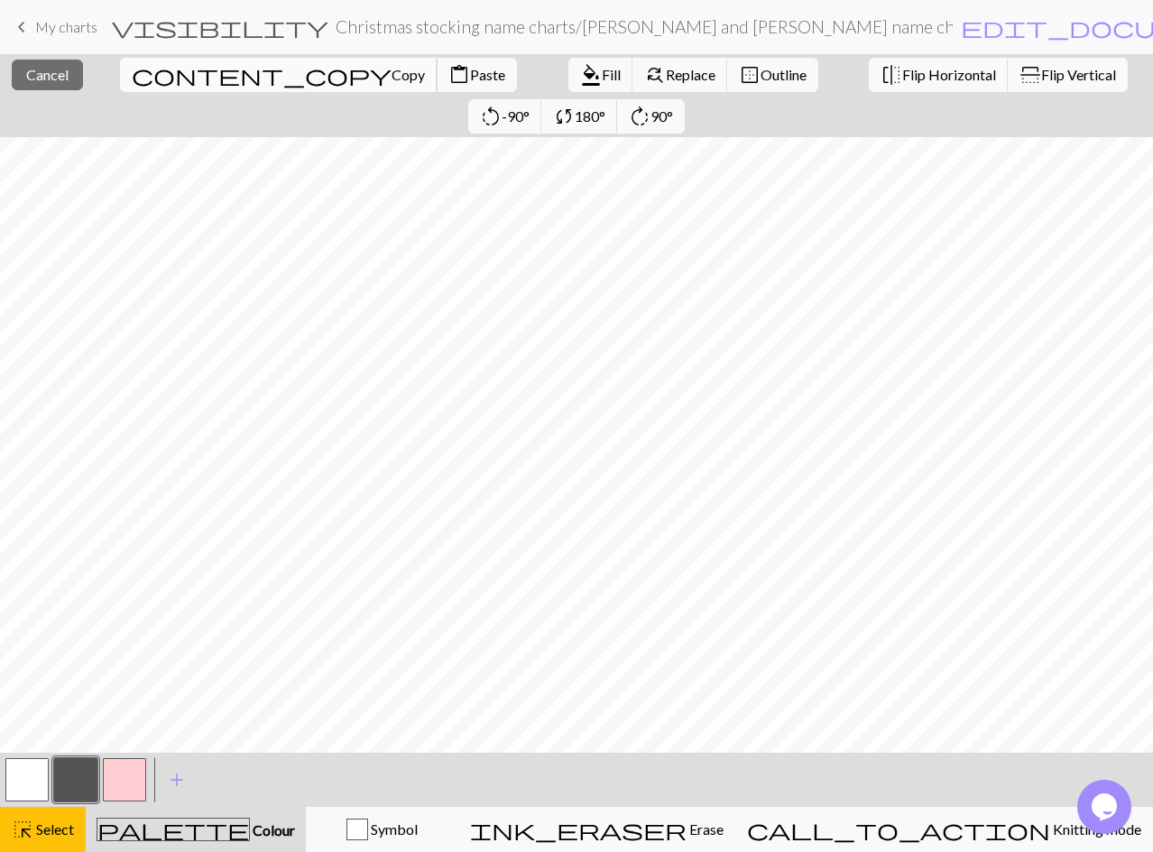
click at [392, 77] on span "Copy" at bounding box center [408, 74] width 33 height 17
click at [470, 76] on span "Paste" at bounding box center [487, 74] width 35 height 17
click at [392, 72] on span "Copy" at bounding box center [408, 74] width 33 height 17
click at [437, 83] on button "content_paste Paste" at bounding box center [477, 75] width 80 height 34
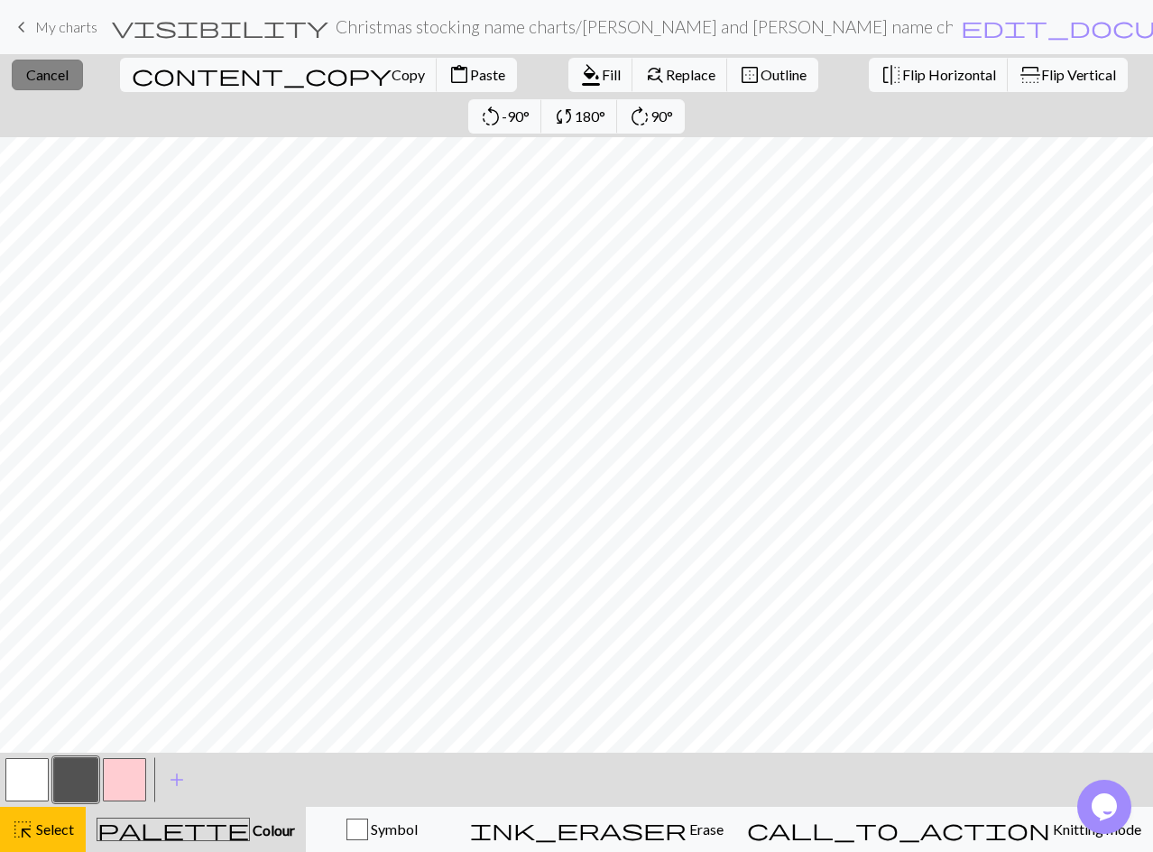
click at [26, 64] on button "close Cancel" at bounding box center [47, 75] width 71 height 31
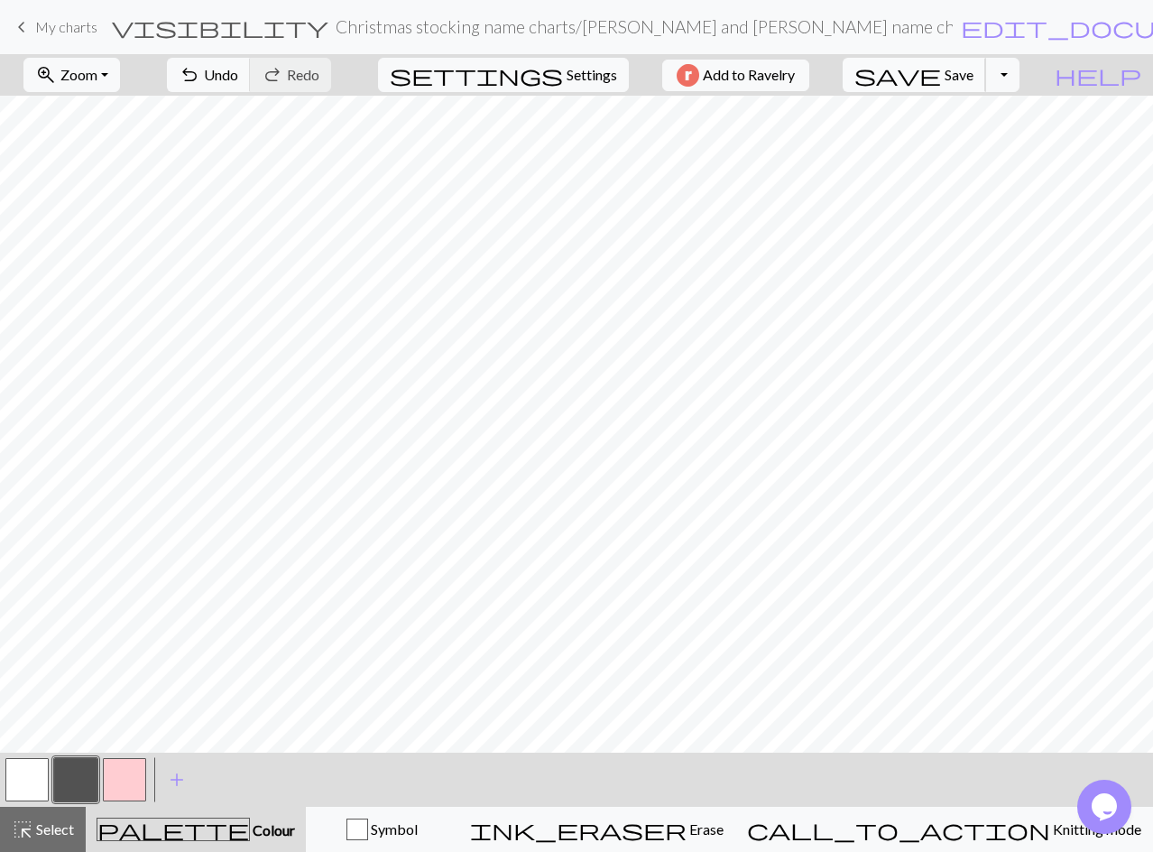
click at [941, 73] on span "save" at bounding box center [898, 74] width 87 height 25
click at [1020, 69] on button "Toggle Dropdown" at bounding box center [1002, 75] width 34 height 34
click at [994, 143] on button "save_alt Download" at bounding box center [870, 143] width 298 height 29
click at [1020, 79] on button "Toggle Dropdown" at bounding box center [1002, 75] width 34 height 34
click at [993, 140] on button "save_alt Download" at bounding box center [870, 143] width 298 height 29
